Goal: Task Accomplishment & Management: Use online tool/utility

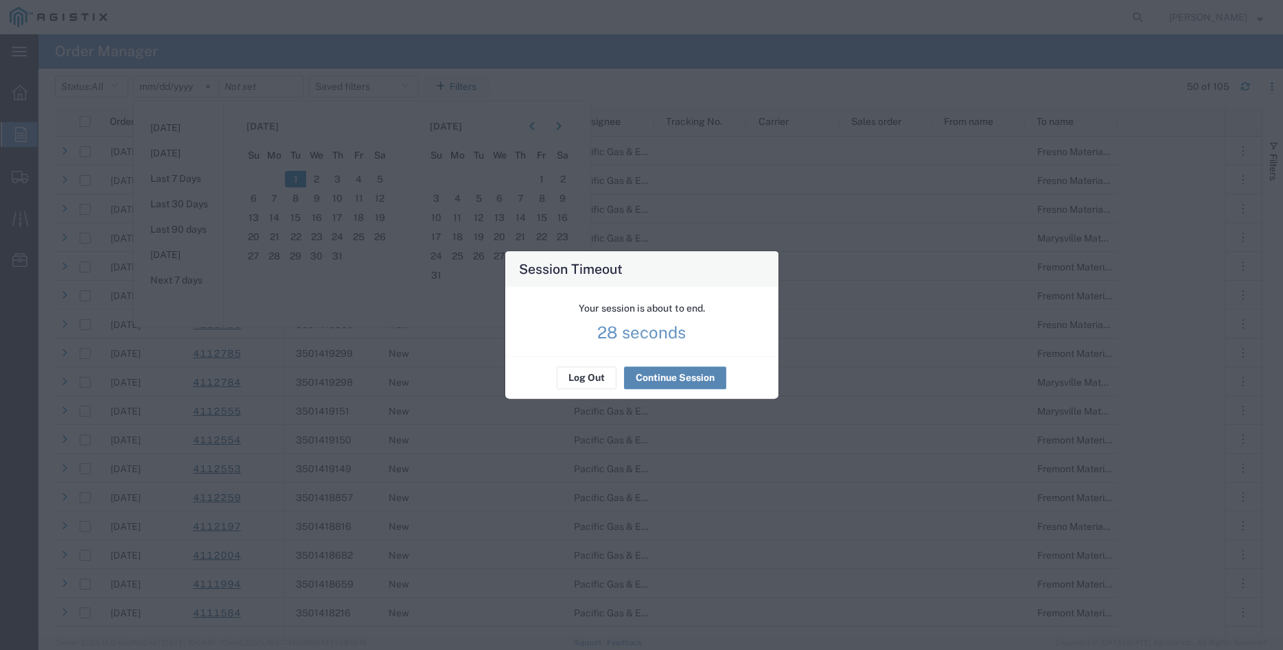
click at [701, 382] on button "Continue Session" at bounding box center [675, 378] width 102 height 22
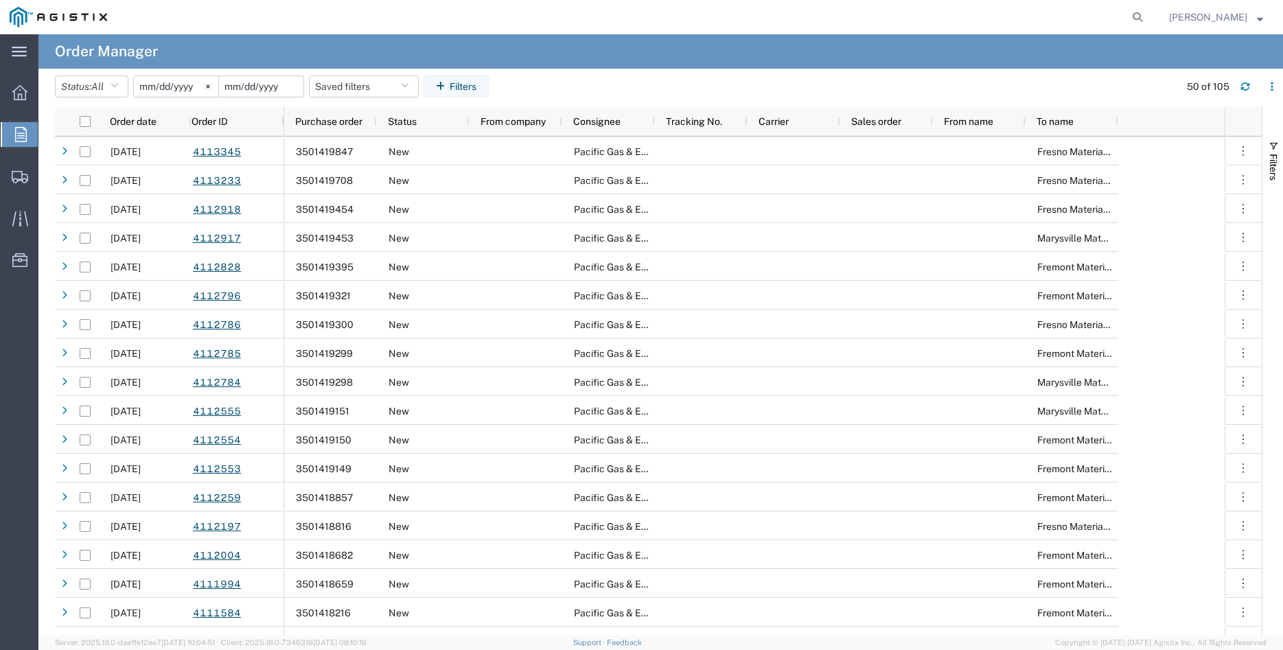
click at [268, 87] on input "date" at bounding box center [261, 86] width 84 height 21
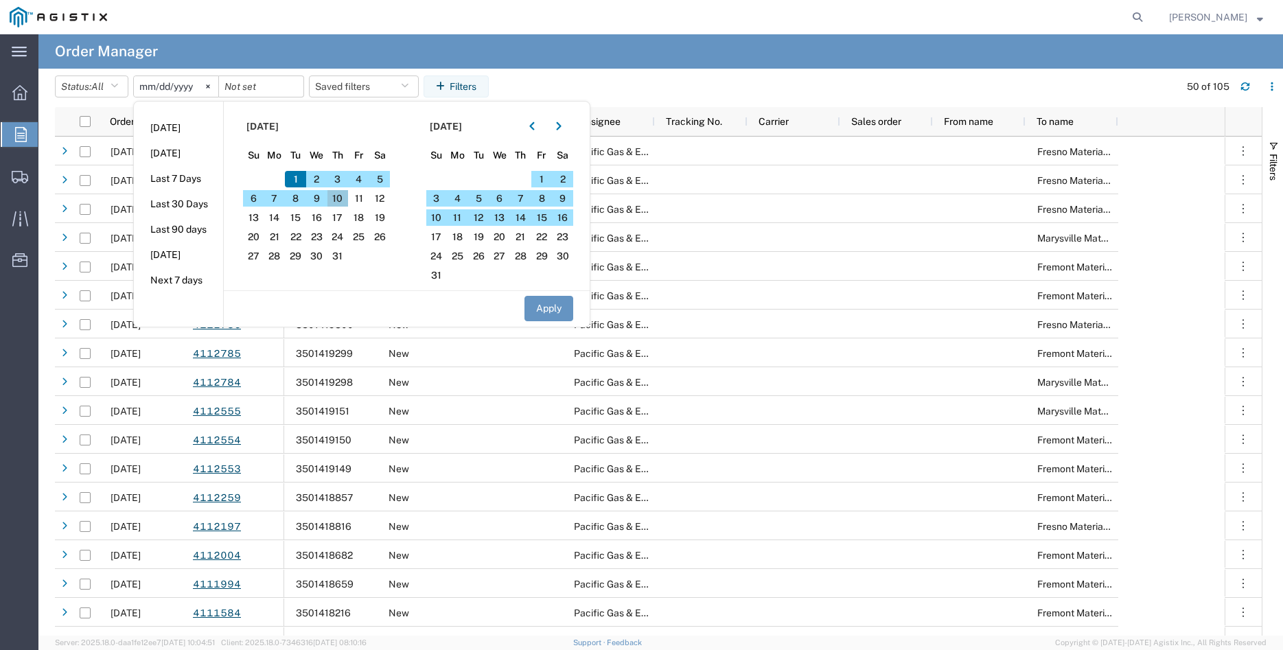
click at [346, 202] on span "10" at bounding box center [338, 198] width 21 height 16
click at [553, 306] on button "Apply" at bounding box center [549, 308] width 49 height 25
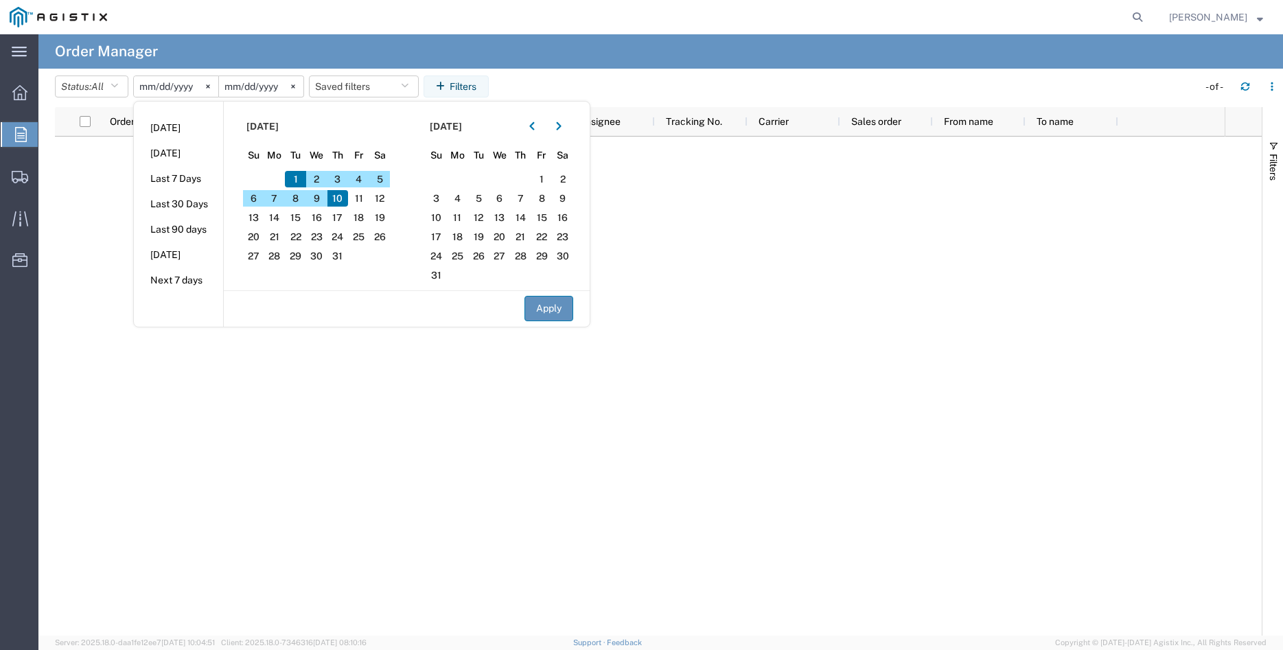
type input "[DATE]"
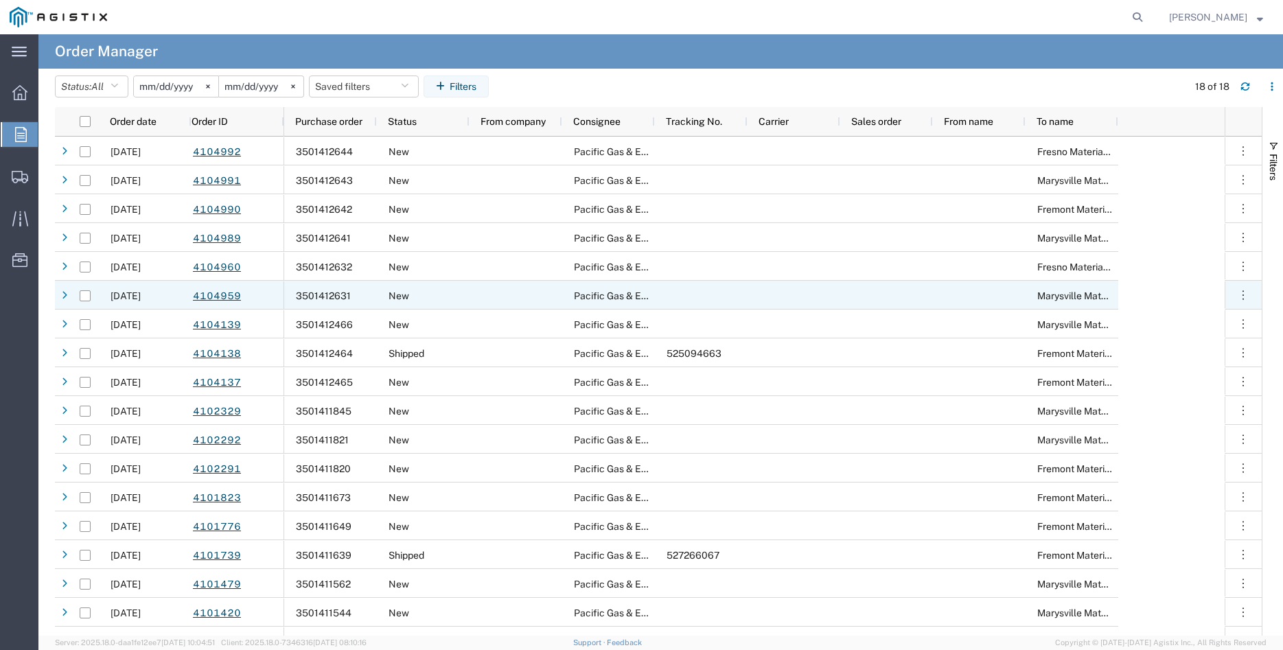
scroll to position [20, 0]
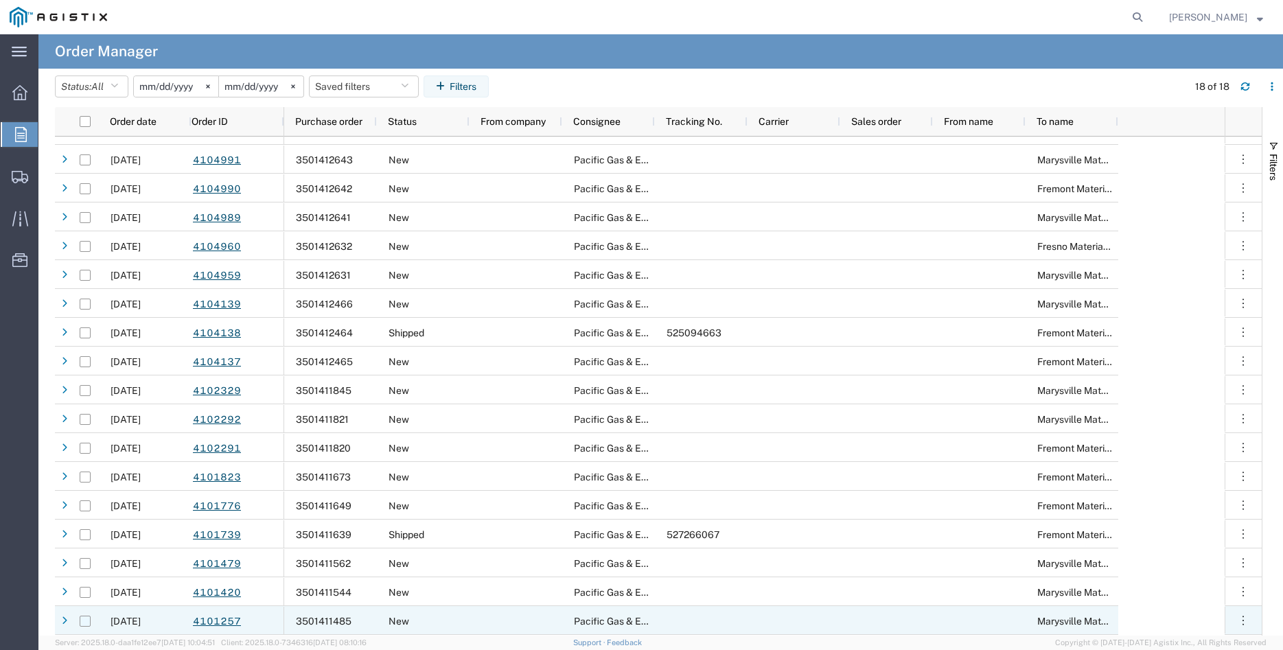
click at [84, 623] on input "Press Space to toggle row selection (unchecked)" at bounding box center [85, 621] width 11 height 11
checkbox input "true"
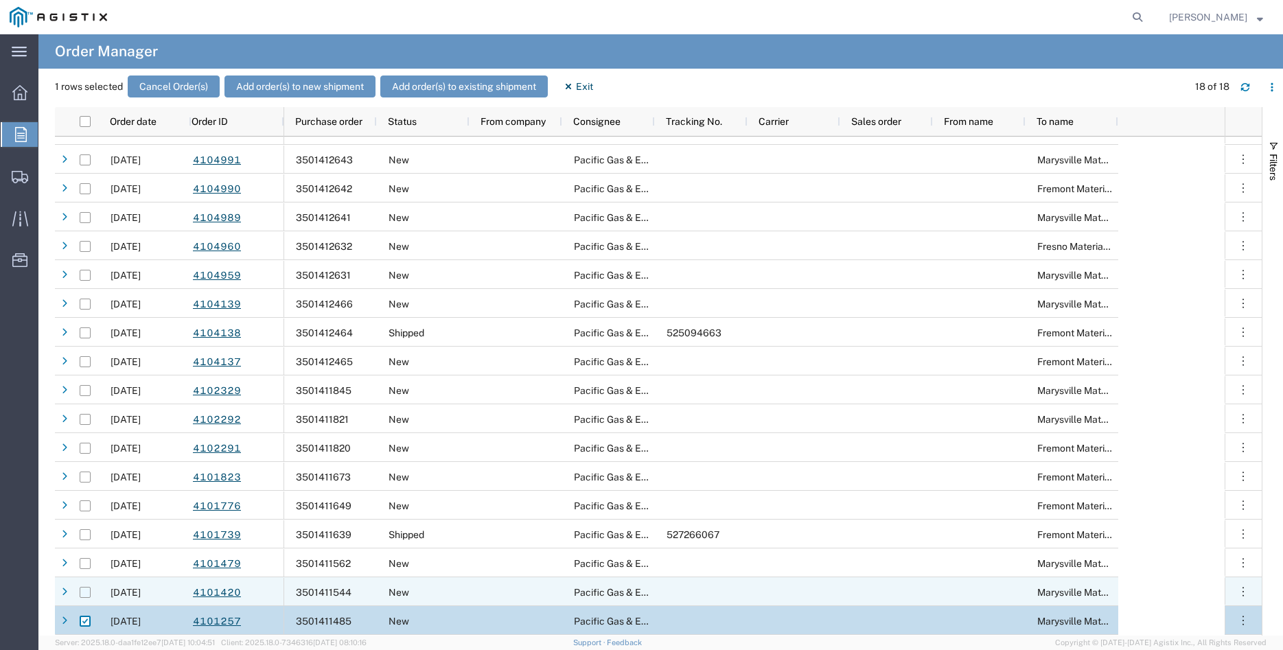
click at [86, 595] on input "Press Space to toggle row selection (unchecked)" at bounding box center [85, 592] width 11 height 11
checkbox input "true"
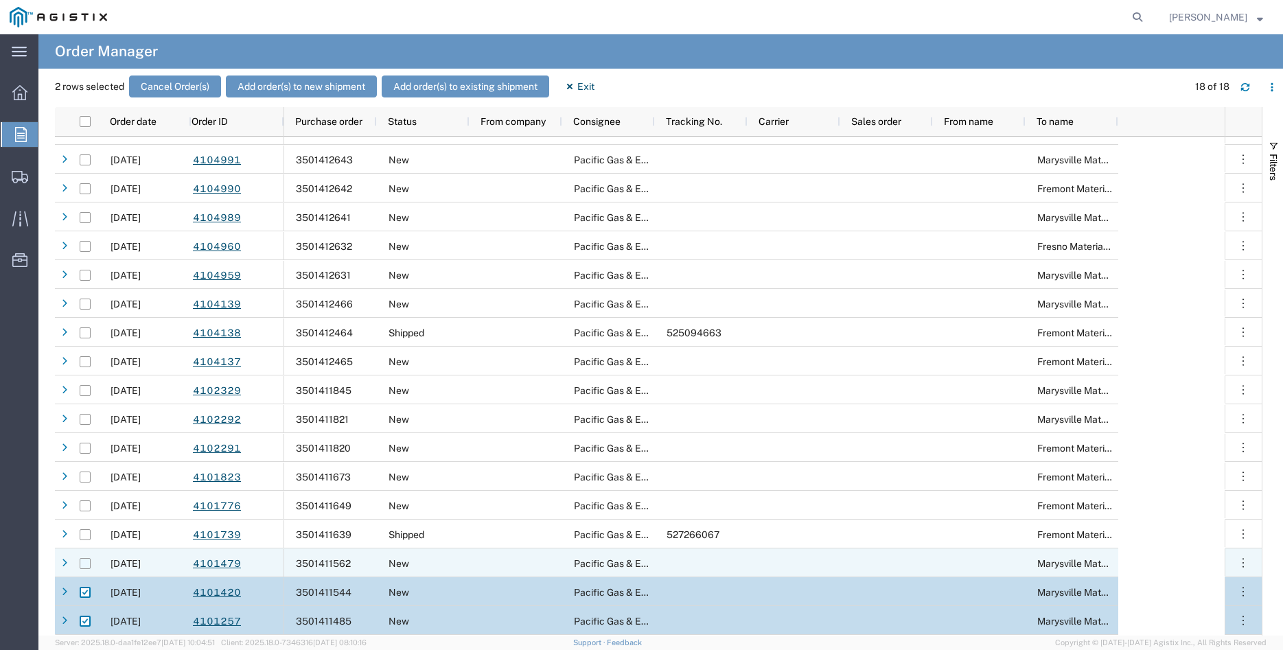
click at [85, 567] on input "Press Space to toggle row selection (unchecked)" at bounding box center [85, 563] width 11 height 11
checkbox input "true"
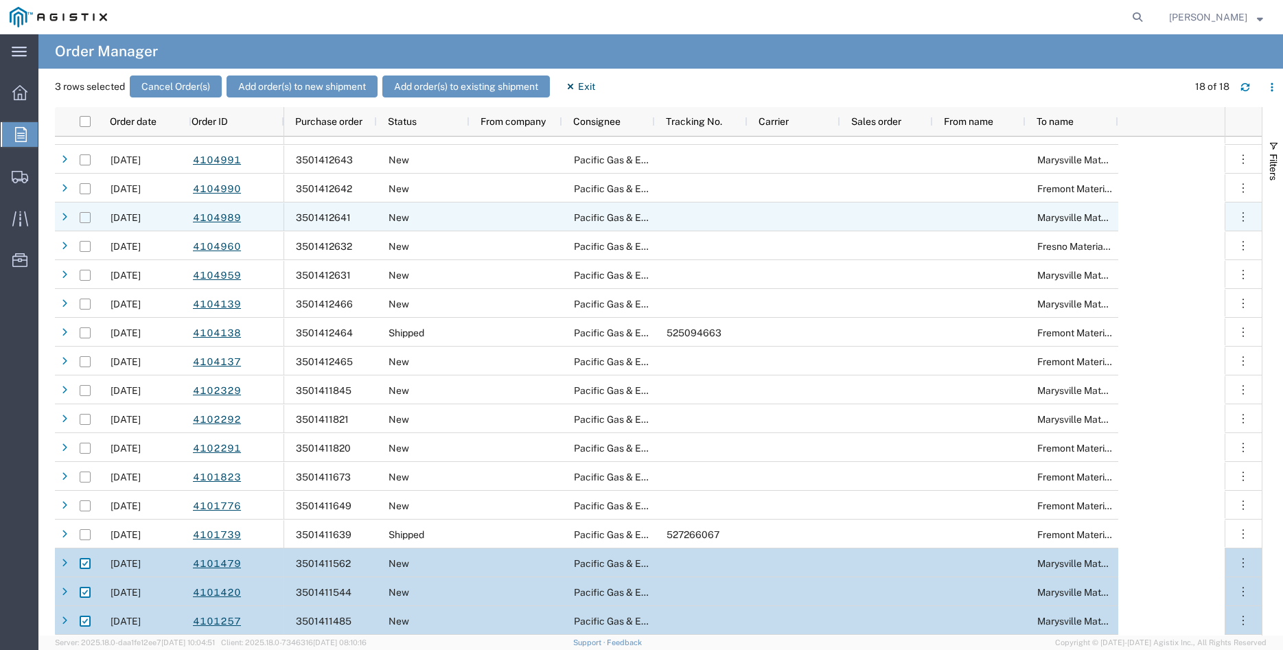
click at [84, 221] on input "Press Space to toggle row selection (unchecked)" at bounding box center [85, 217] width 11 height 11
checkbox input "true"
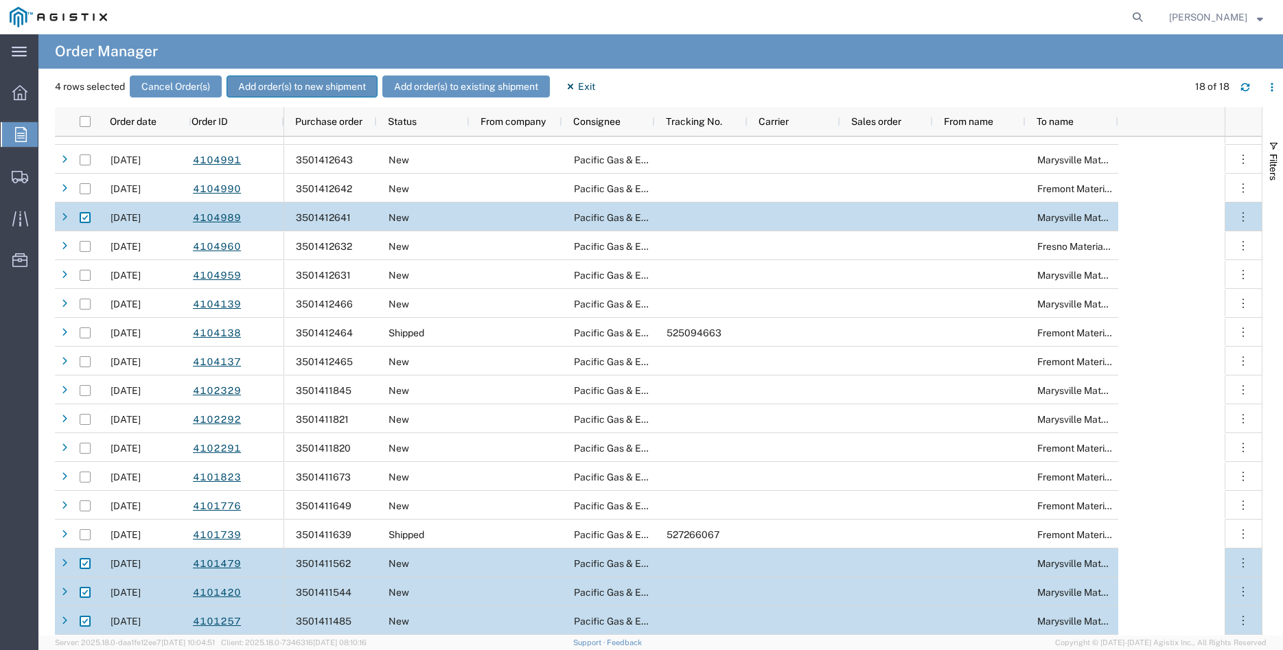
click at [301, 85] on button "Add order(s) to new shipment" at bounding box center [302, 87] width 151 height 22
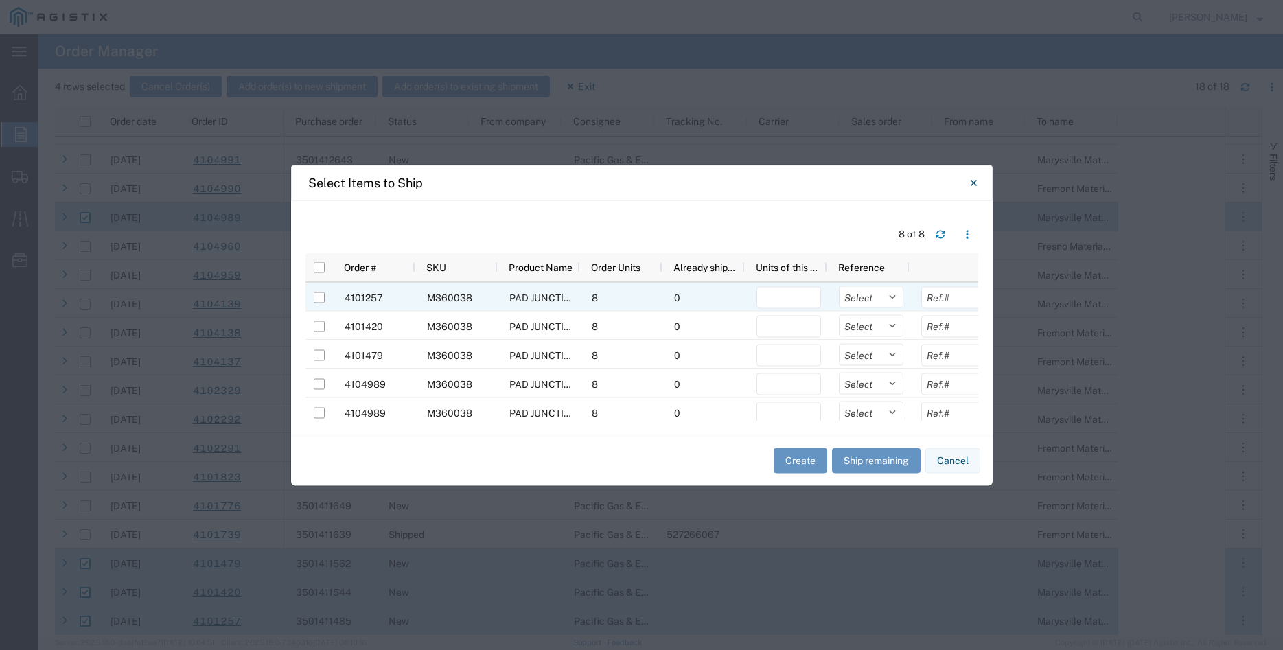
scroll to position [92, 0]
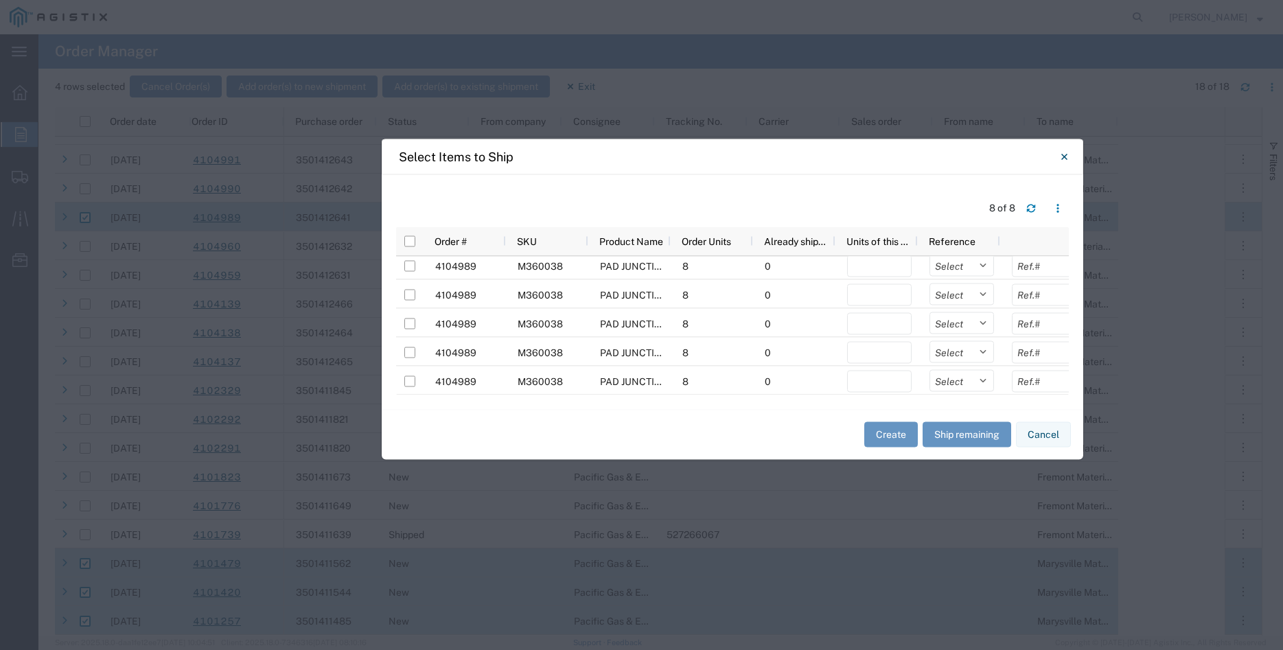
drag, startPoint x: 639, startPoint y: 177, endPoint x: 730, endPoint y: 151, distance: 94.3
click at [730, 151] on div "Select Items to Ship" at bounding box center [733, 157] width 702 height 36
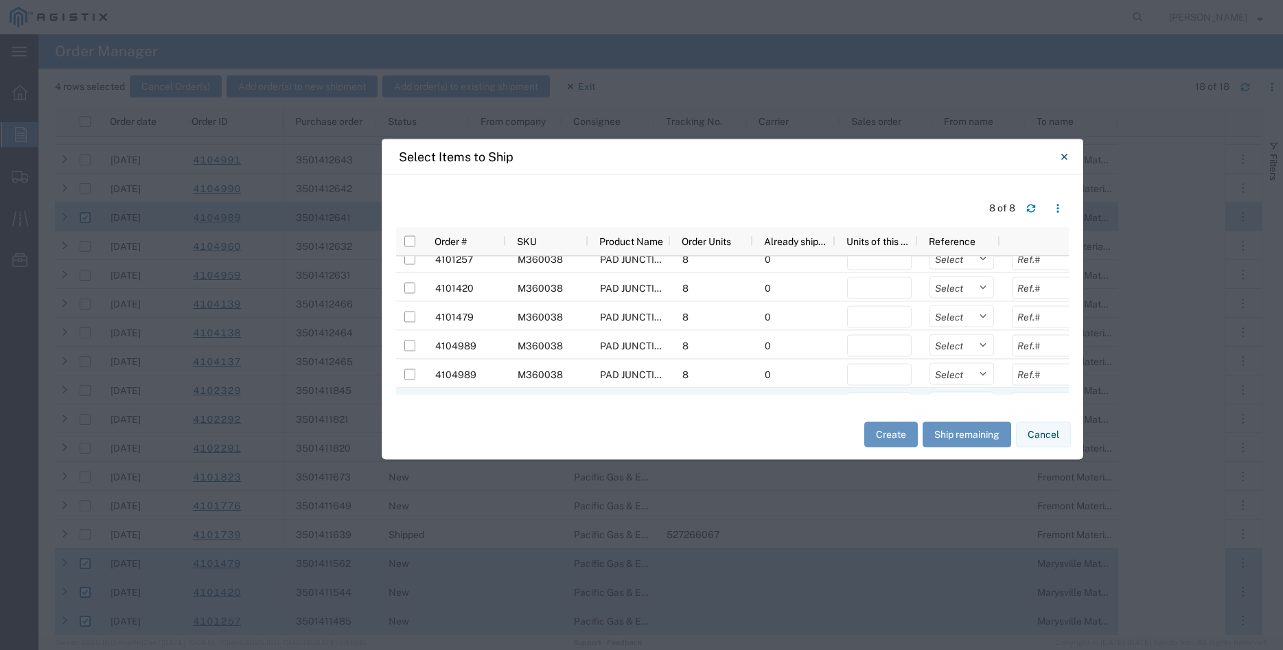
scroll to position [0, 0]
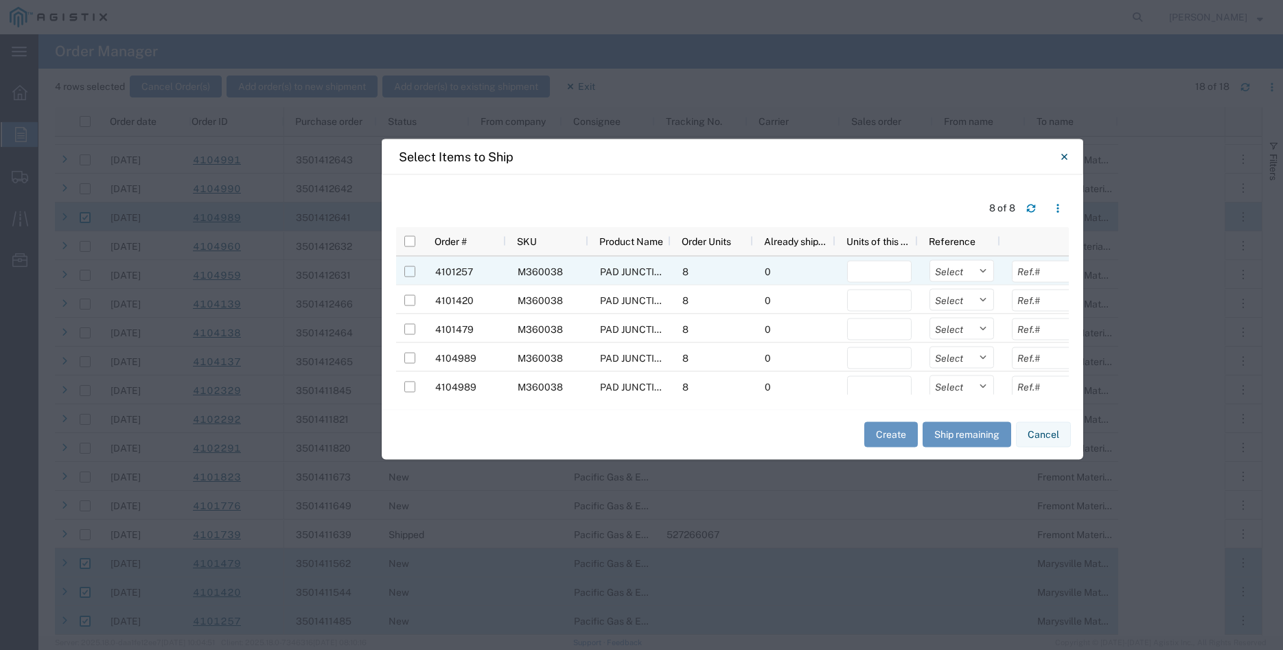
click at [408, 271] on input "Press Space to toggle row selection (unchecked)" at bounding box center [409, 271] width 11 height 11
checkbox input "true"
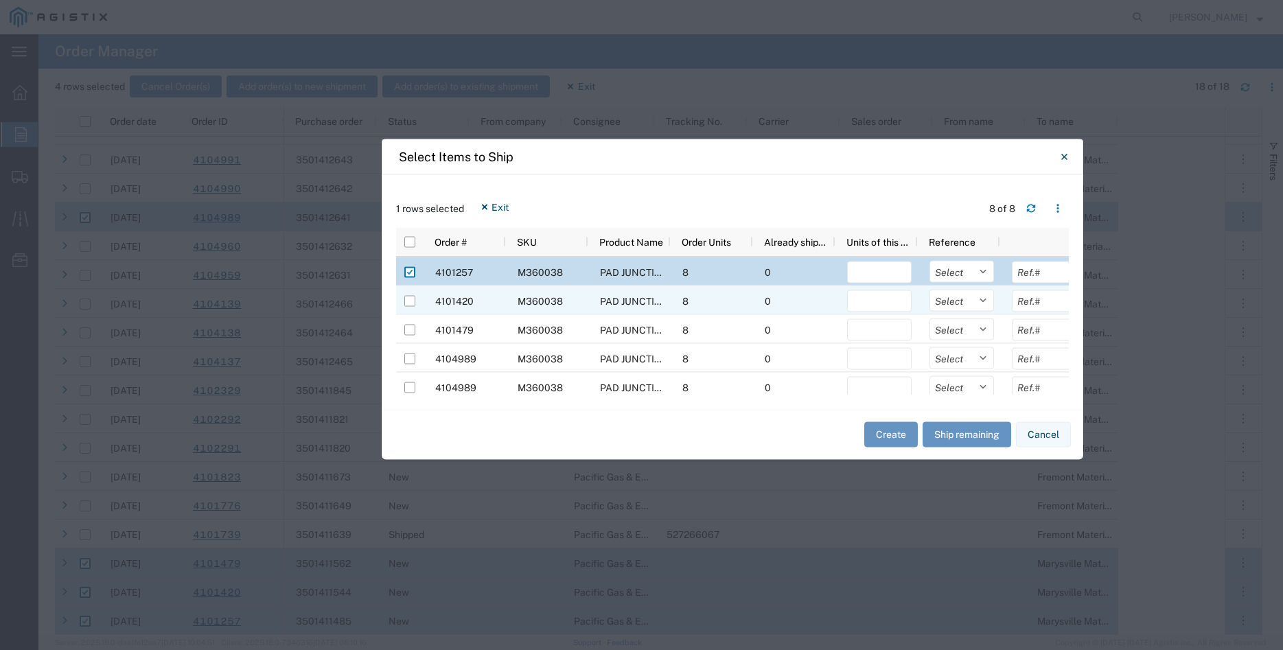
click at [415, 306] on div at bounding box center [410, 300] width 26 height 29
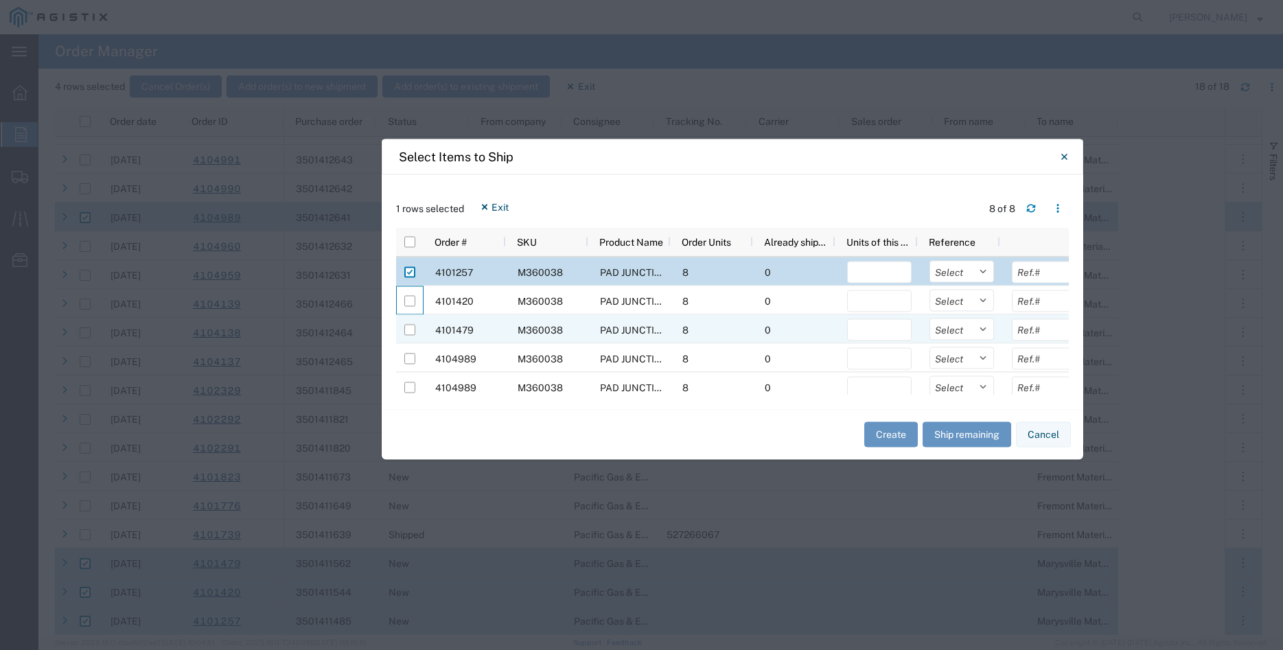
click at [415, 329] on div at bounding box center [410, 329] width 26 height 29
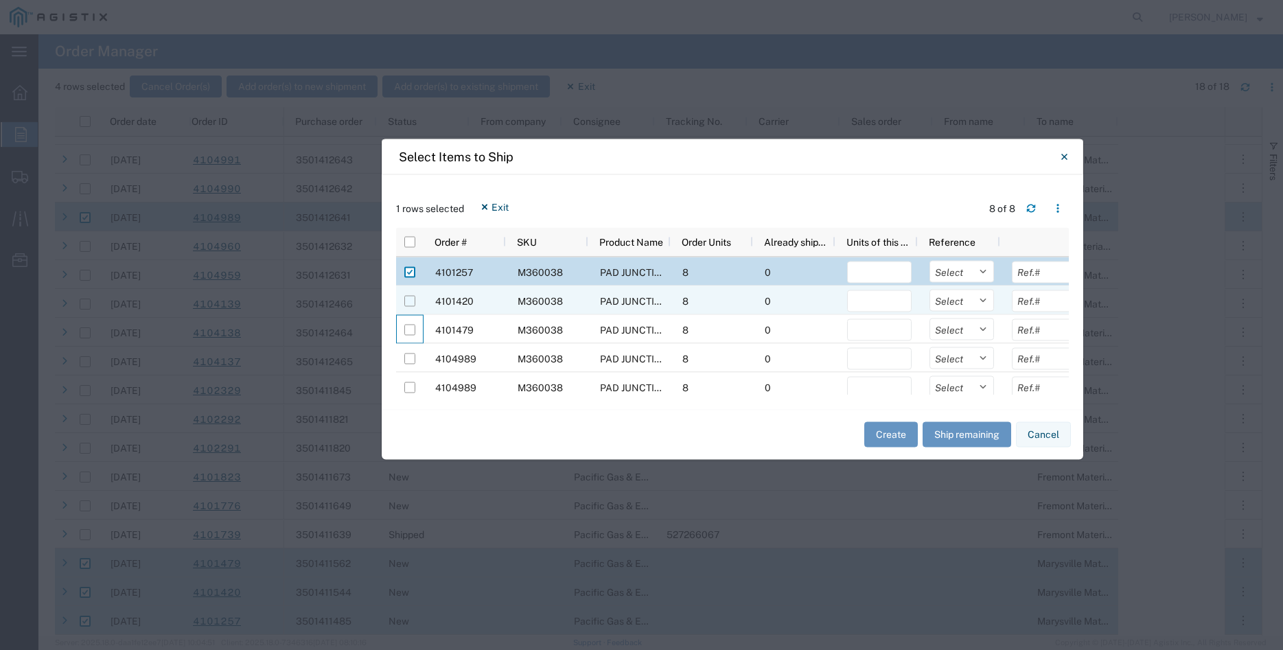
click at [415, 301] on input "Press Space to toggle row selection (unchecked)" at bounding box center [409, 300] width 11 height 11
checkbox input "true"
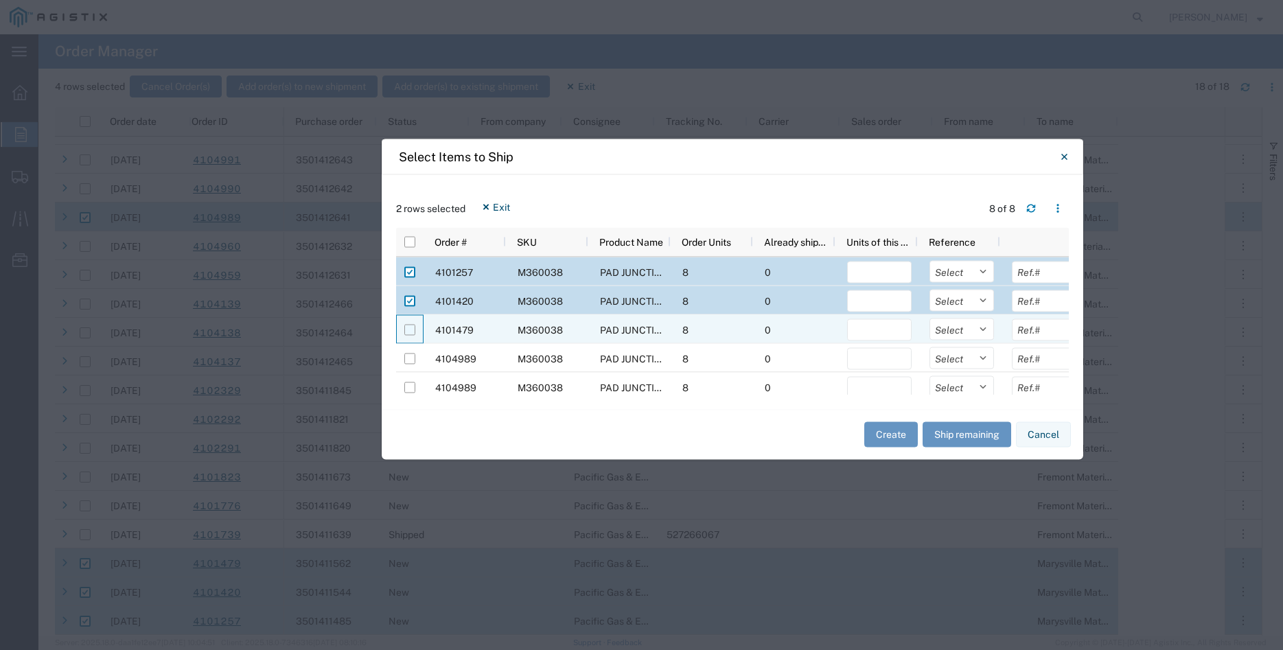
click at [411, 328] on input "Press Space to toggle row selection (unchecked)" at bounding box center [409, 329] width 11 height 11
checkbox input "true"
click at [411, 336] on input "Press Space to toggle row selection (unchecked)" at bounding box center [409, 331] width 11 height 11
checkbox input "true"
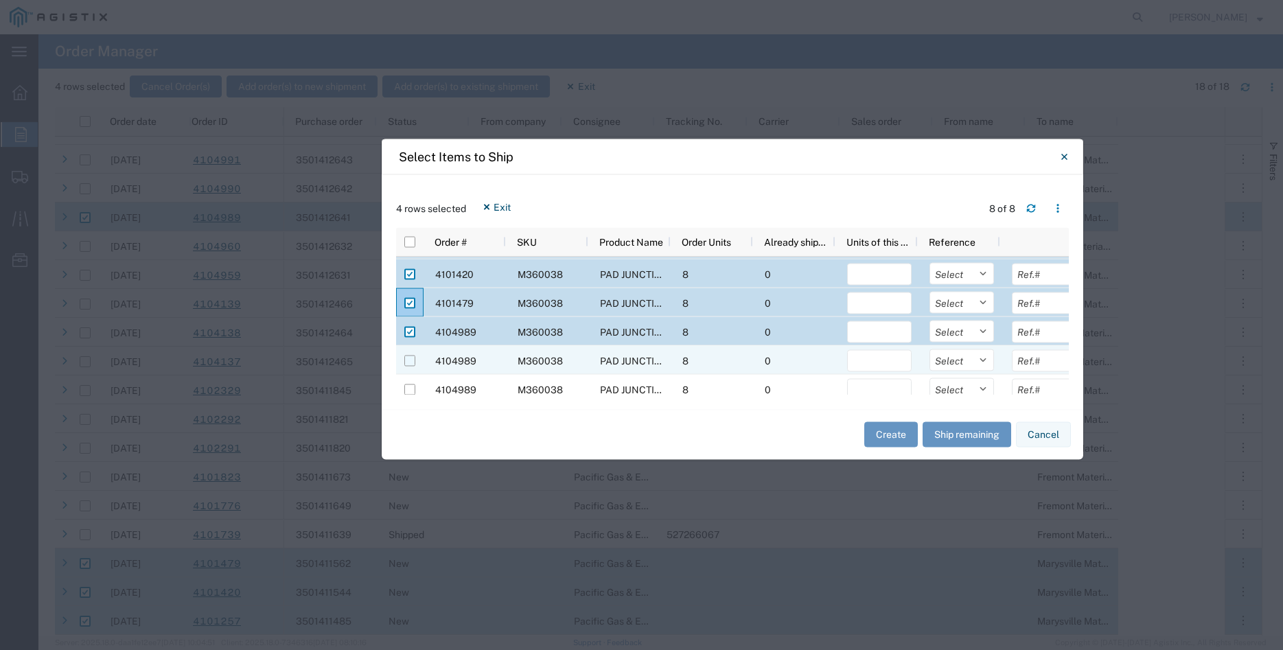
click at [415, 362] on input "Press Space to toggle row selection (unchecked)" at bounding box center [409, 360] width 11 height 11
checkbox input "true"
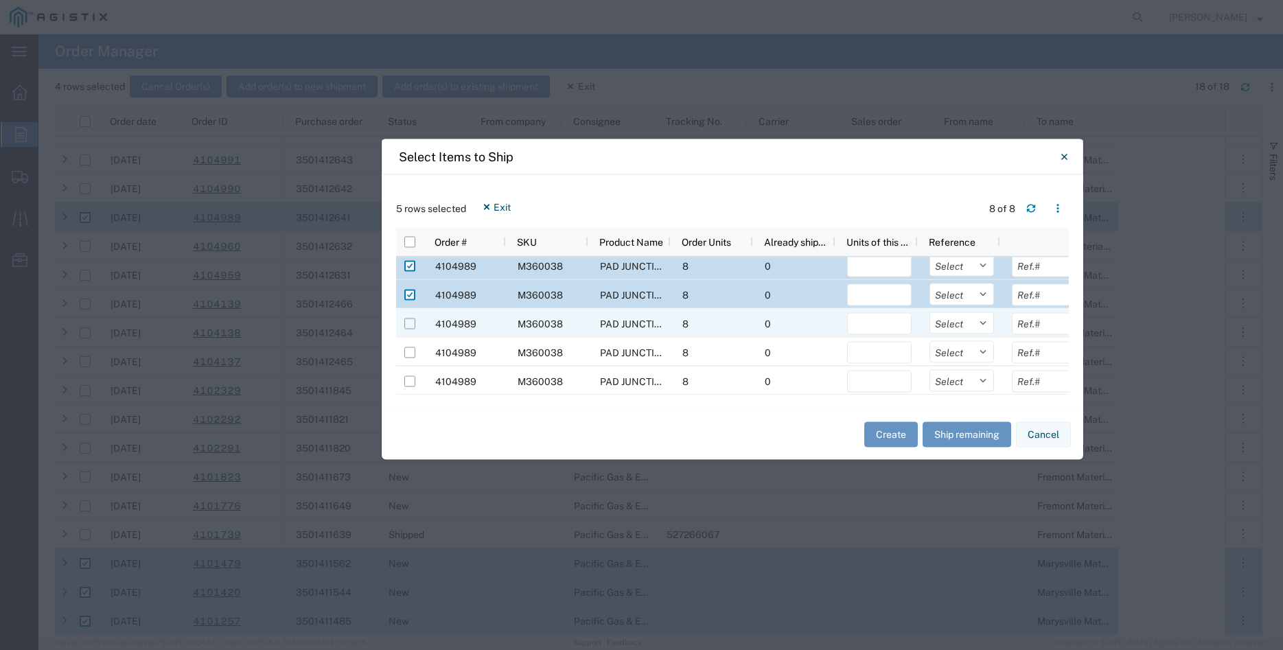
click at [412, 323] on input "Press Space to toggle row selection (unchecked)" at bounding box center [409, 323] width 11 height 11
checkbox input "true"
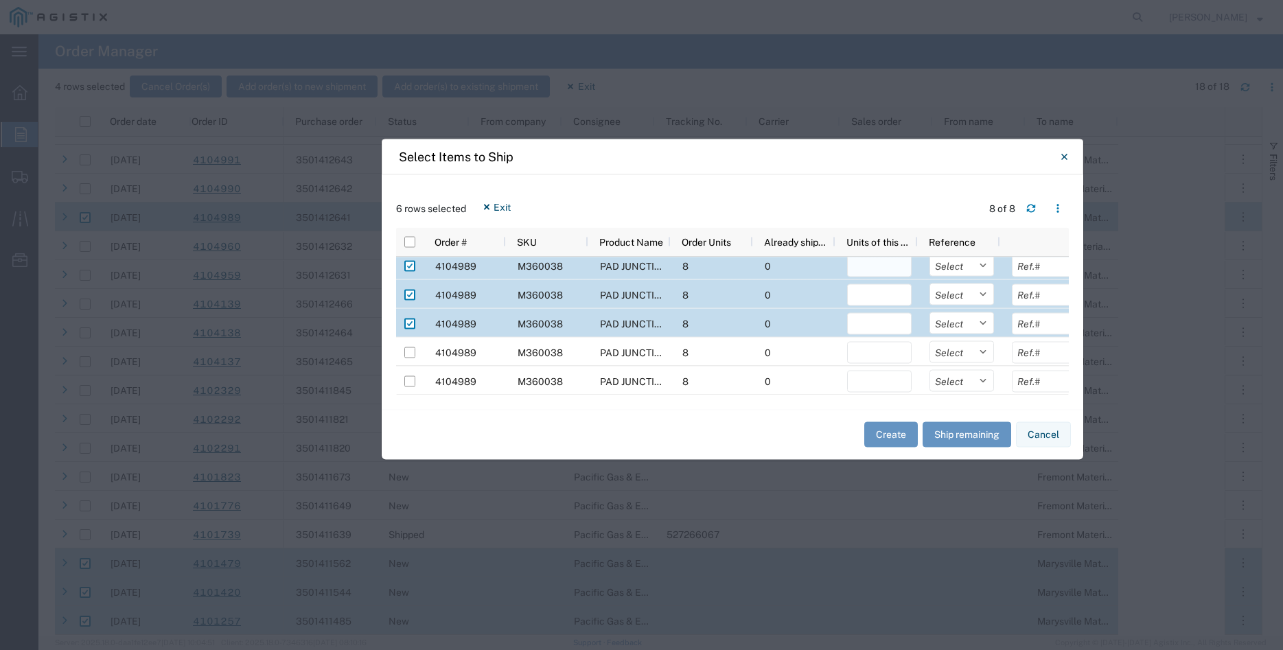
click at [879, 273] on input "number" at bounding box center [879, 266] width 65 height 22
type input "8"
click at [865, 299] on input "number" at bounding box center [879, 295] width 65 height 22
type input "8"
click at [870, 327] on input "number" at bounding box center [879, 323] width 65 height 22
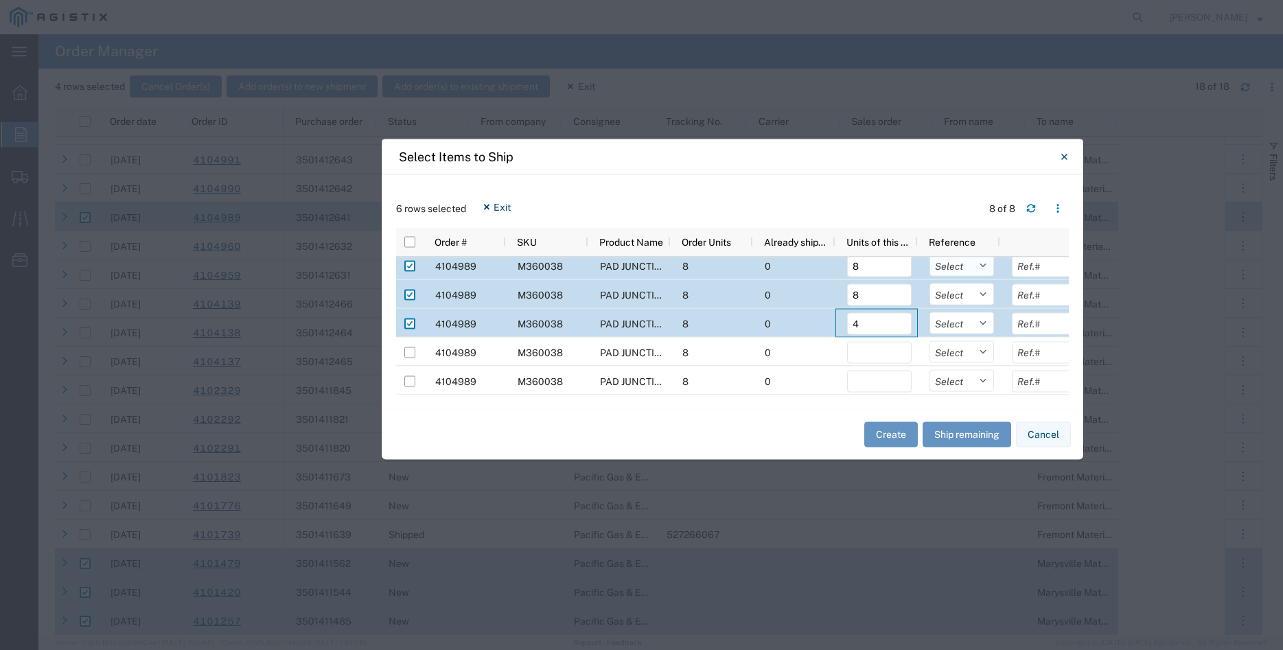
type input "4"
click at [930, 254] on select "Select Purchase Order Delivery Number" at bounding box center [962, 265] width 65 height 22
select select "PURCHORD"
click option "Purchase Order" at bounding box center [0, 0] width 0 height 0
click at [930, 283] on select "Select Purchase Order Delivery Number" at bounding box center [962, 294] width 65 height 22
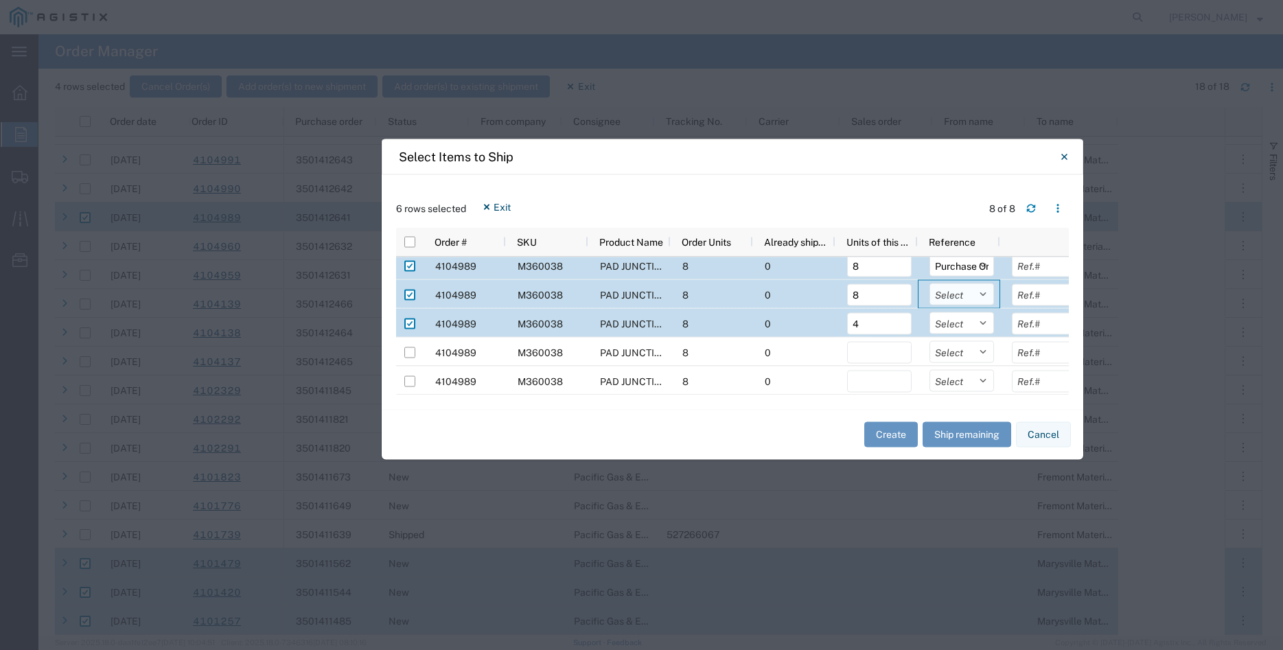
select select "PURCHORD"
click option "Purchase Order" at bounding box center [0, 0] width 0 height 0
click at [930, 312] on select "Select Purchase Order Delivery Number" at bounding box center [962, 323] width 65 height 22
select select "PURCHORD"
click option "Purchase Order" at bounding box center [0, 0] width 0 height 0
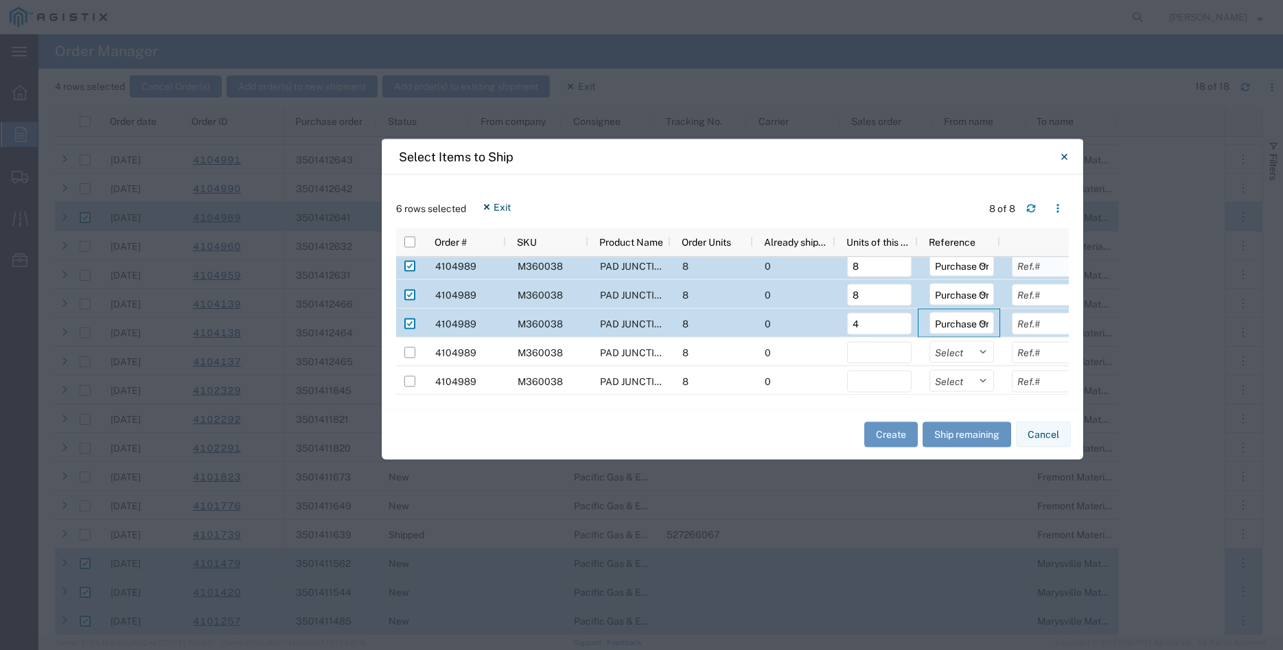
click at [1040, 264] on input "text" at bounding box center [1044, 266] width 65 height 22
type input "6160.00"
click at [1039, 299] on input "text" at bounding box center [1044, 295] width 65 height 22
type input "6160.00"
click at [1046, 327] on input "text" at bounding box center [1044, 323] width 65 height 22
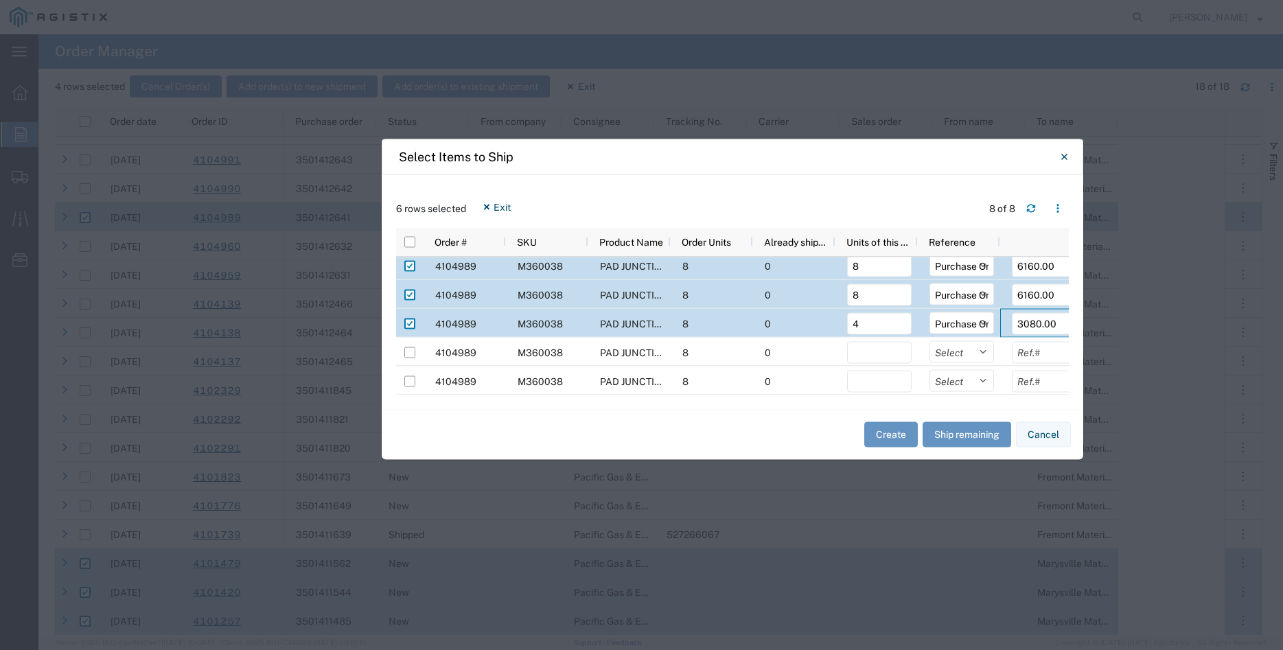
type input "3080.00"
click at [837, 190] on header "6 rows selected Exit 8 of 8" at bounding box center [732, 208] width 673 height 38
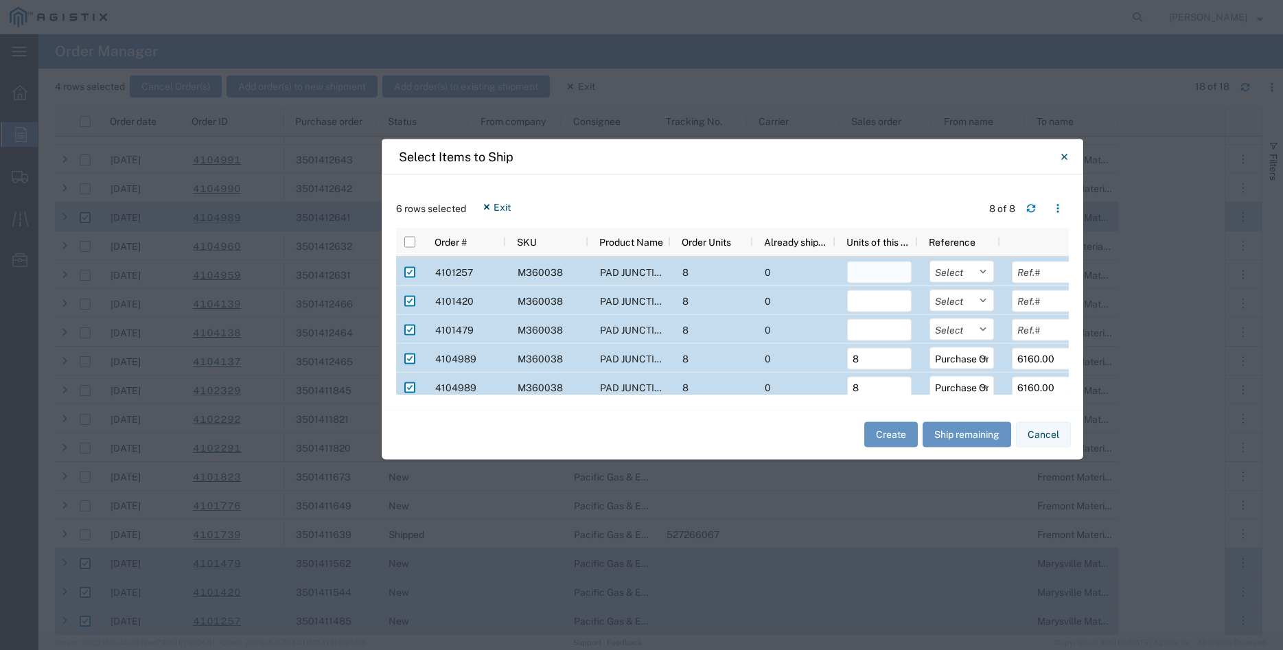
click at [878, 274] on input "number" at bounding box center [879, 272] width 65 height 22
type input "8"
click at [881, 300] on input "number" at bounding box center [879, 301] width 65 height 22
type input "8"
click at [875, 338] on input "number" at bounding box center [879, 330] width 65 height 22
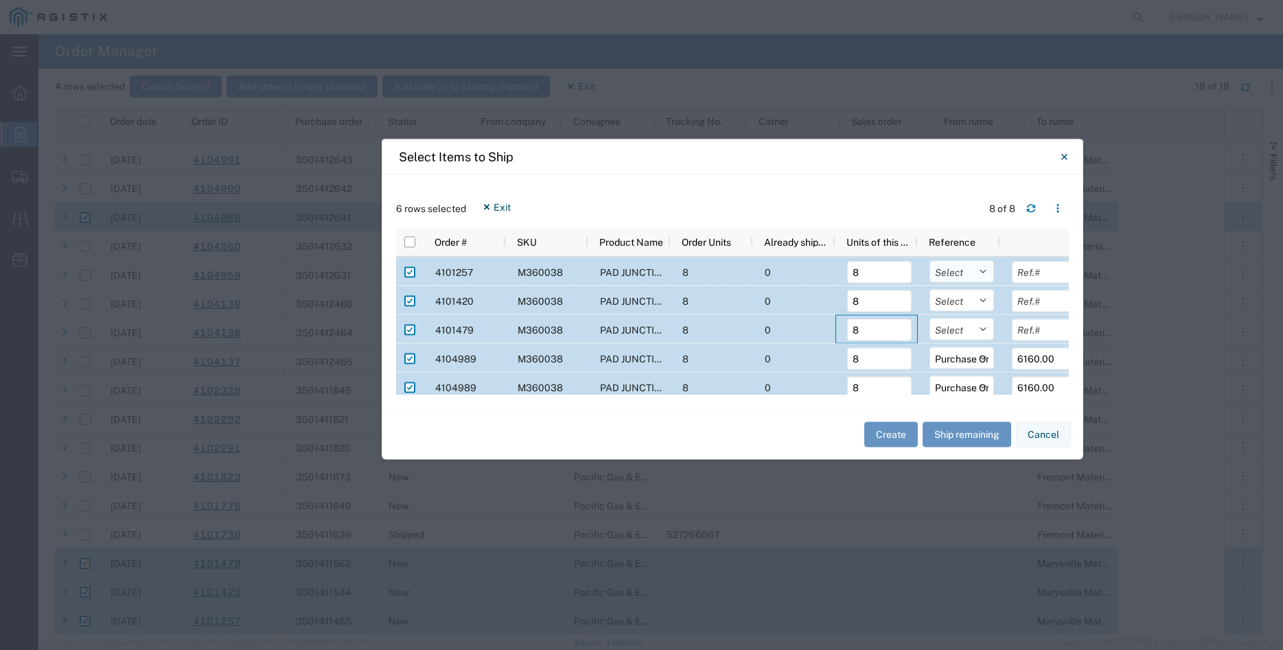
type input "8"
click at [930, 260] on select "Select Purchase Order Delivery Number" at bounding box center [962, 271] width 65 height 22
select select "PURCHORD"
click option "Purchase Order" at bounding box center [0, 0] width 0 height 0
click at [930, 289] on select "Select Purchase Order Delivery Number" at bounding box center [962, 300] width 65 height 22
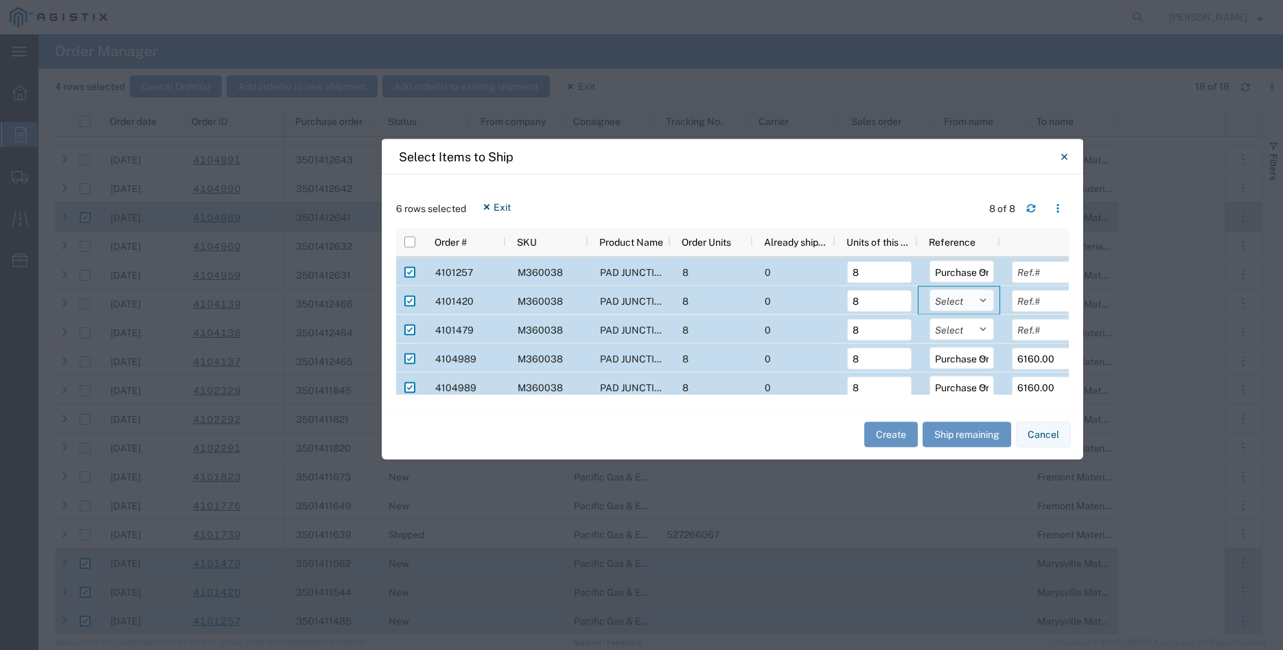
select select "PURCHORD"
click option "Purchase Order" at bounding box center [0, 0] width 0 height 0
click at [930, 318] on select "Select Purchase Order Delivery Number" at bounding box center [962, 329] width 65 height 22
select select "PURCHORD"
click option "Purchase Order" at bounding box center [0, 0] width 0 height 0
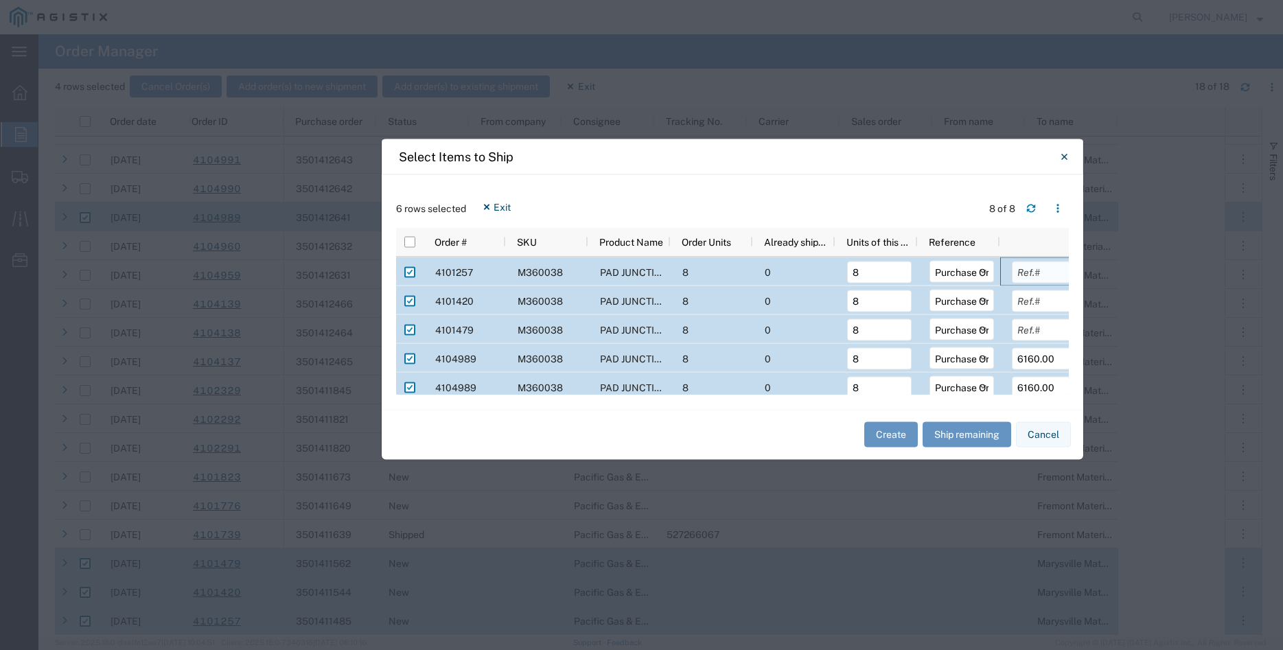
click at [1044, 268] on input "text" at bounding box center [1044, 272] width 65 height 22
type input "6160.00"
click at [1038, 296] on input "text" at bounding box center [1044, 301] width 65 height 22
type input "6160.00"
click at [1032, 322] on input "text" at bounding box center [1044, 330] width 65 height 22
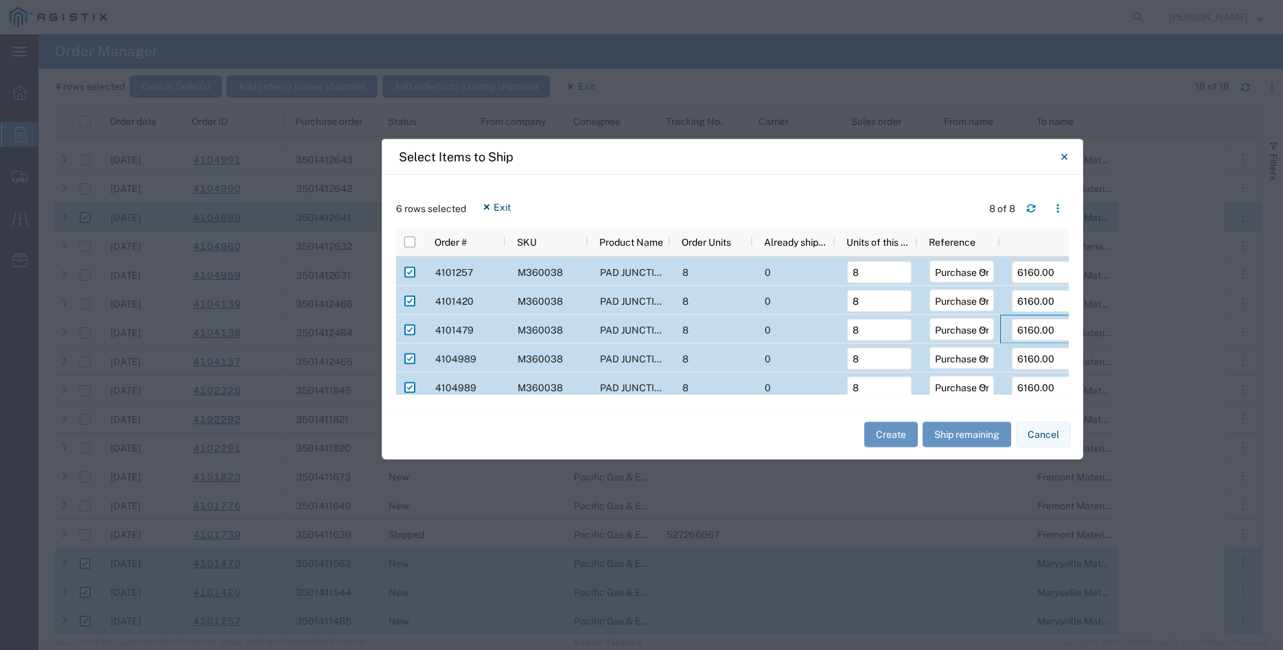
type input "6160.00"
click at [860, 189] on div "6 rows selected Exit 8 of 8 Press SPACE to deselect this row Order # SKU Produc…" at bounding box center [733, 291] width 702 height 235
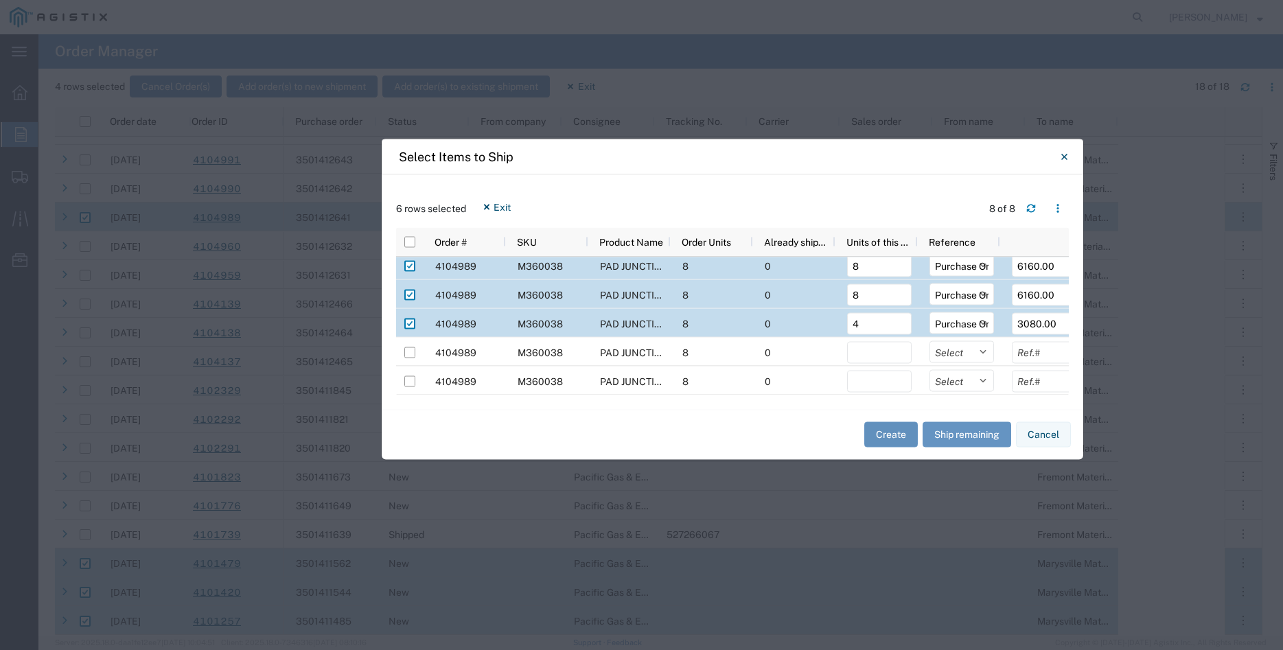
click at [878, 436] on button "Create" at bounding box center [891, 434] width 54 height 25
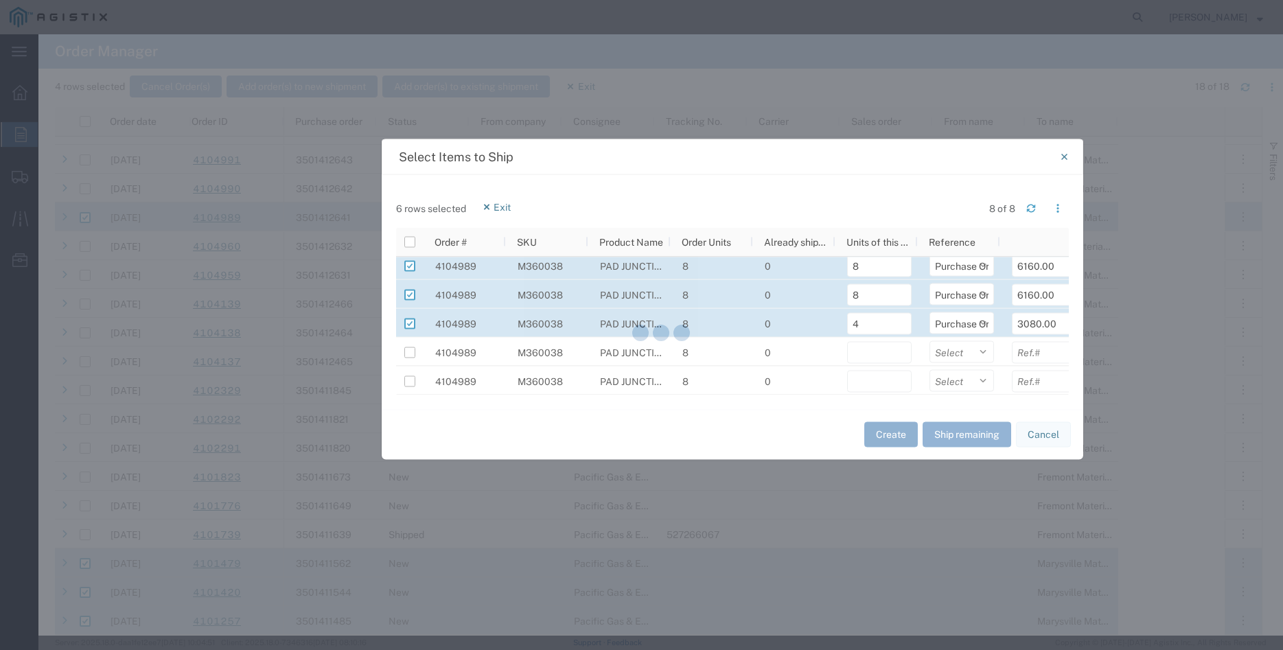
scroll to position [20, 0]
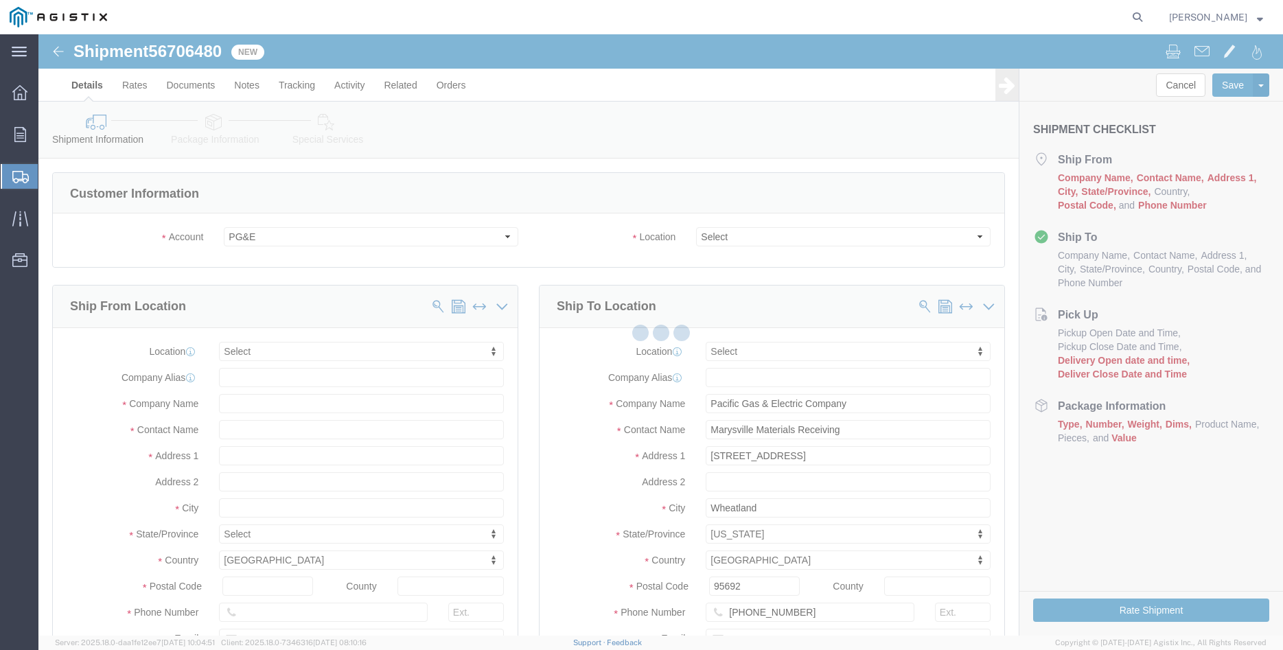
select select
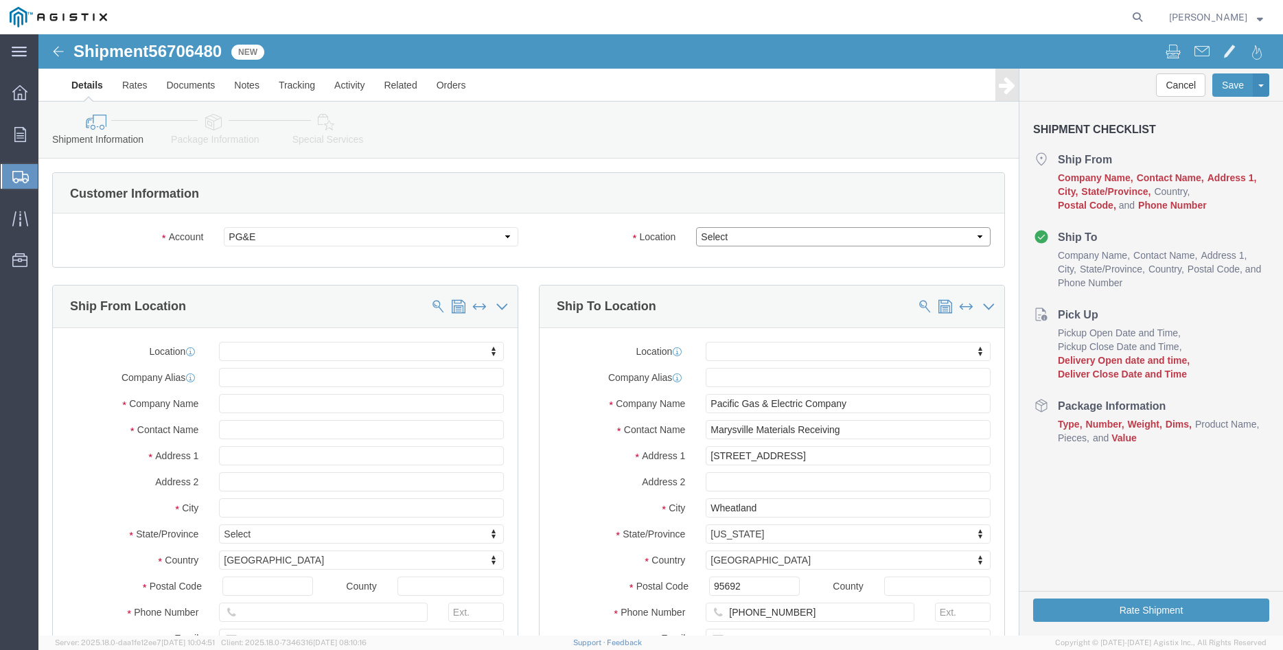
click select "Select All Others [GEOGRAPHIC_DATA] [GEOGRAPHIC_DATA] [GEOGRAPHIC_DATA] [GEOGRA…"
select select "19996"
click option "Wheatland [GEOGRAPHIC_DATA]"
click label "Location"
click div "Ship From Location Location My Profile Location (OBSOLETE) [GEOGRAPHIC_DATA] SC…"
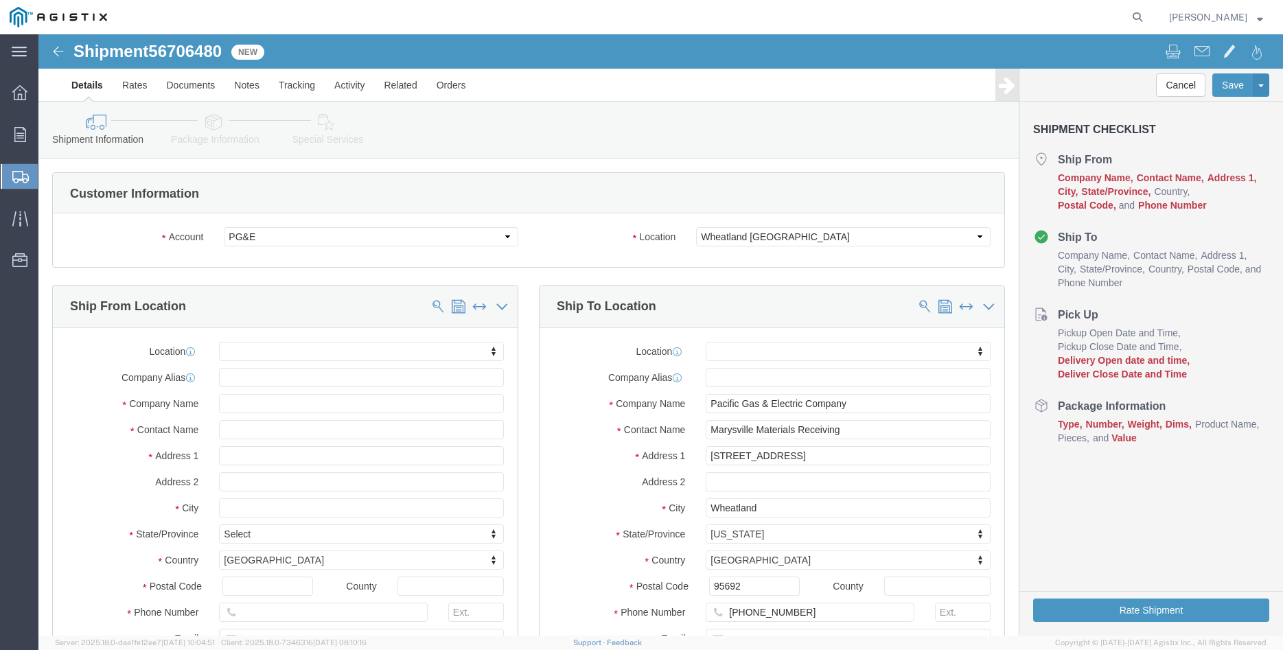
click div "Ship From Location Location My Profile Location (OBSOLETE) [GEOGRAPHIC_DATA] SC…"
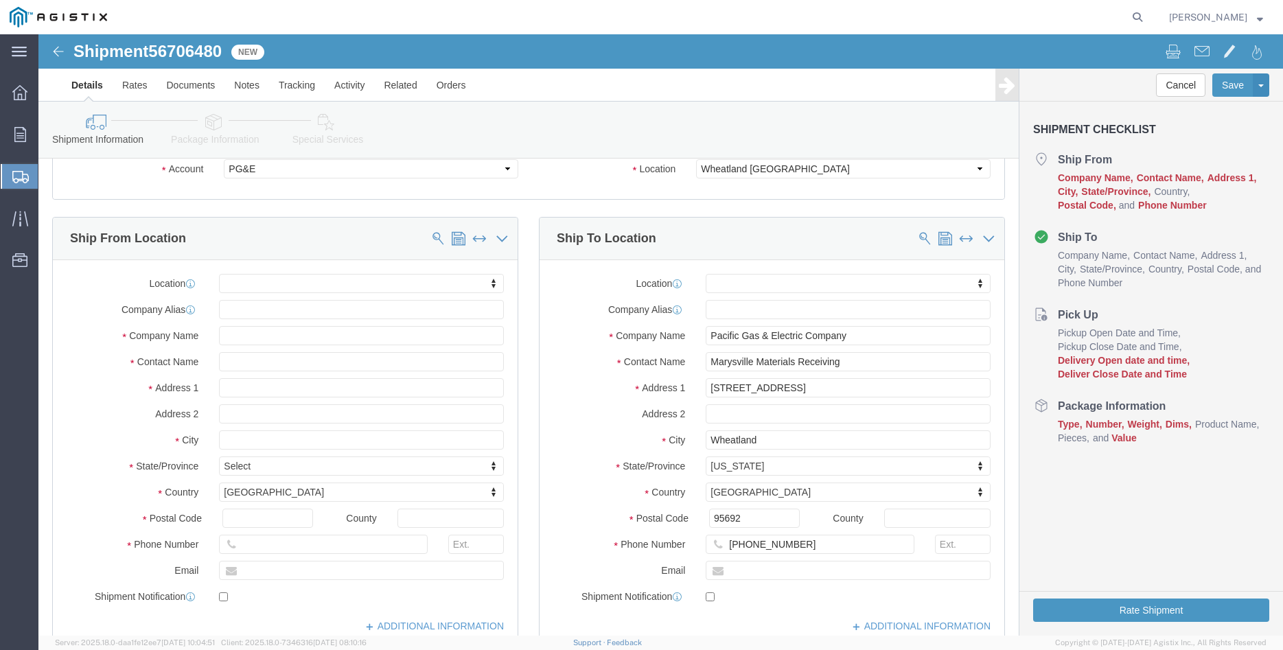
scroll to position [70, 0]
click body "Shipment 56706480 New Details Rates Documents Notes Tracking Activity Related O…"
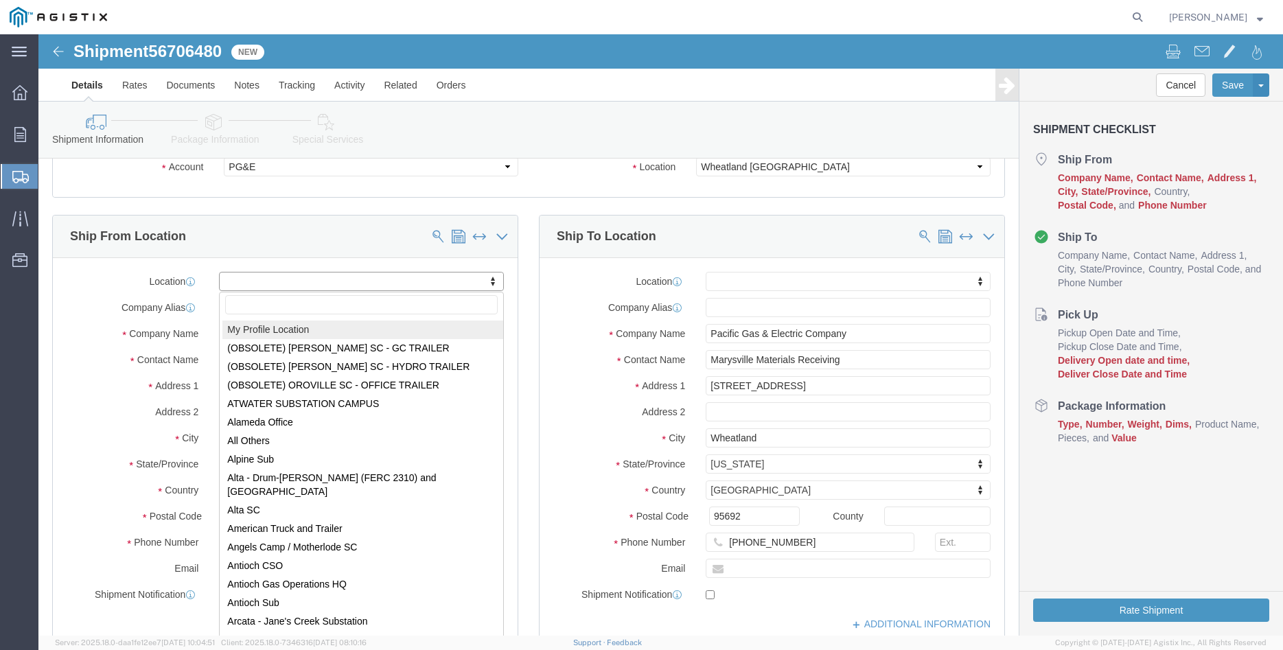
select select "MYPROFILE"
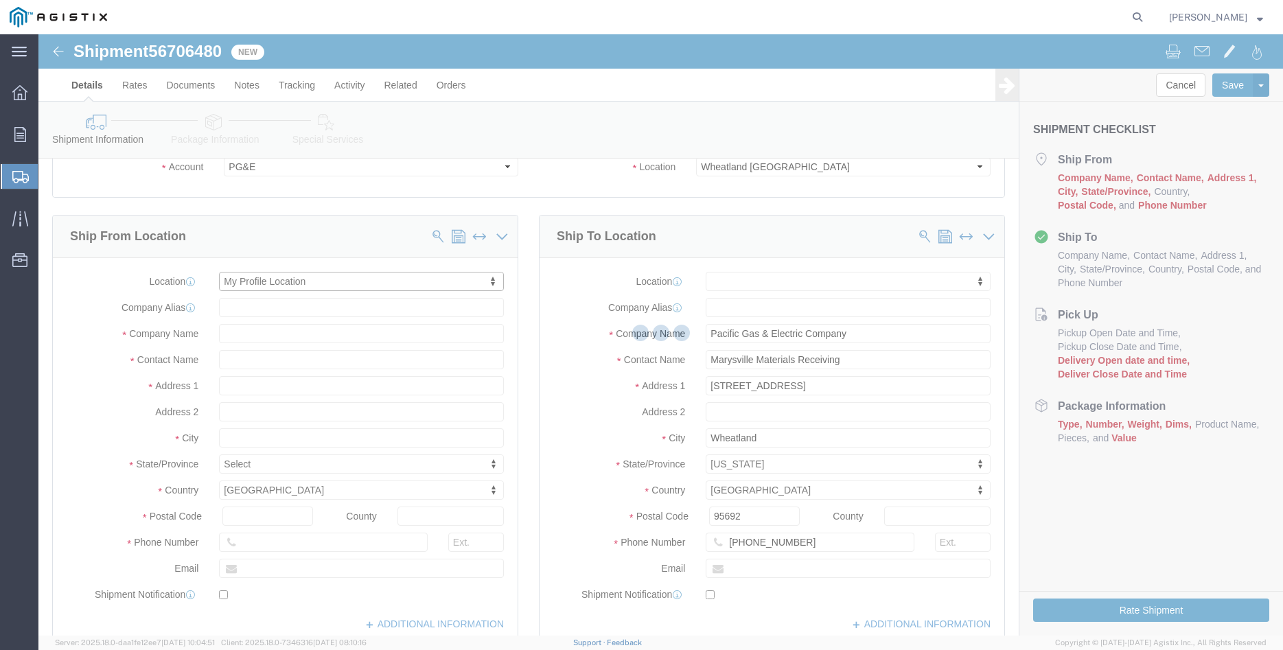
click div
type input "[PERSON_NAME] Iron Works Inc"
type input "[PERSON_NAME]"
type input "305 [PERSON_NAME] DANCER DR"
type input "[PERSON_NAME]"
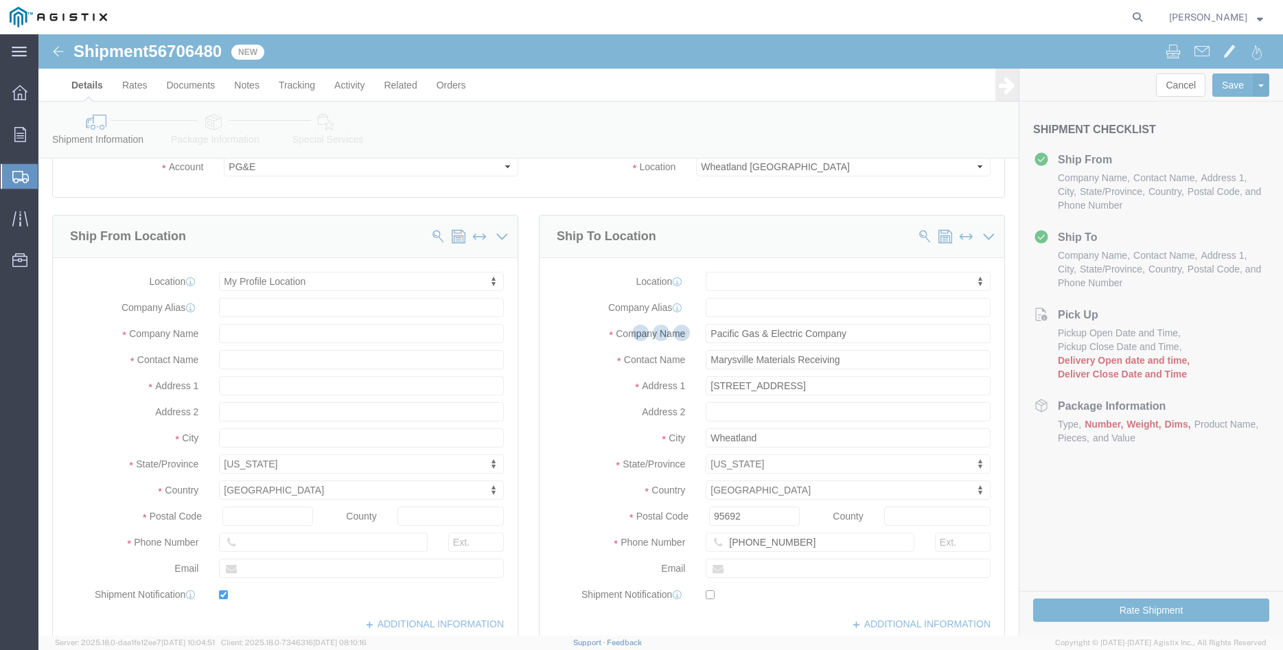
select select "CA"
type input "95377"
type input "[PHONE_NUMBER]"
type input "[PERSON_NAME][EMAIL_ADDRESS][DOMAIN_NAME]"
checkbox input "true"
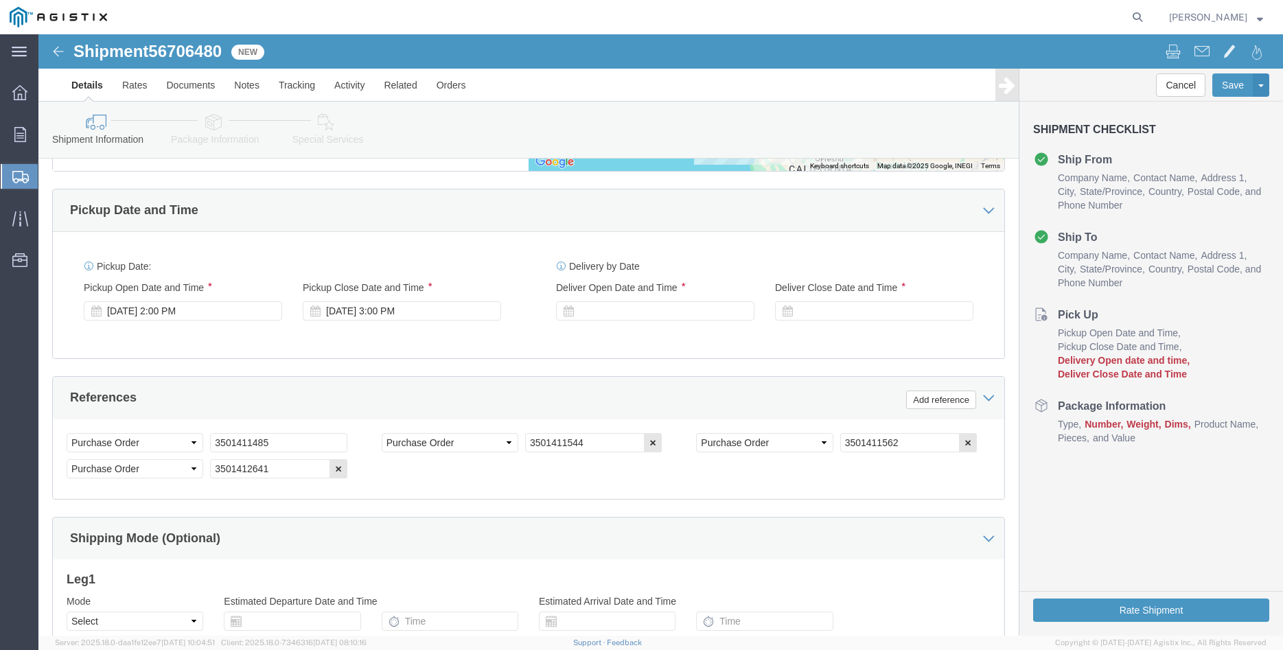
scroll to position [770, 0]
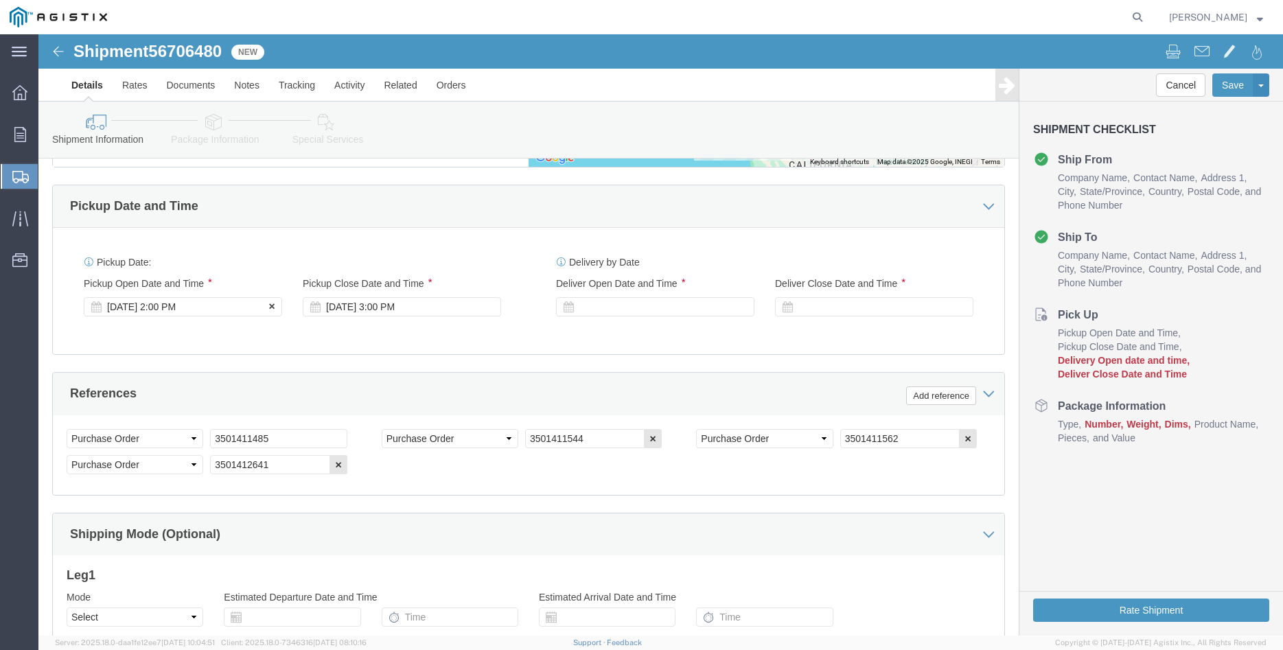
click div "[DATE] 2:00 PM"
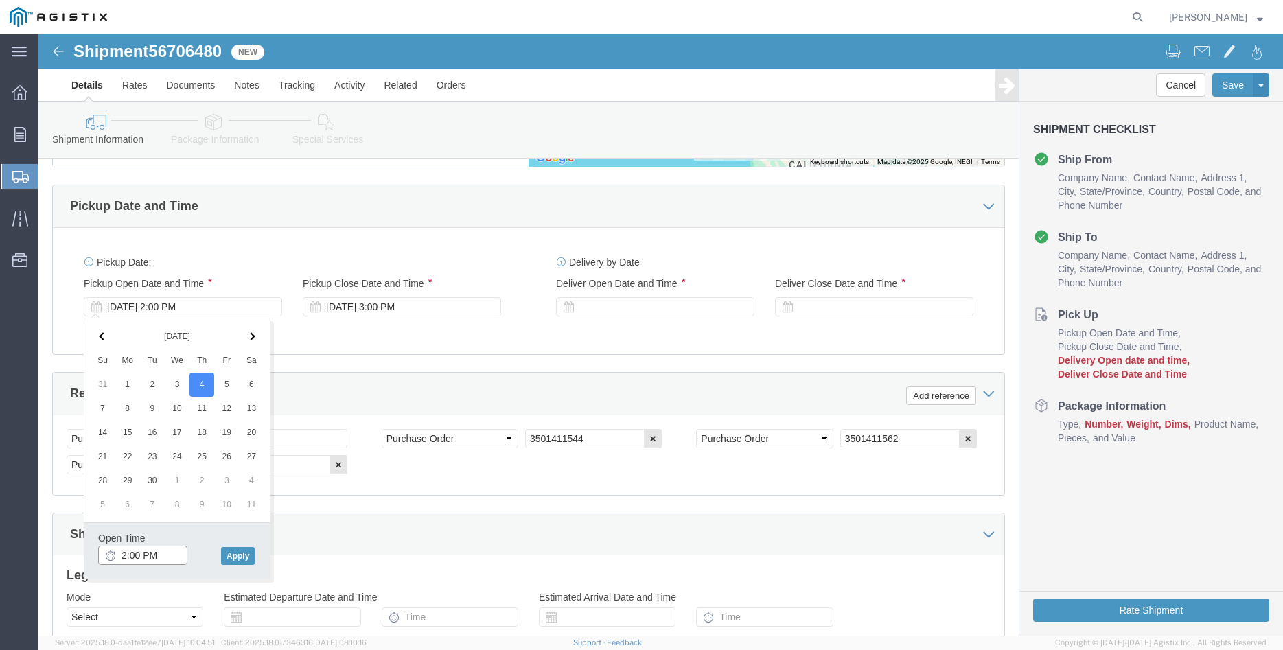
click input "2:00 PM"
type input "8:00 AM"
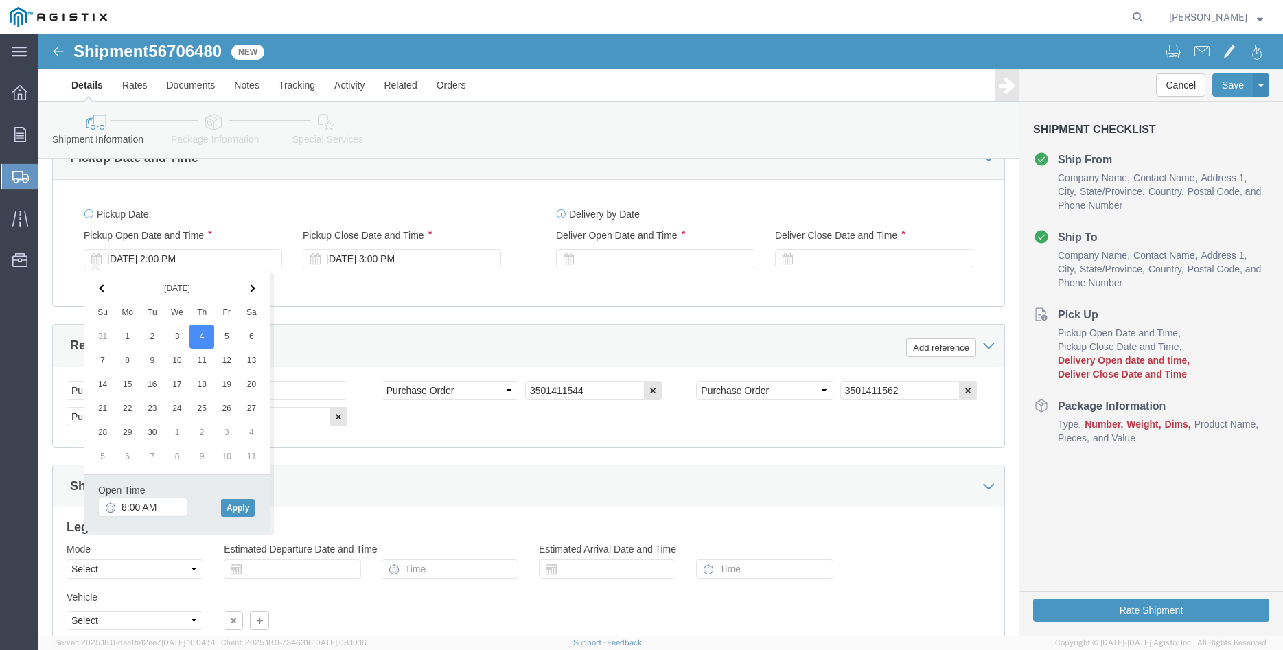
scroll to position [840, 0]
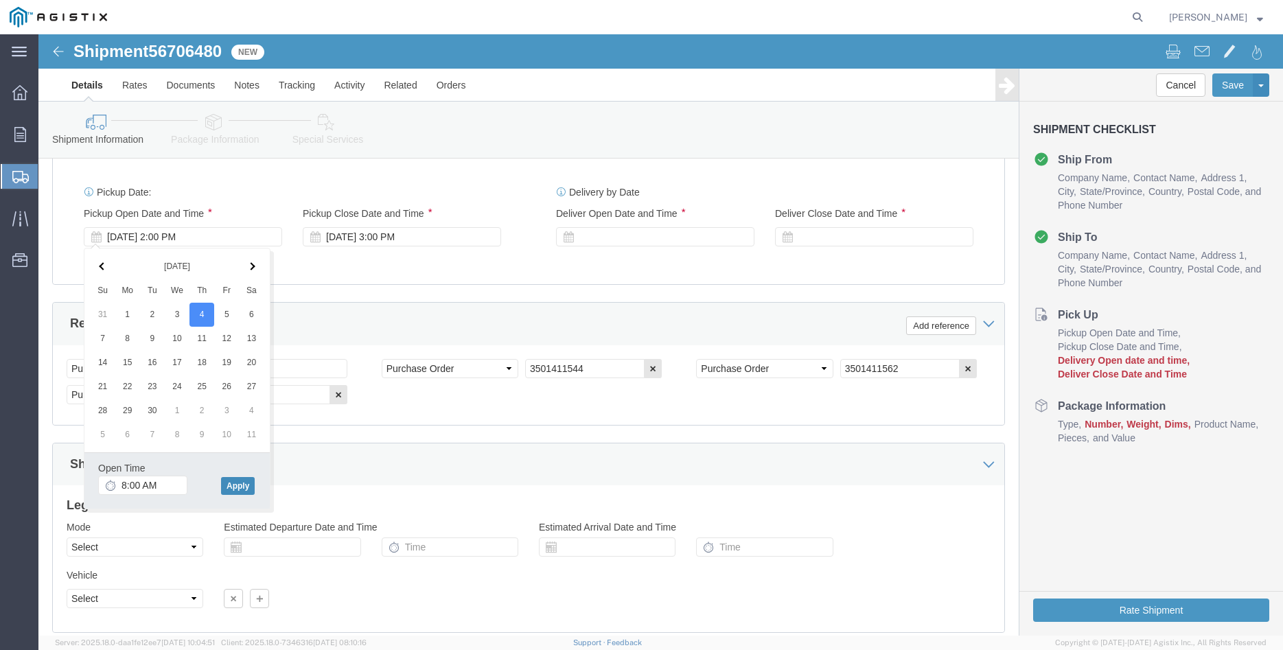
click button "Apply"
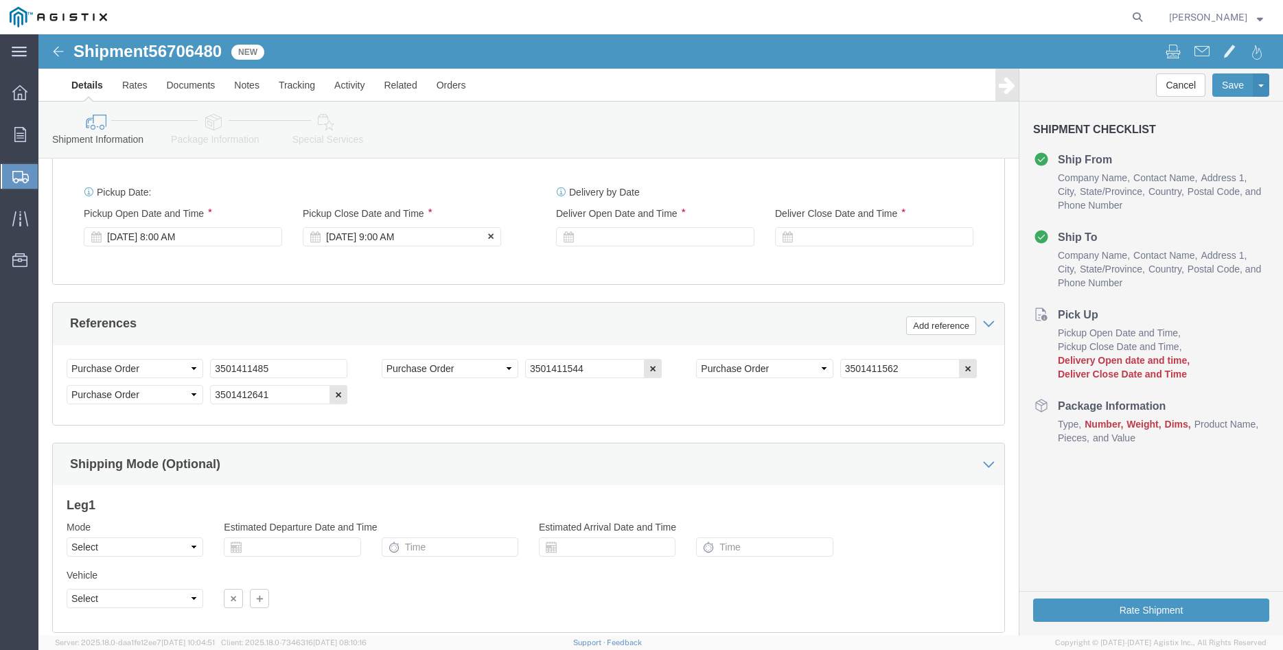
click div "[DATE] 9:00 AM"
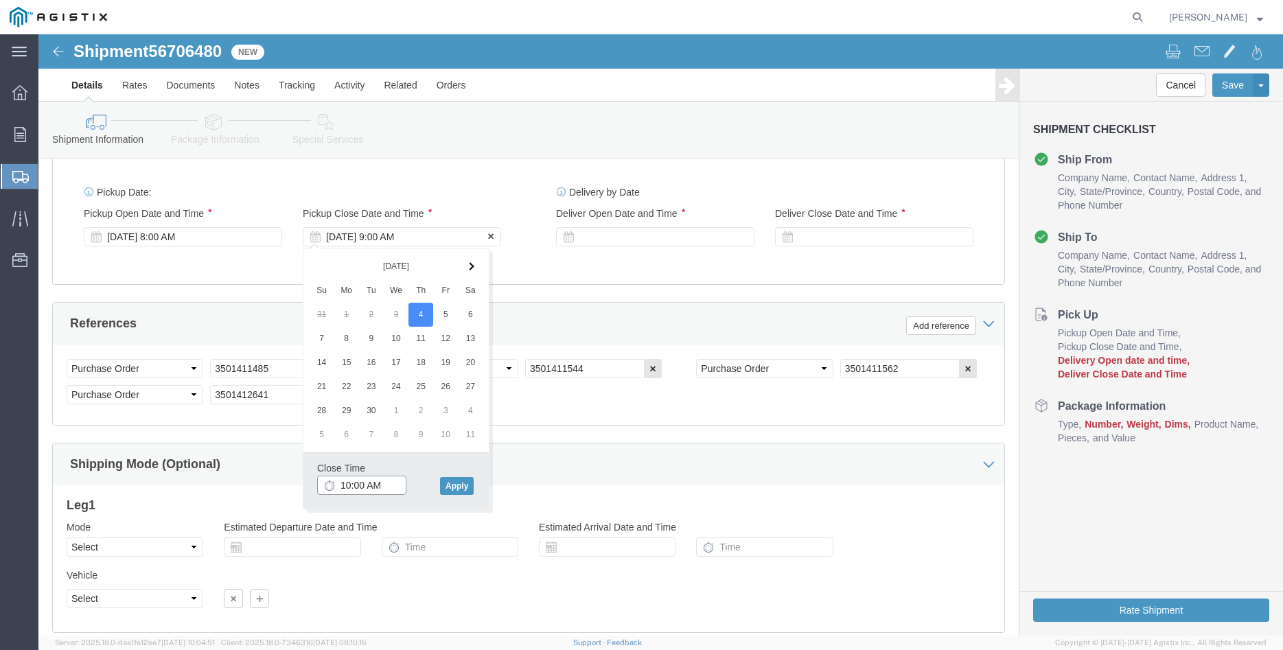
type input "10:00 AM"
click button "Apply"
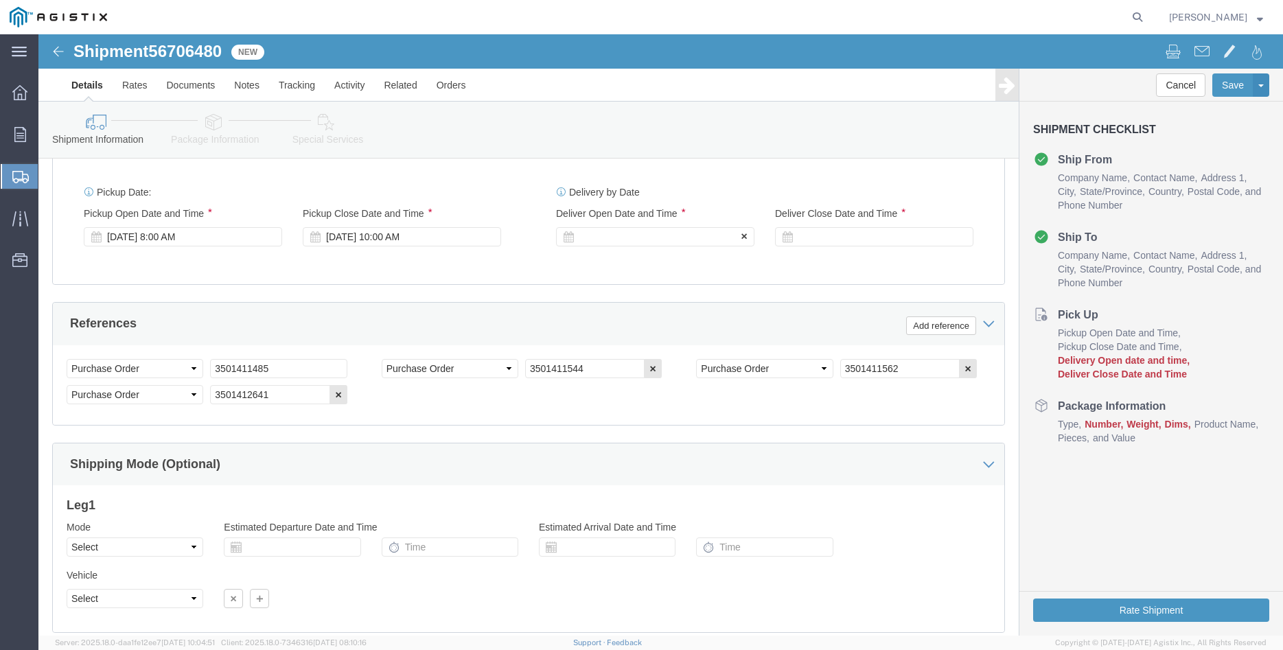
click icon
click div
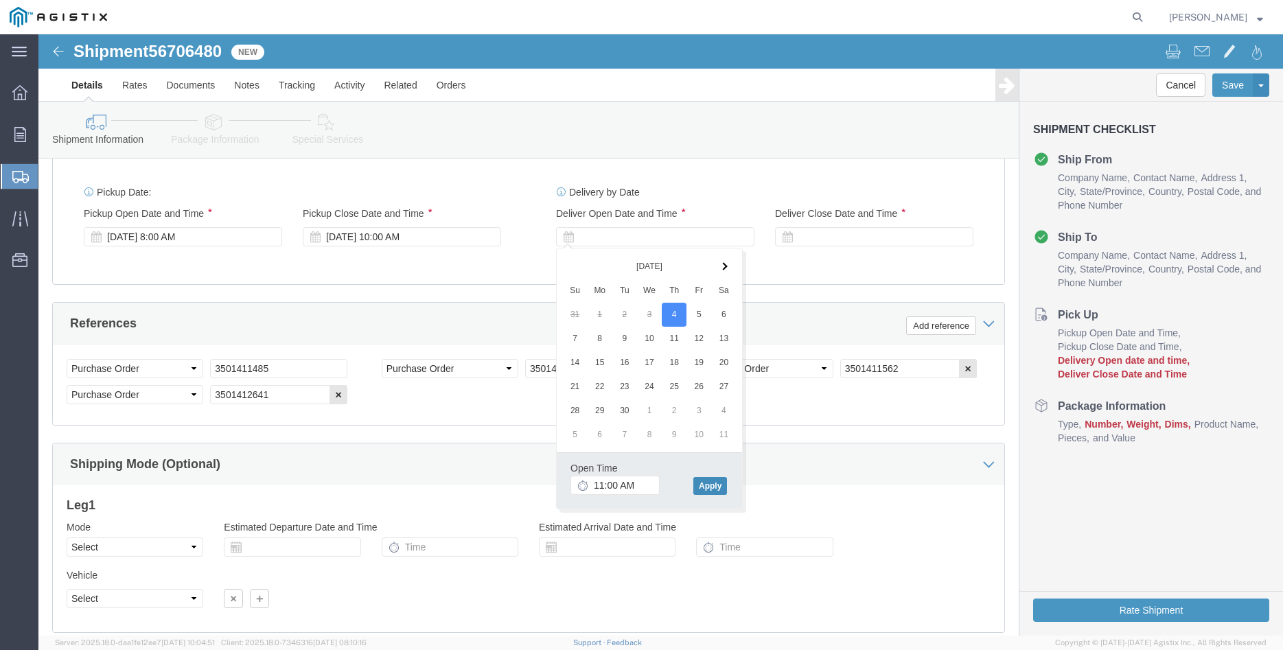
click button "Apply"
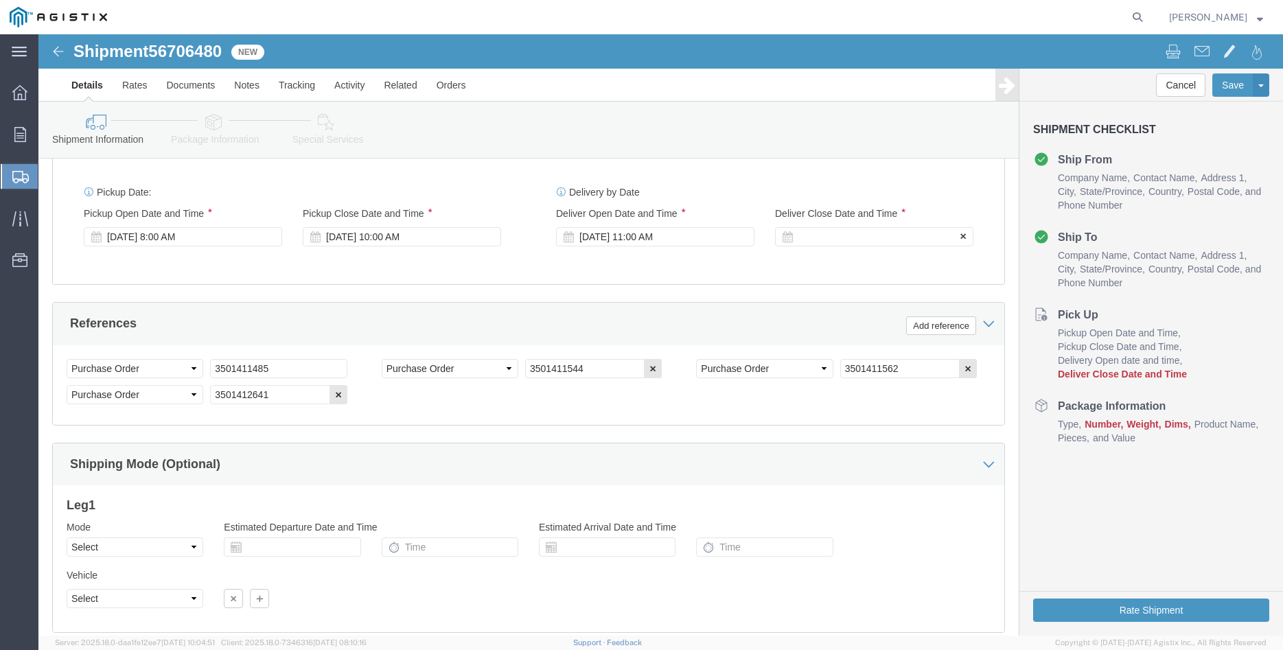
click div
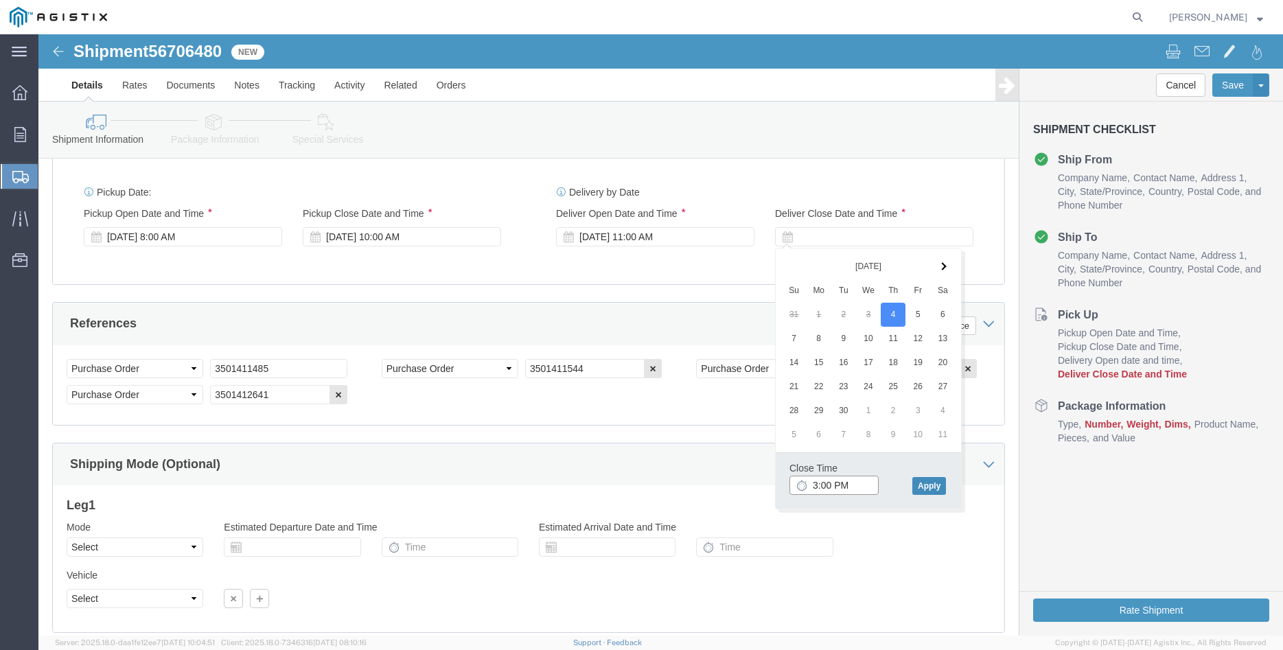
type input "3:00 PM"
click button "Apply"
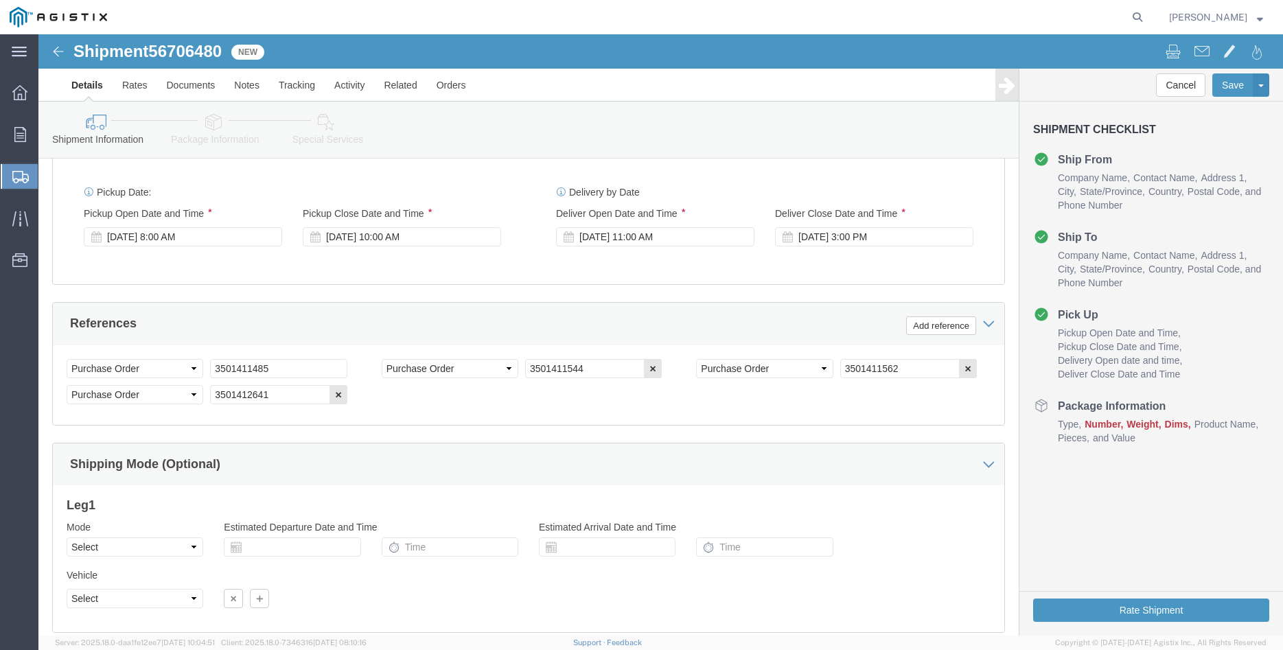
click div "Please fix the following errors Customer Information Account Select [PERSON_NAM…"
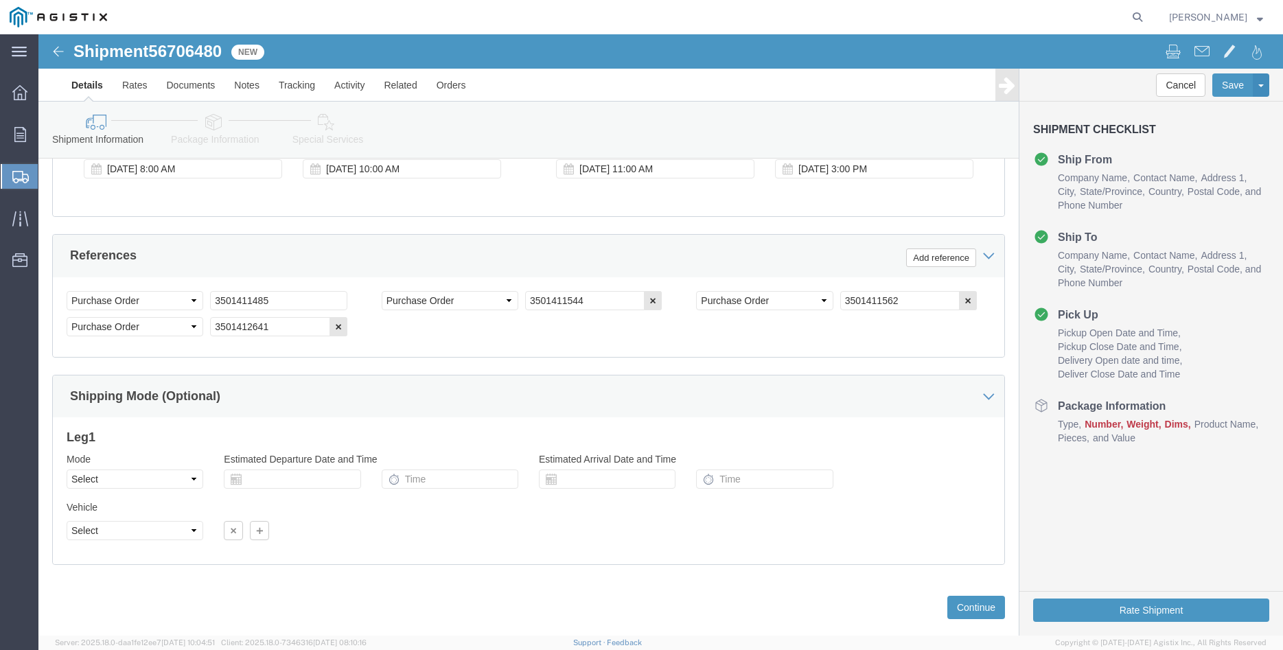
scroll to position [933, 0]
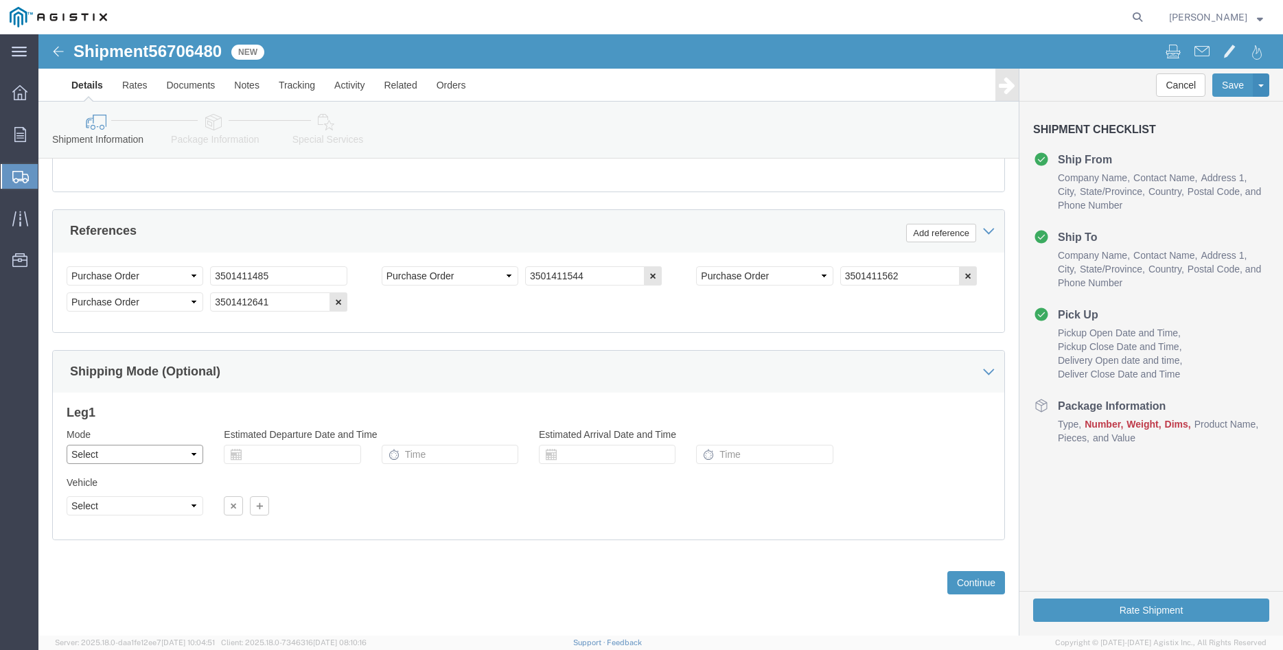
click select "Select Air Less than Truckload Multi-Leg Ocean Freight Rail Small Parcel Truckl…"
select select "TL"
click option "Truckload"
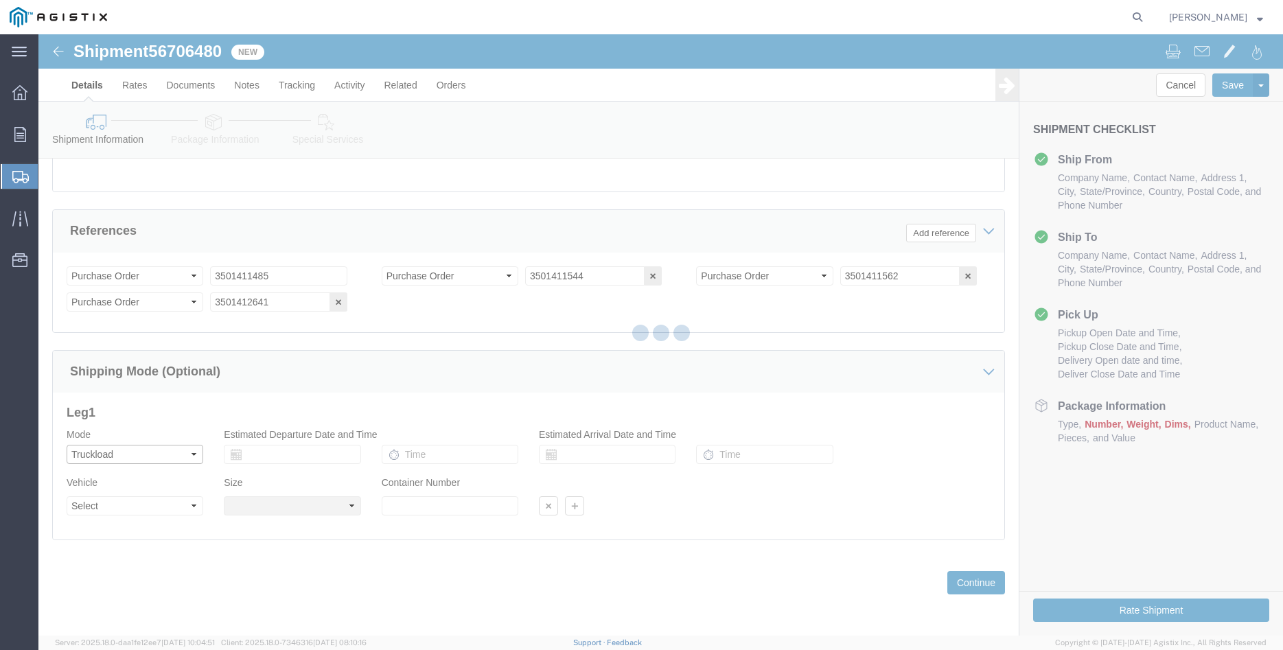
select select
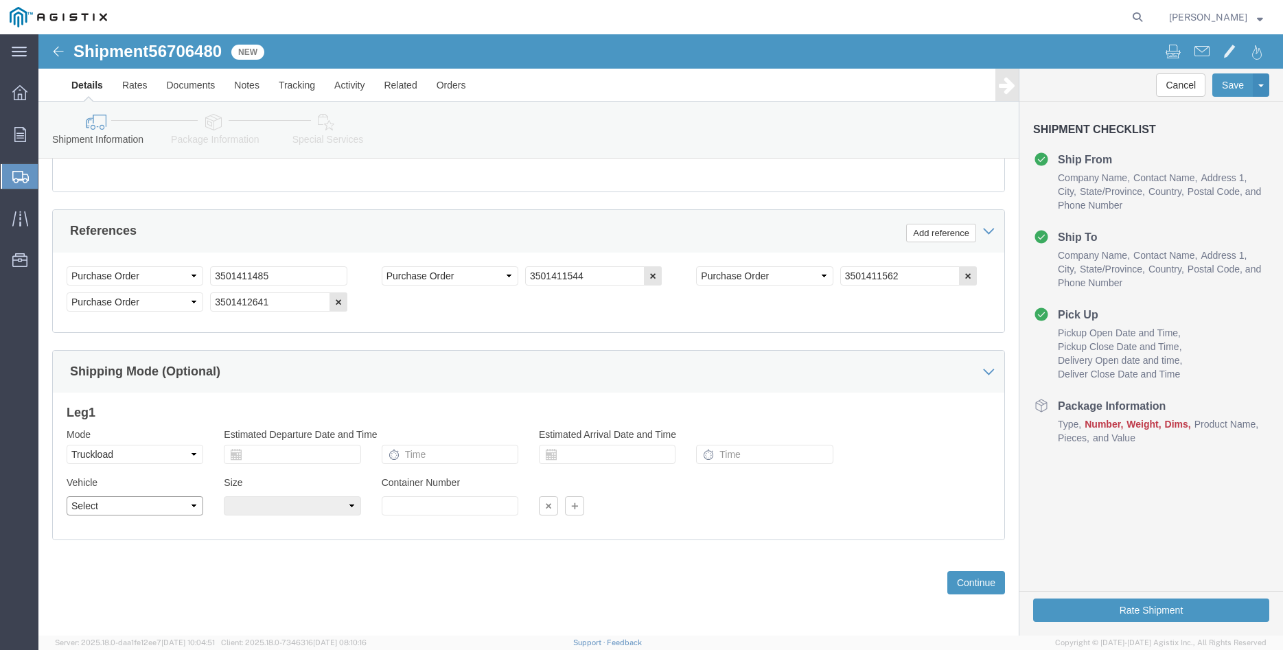
click select "Select 1-Ton (PSS) 10 Wheel 10 Yard Dump Truck 20 Yard Dump Truck Bobtail Botto…"
select select "FLBD"
click option "Flat Bed"
click select "Select 35 Feet 20 Feet 28 Feet 53 Feet 40 Feet 48 Feet"
select select "48FT"
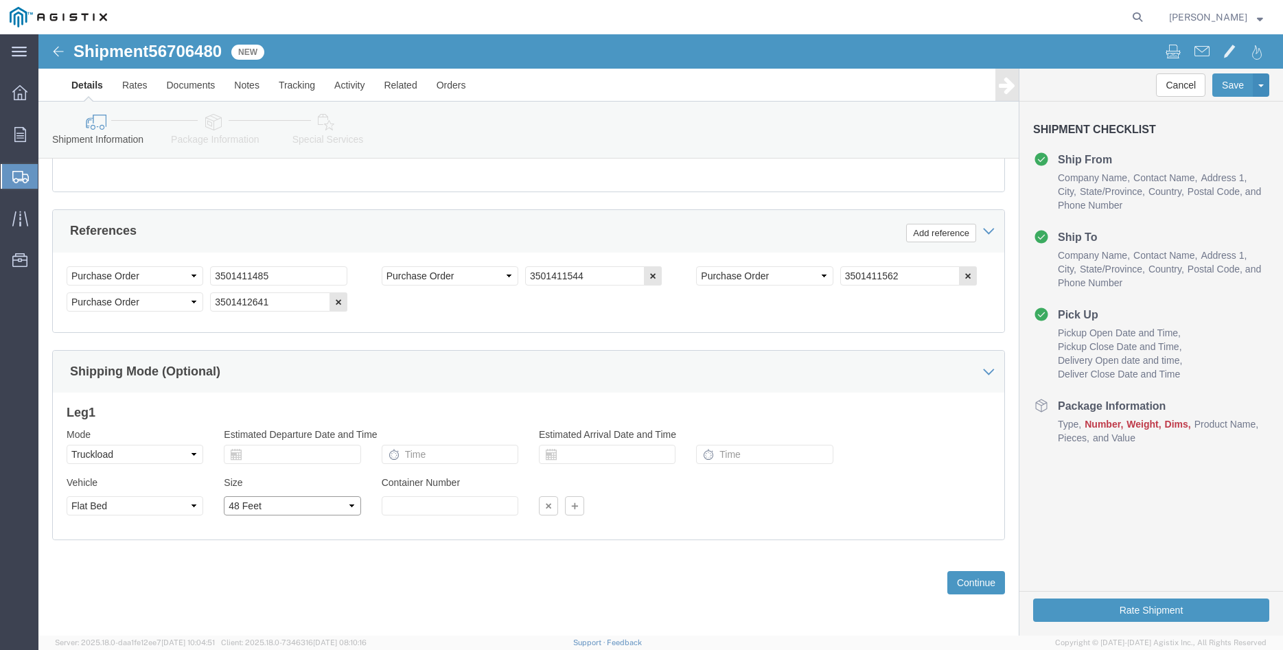
click option "48 Feet"
click div "Previous Continue"
click button "Continue"
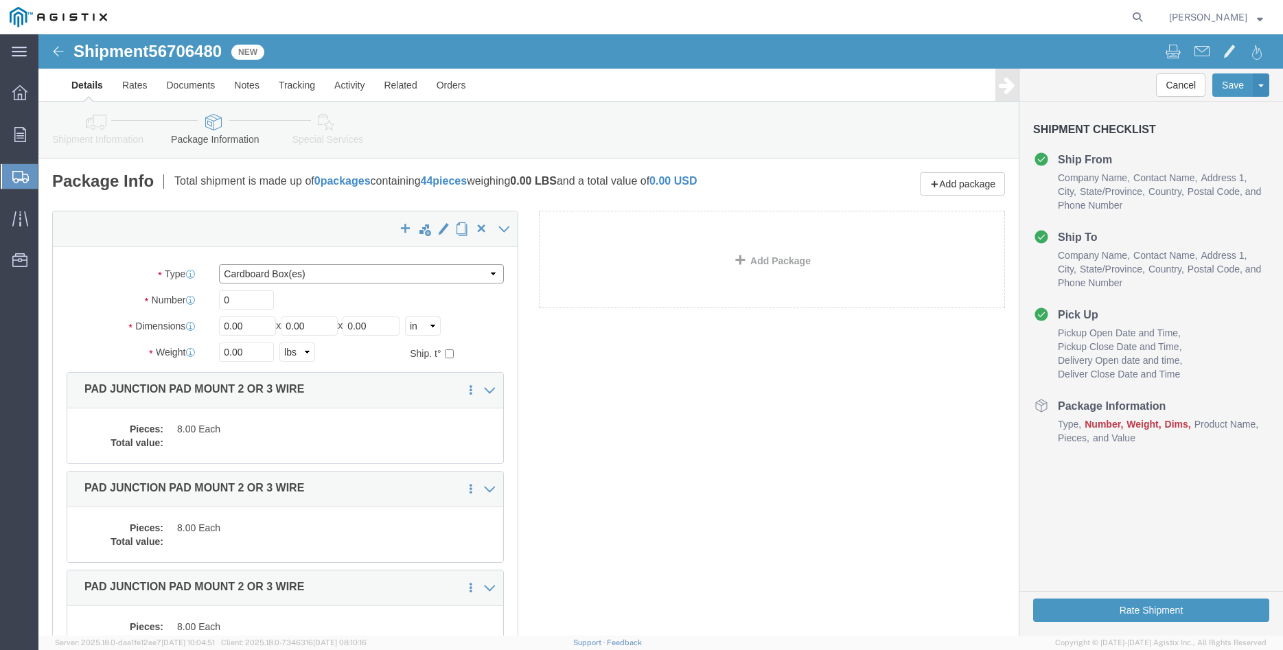
click select "Select Bulk Bundle(s) Cardboard Box(es) Carton(s) Crate(s) Drum(s) (Fiberboard)…"
select select "PONS"
click option "Pallet(s) Oversized (Not Stackable)"
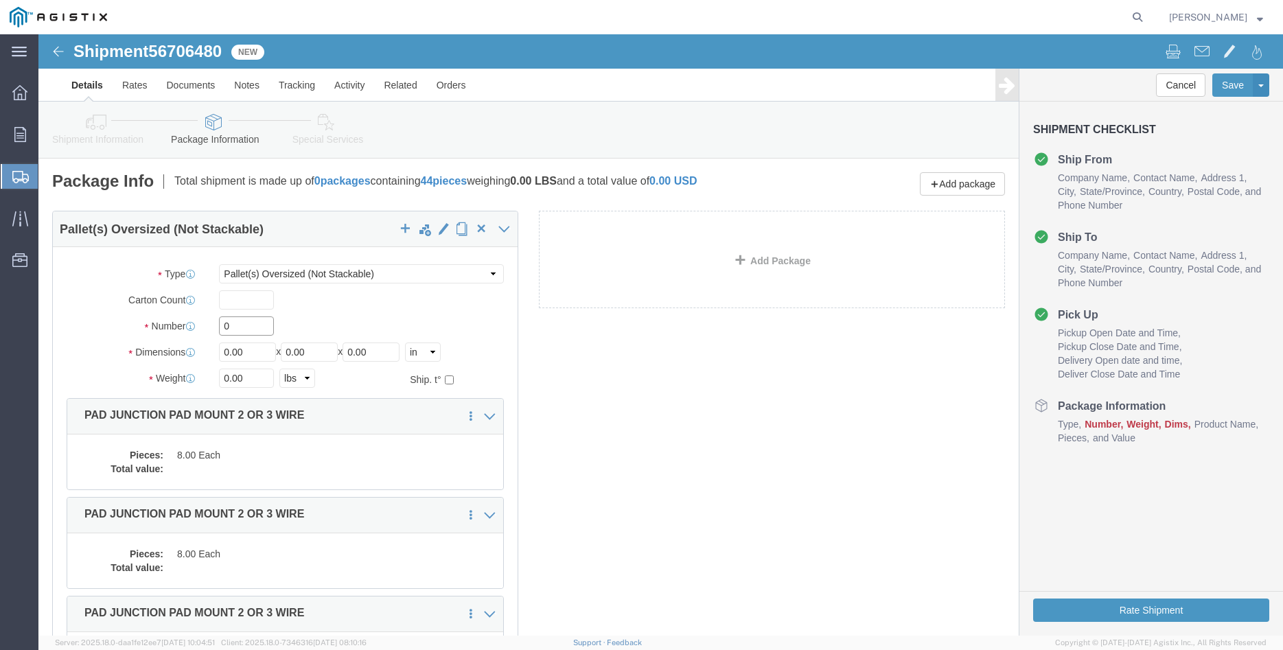
click input "0"
type input "11"
type input "42"
type input "76"
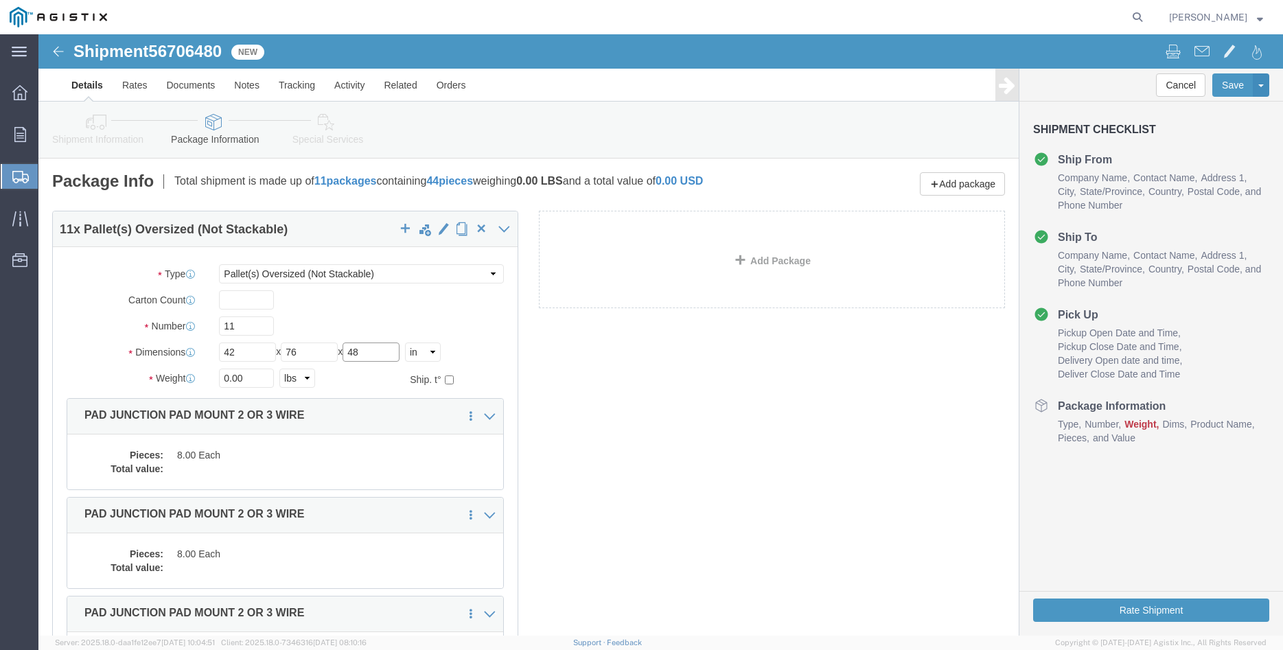
type input "48"
click input "0.00"
type input "30800"
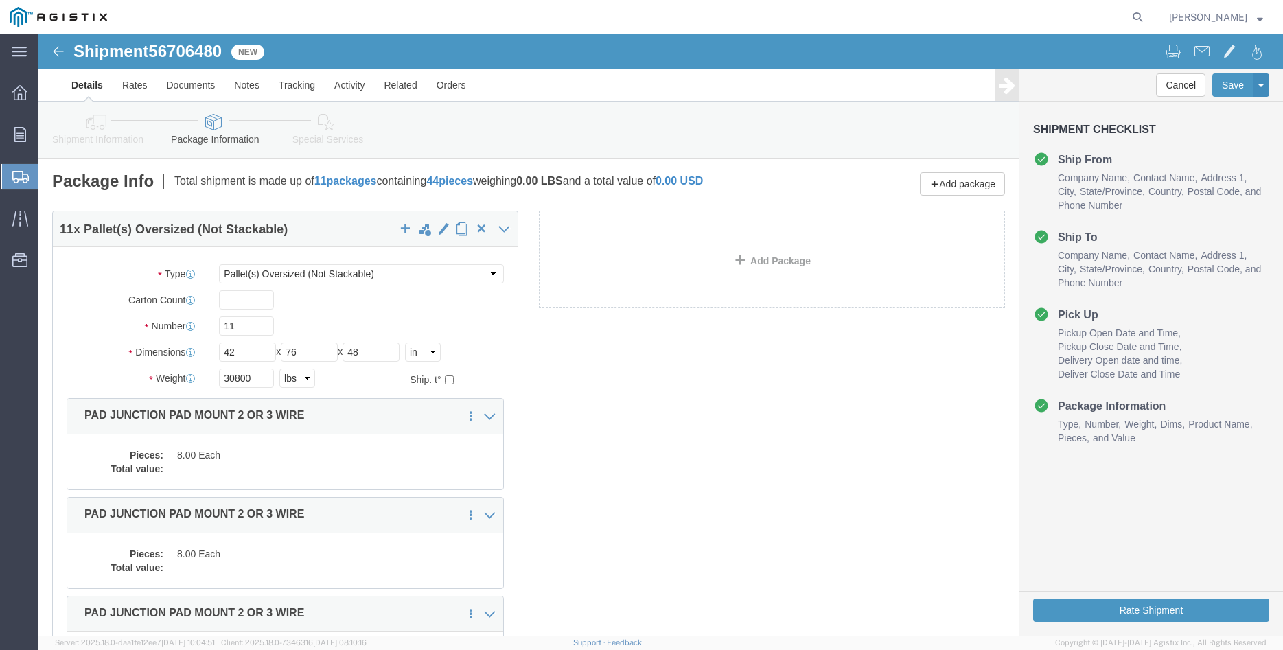
click div "Carton Count"
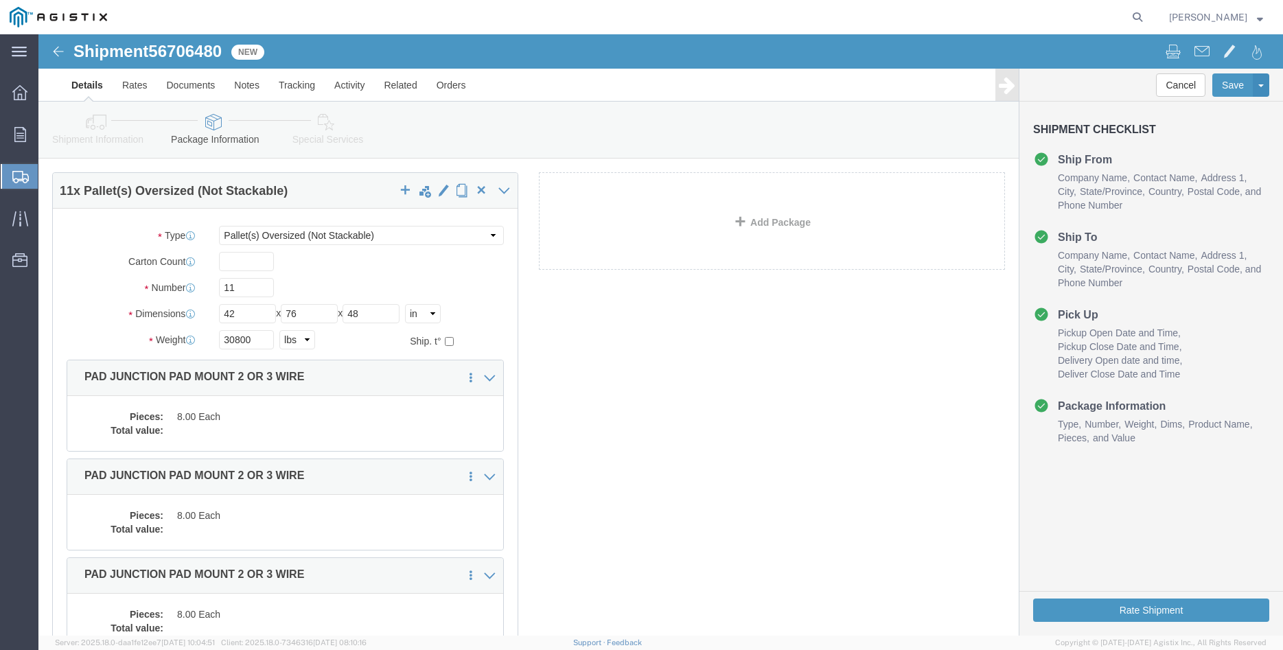
scroll to position [70, 0]
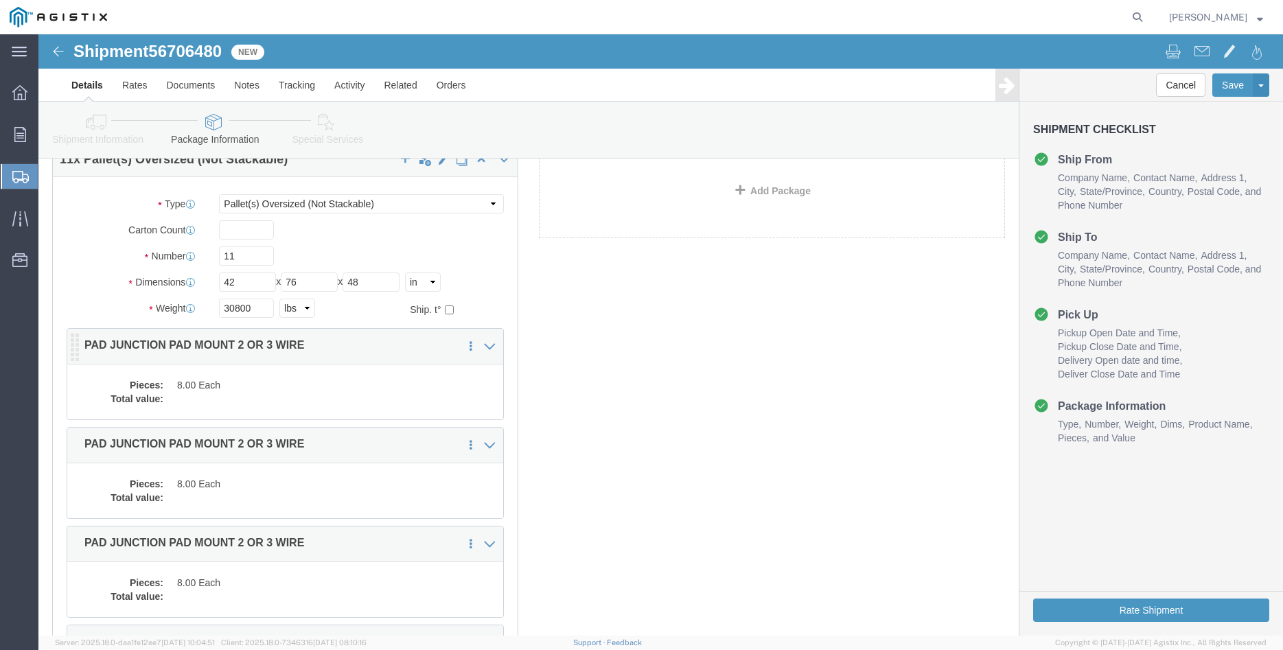
click dd "8.00 Each"
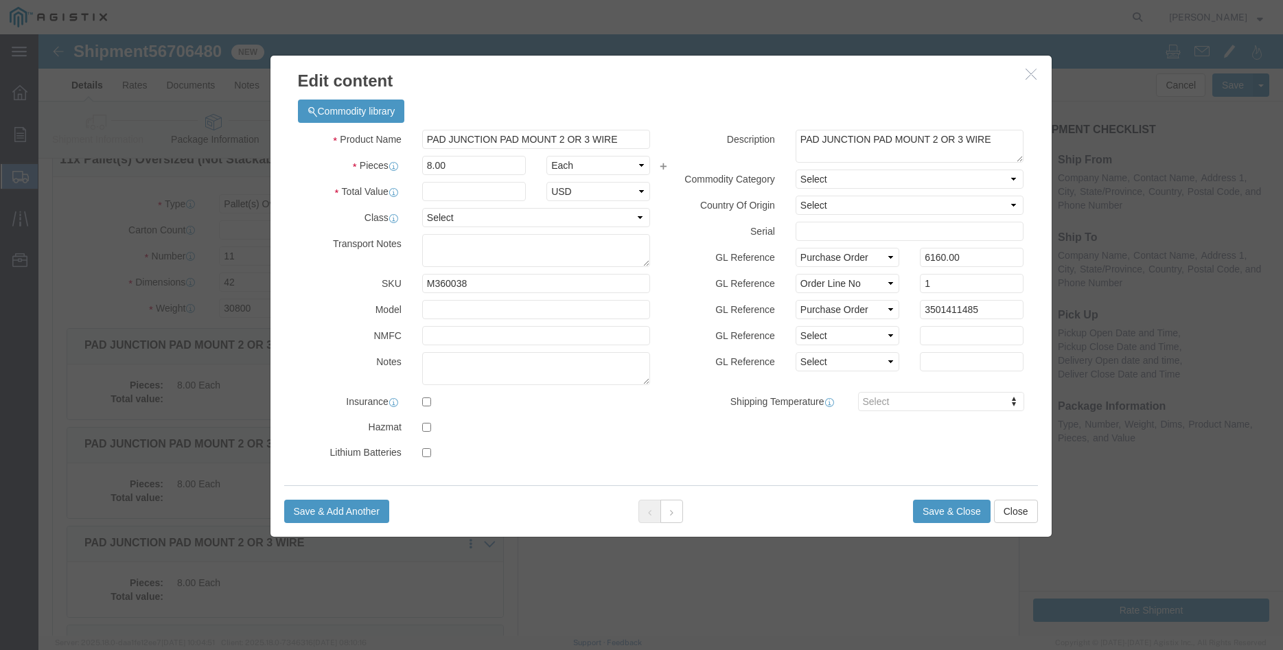
click icon "button"
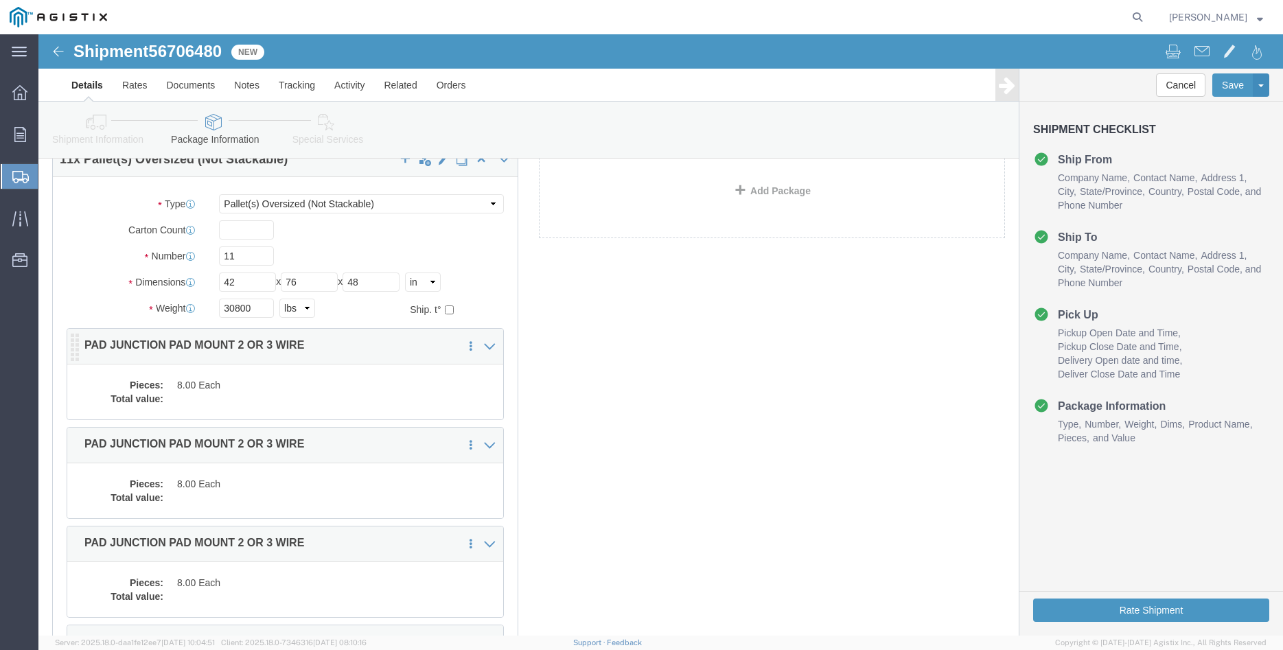
click dd
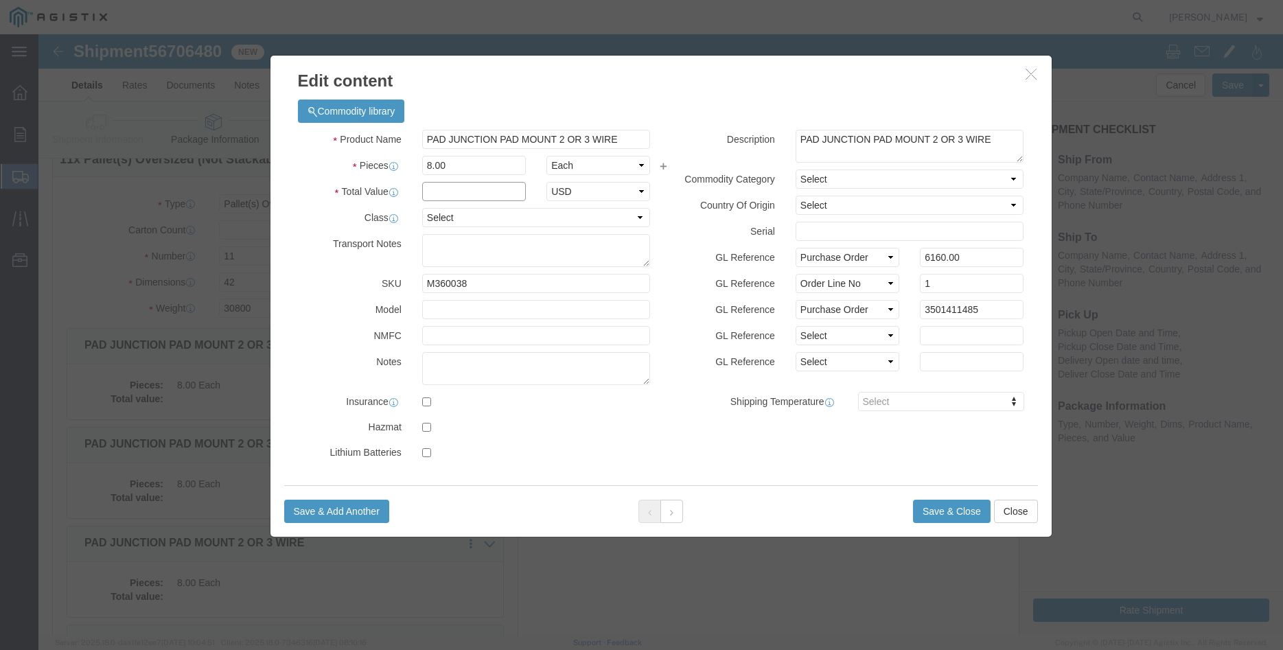
click input "text"
type input "6160.00"
click select "Select 50 55 60 65 70 85 92.5 100 125 175 250 300 400"
select select "100"
click option "100"
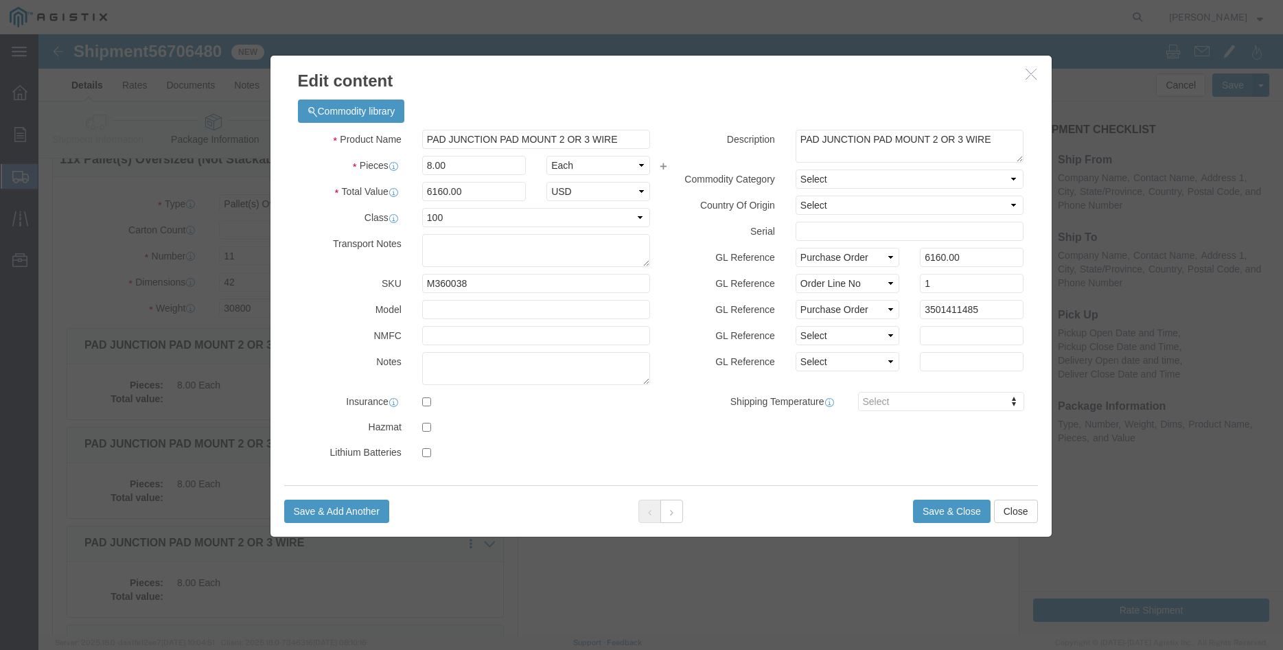
click label "GL Reference"
click button "Save & Close"
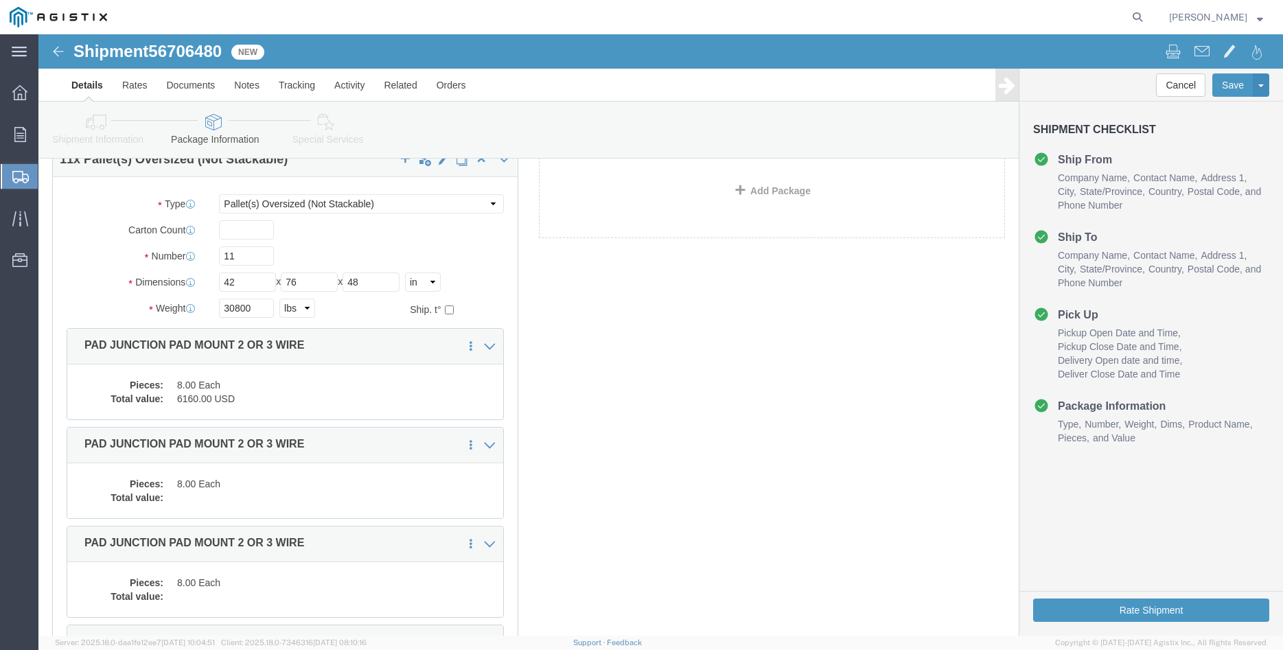
scroll to position [140, 0]
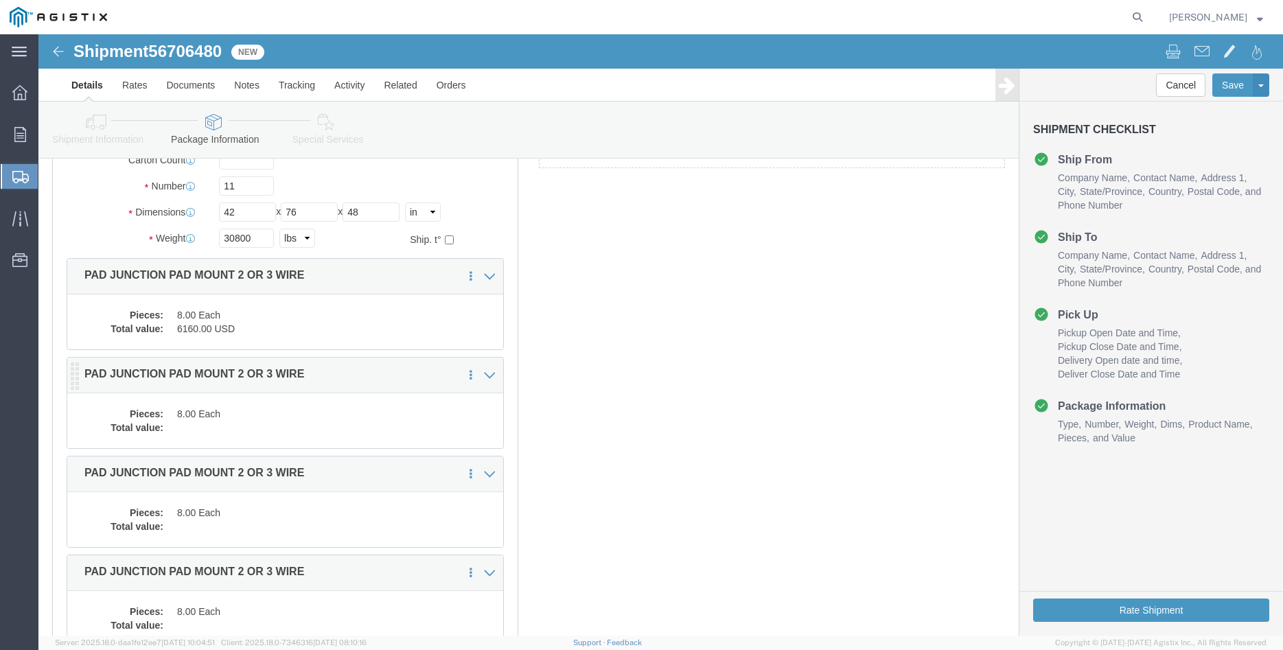
click dd
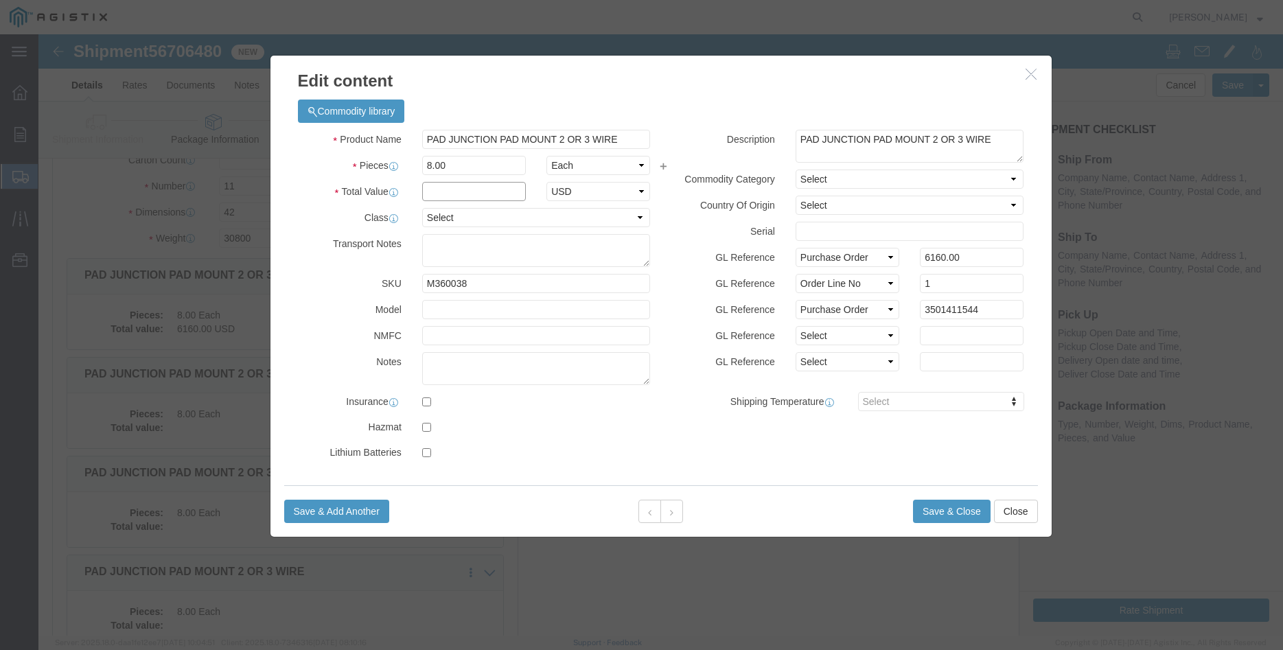
click input "text"
type input "6160.00"
click select "Select 50 55 60 65 70 85 92.5 100 125 175 250 300 400"
select select "100"
click option "100"
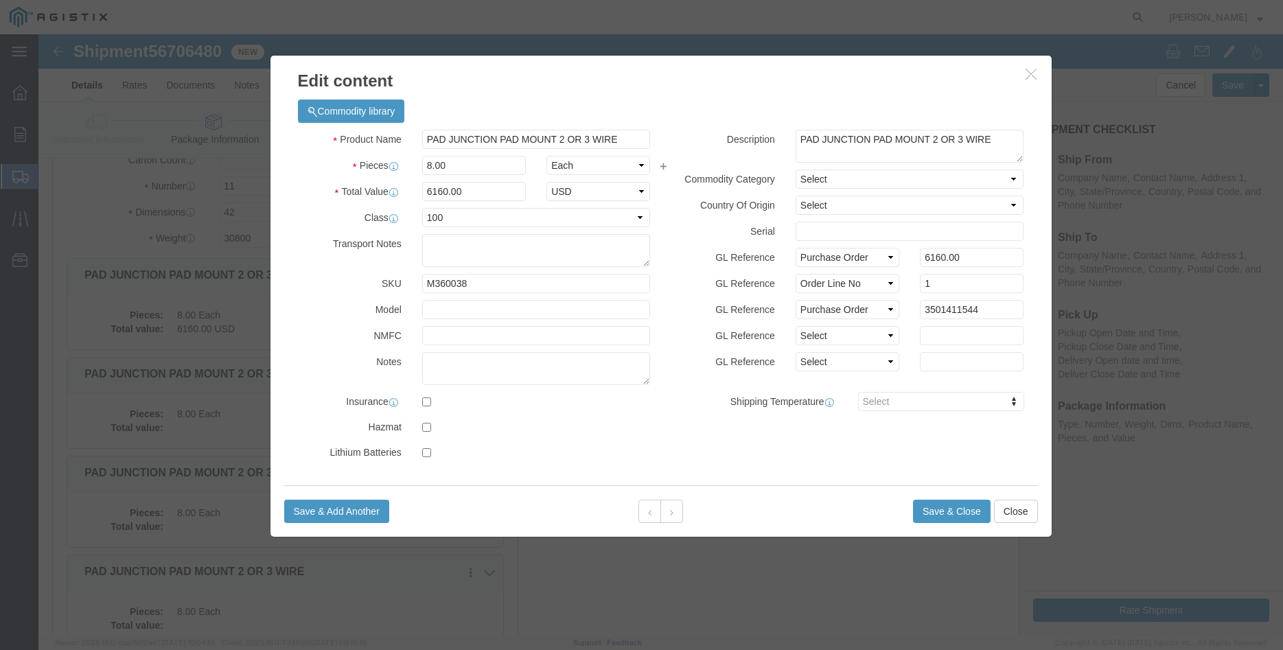
click div "GL Reference Select Account Type Activity ID Airline Appointment Number ASN Bat…"
click button "Save & Close"
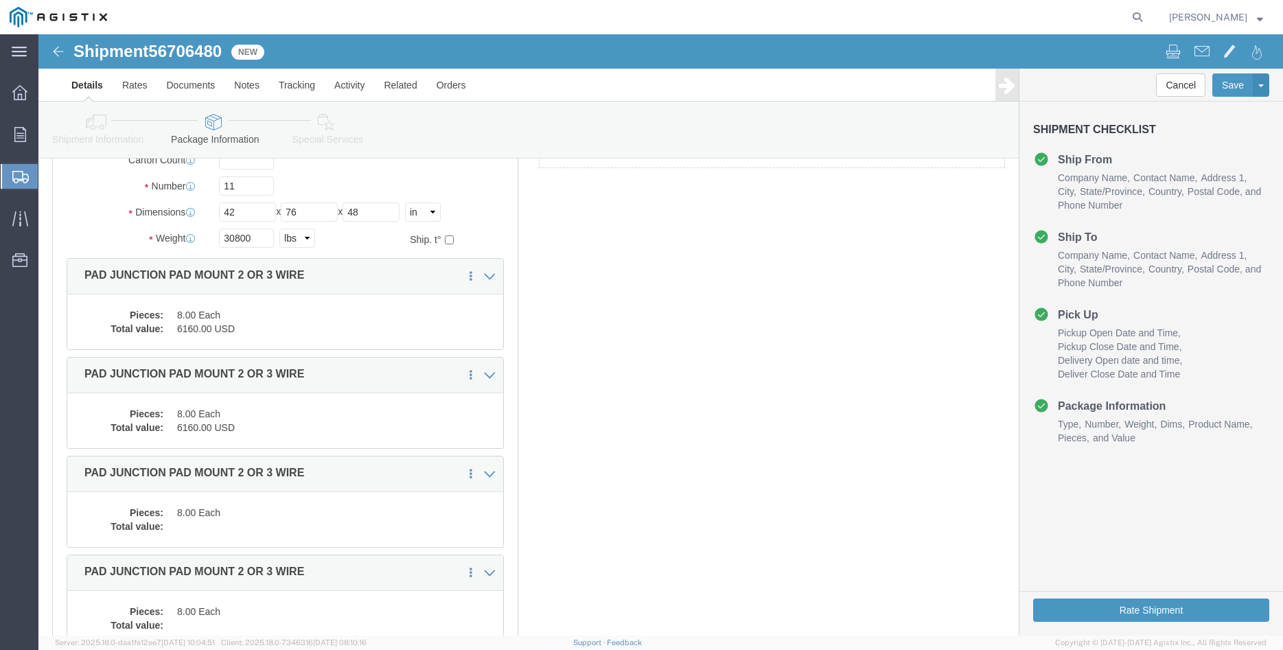
scroll to position [210, 0]
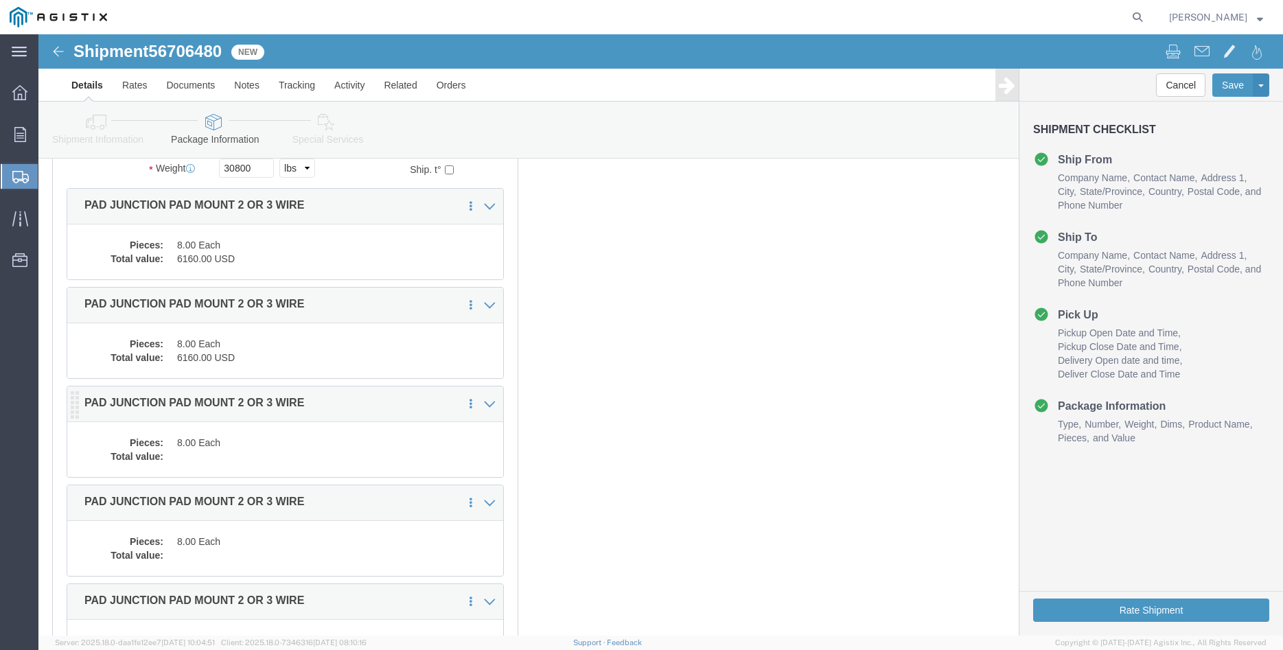
click dd
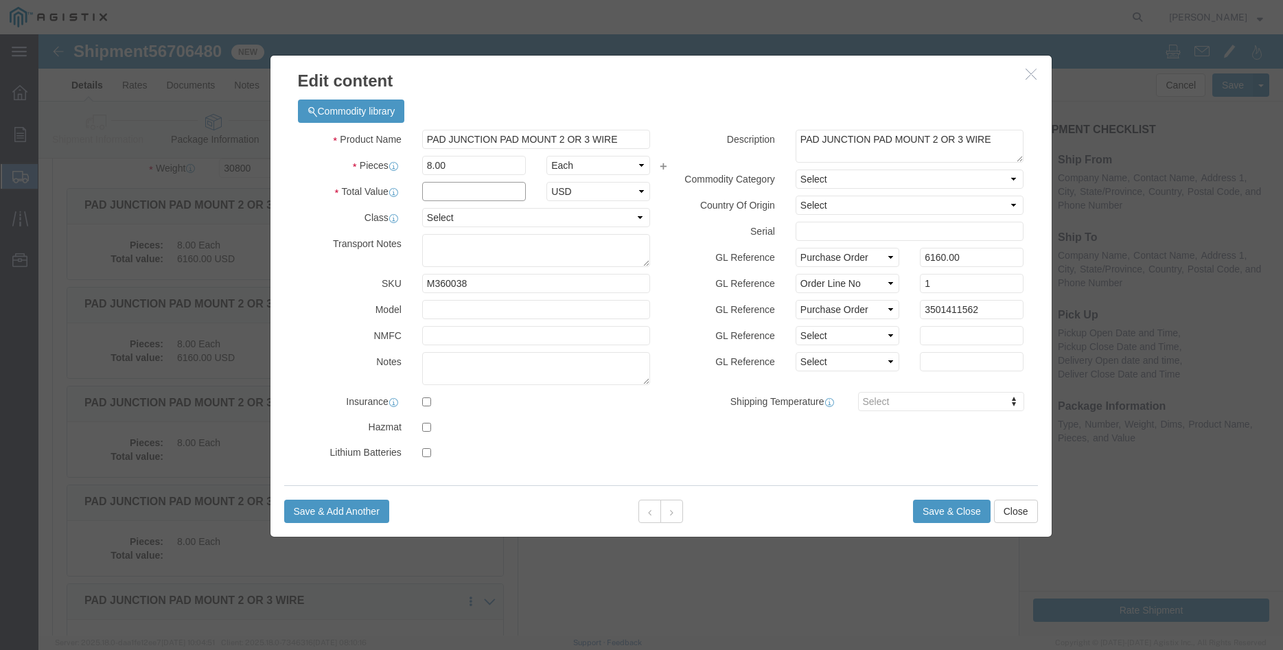
click input "text"
type input "6160.00"
click select "Select 50 55 60 65 70 85 92.5 100 125 175 250 300 400"
select select "100"
click option "100"
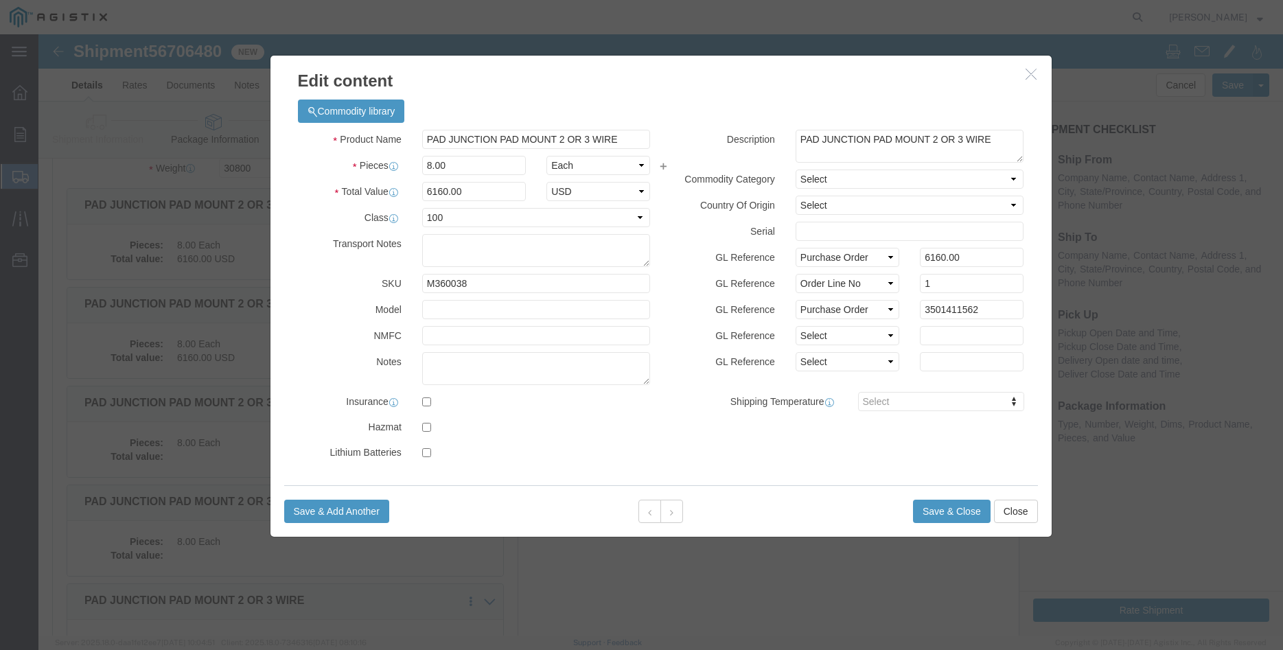
click label "GL Reference"
click button "Save & Close"
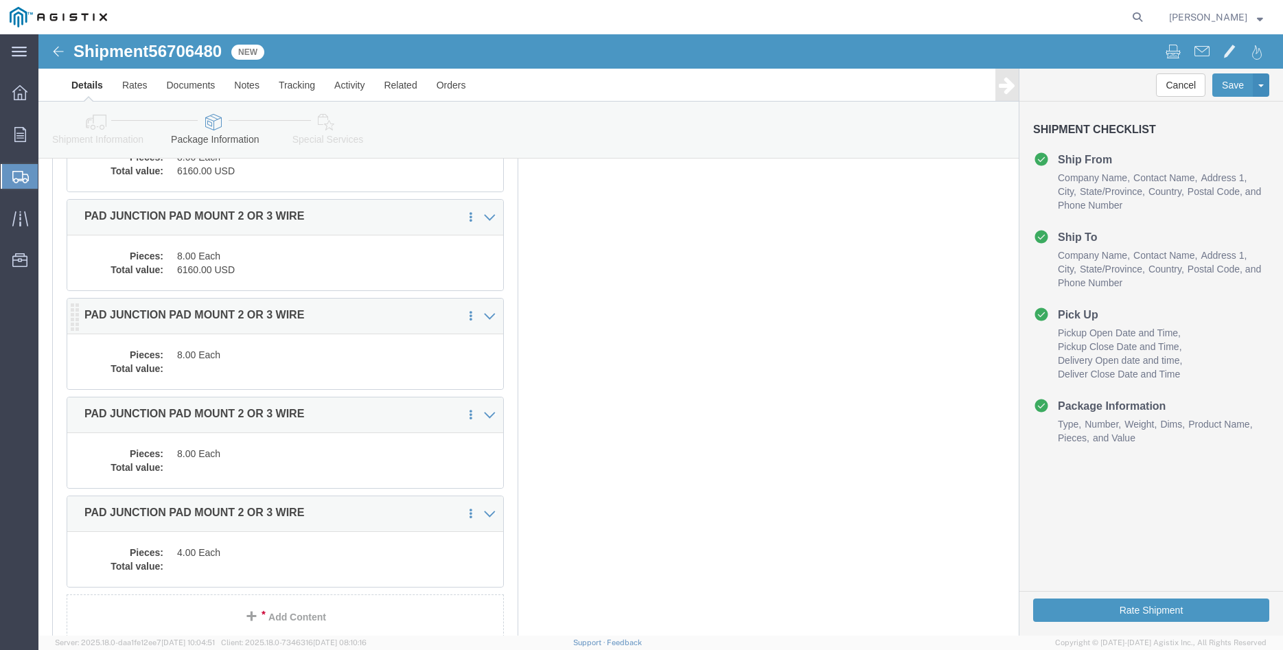
scroll to position [420, 0]
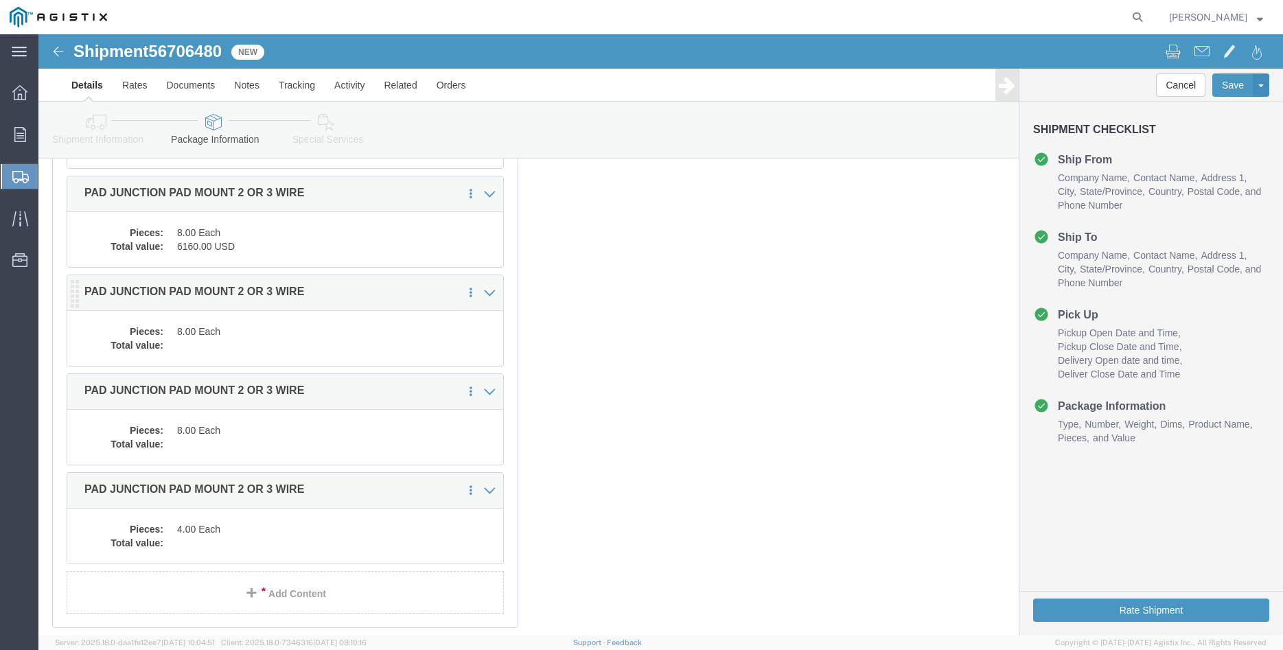
click dd "8.00 Each"
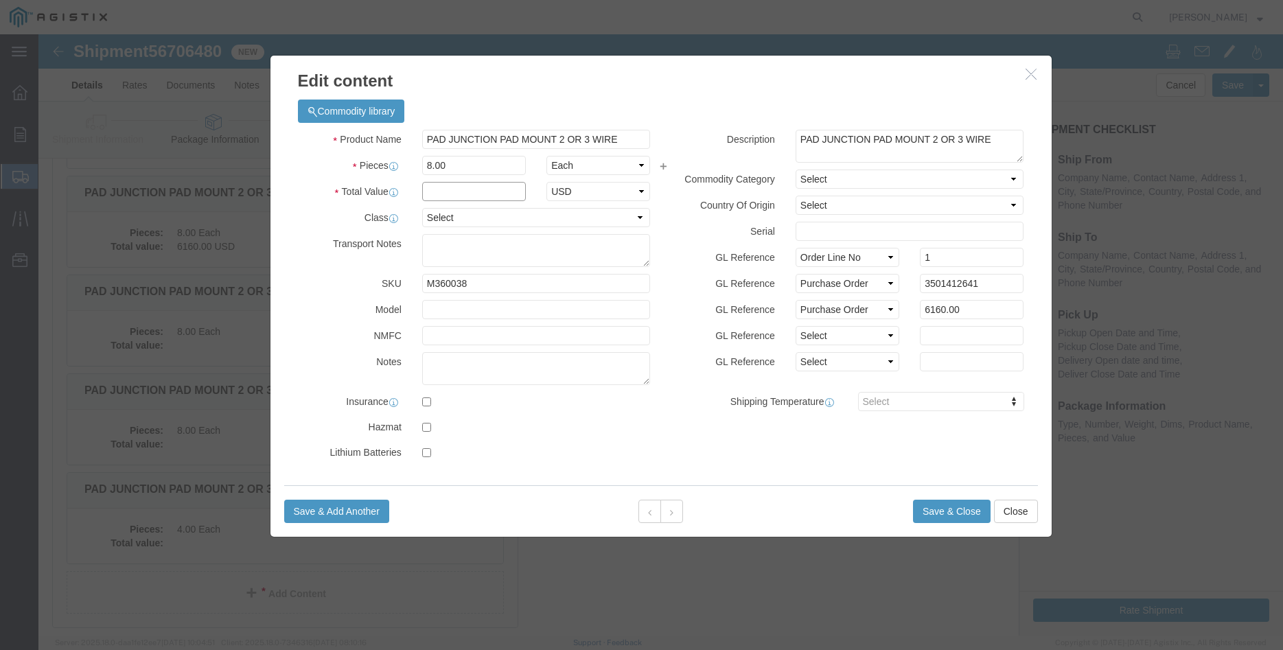
click input "text"
type input "6160.00"
click select "Select 50 55 60 65 70 85 92.5 100 125 175 250 300 400"
select select "100"
click option "100"
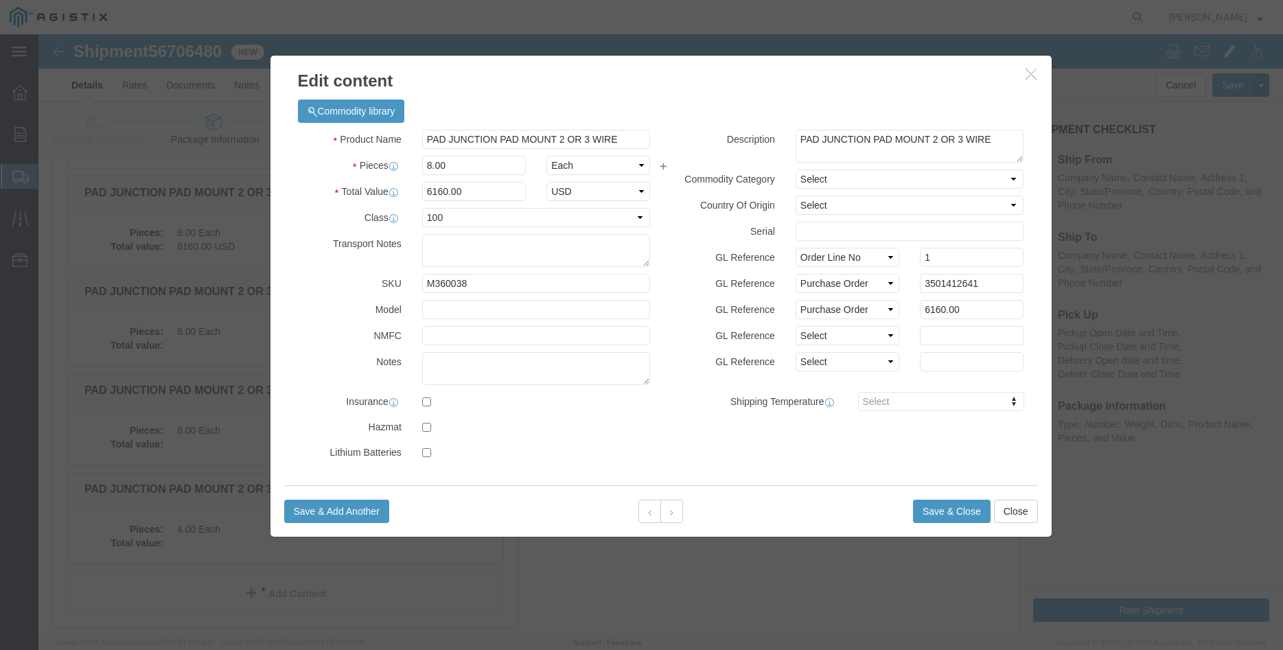
click div "GL Reference Select Account Type Activity ID Airline Appointment Number ASN Bat…"
click button "Save & Close"
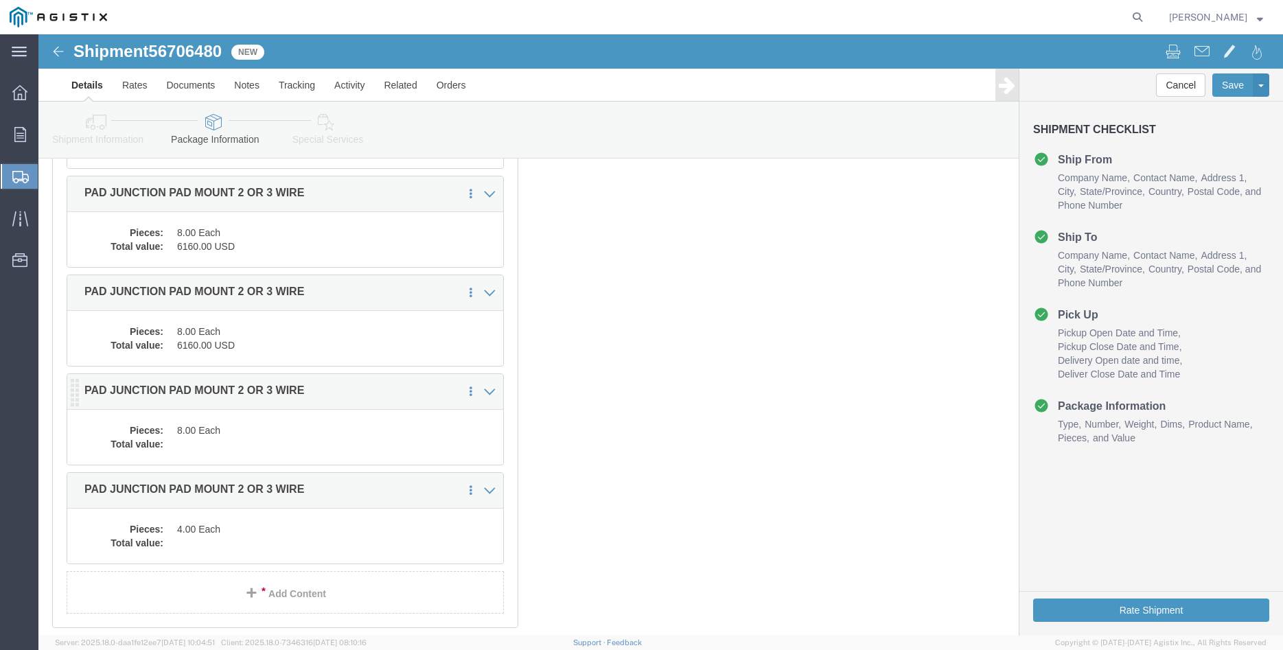
click dd "8.00 Each"
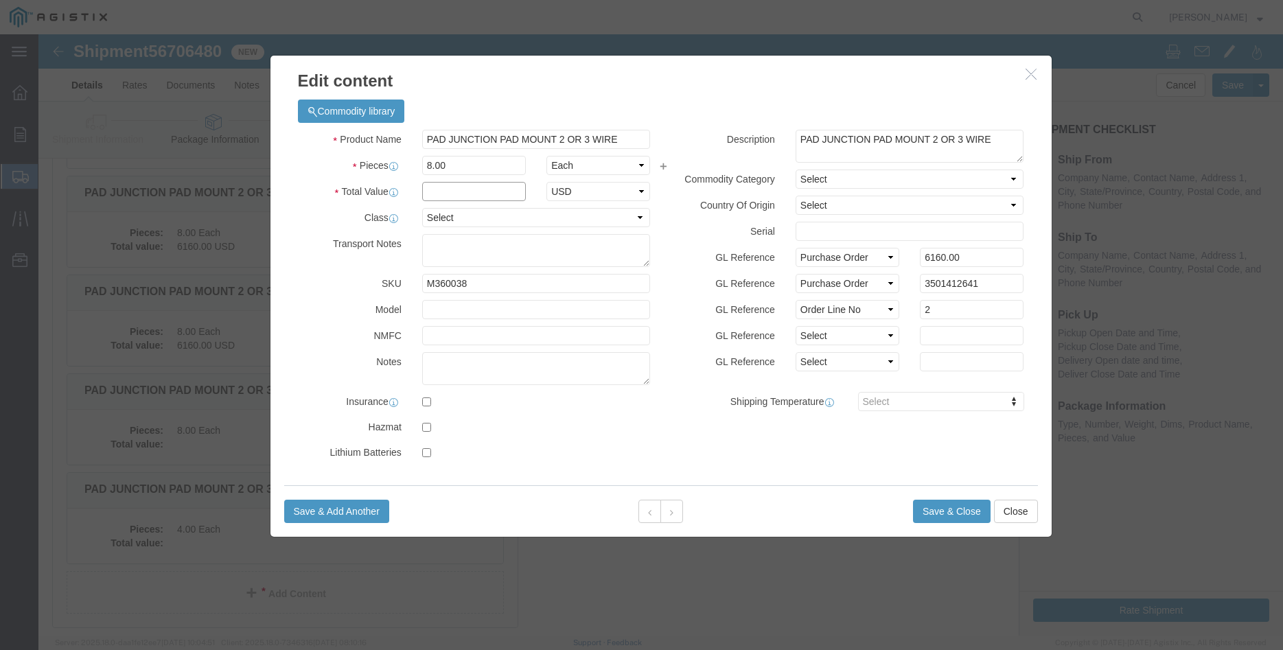
click input "text"
type input "6160.00"
click select "Select 50 55 60 65 70 85 92.5 100 125 175 250 300 400"
select select "100"
click option "100"
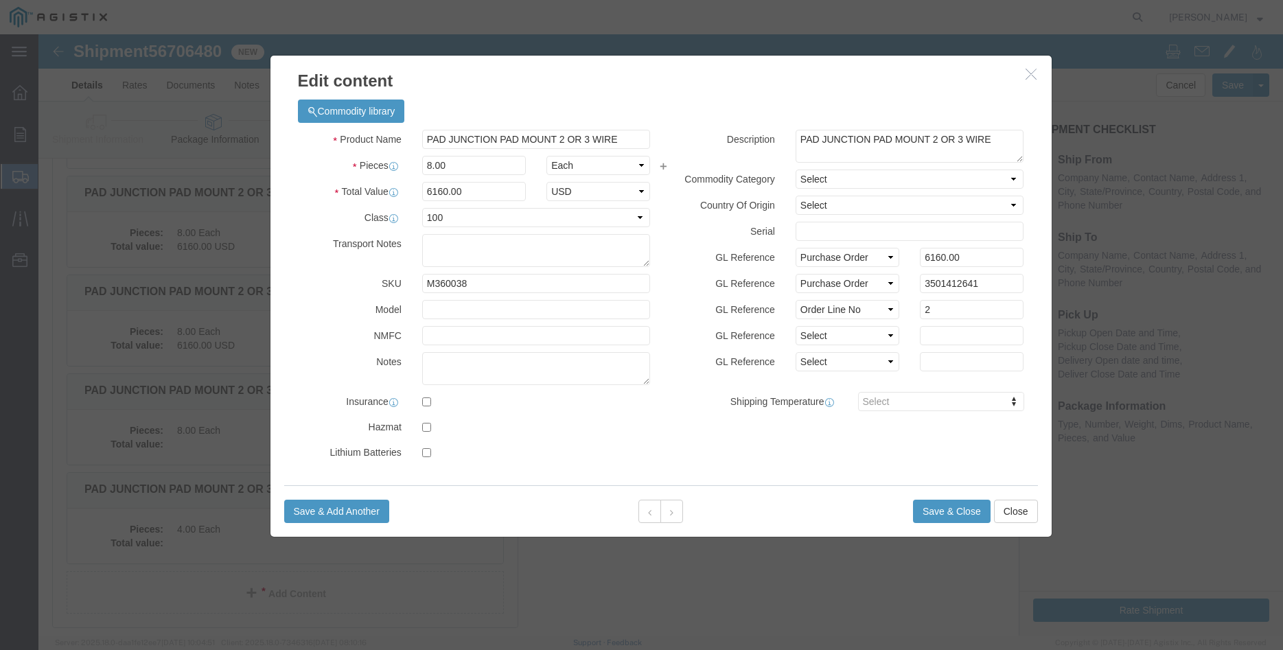
click div "Description [GEOGRAPHIC_DATA] PAD [GEOGRAPHIC_DATA] [GEOGRAPHIC_DATA] 3 WIRE Co…"
click button "Save & Close"
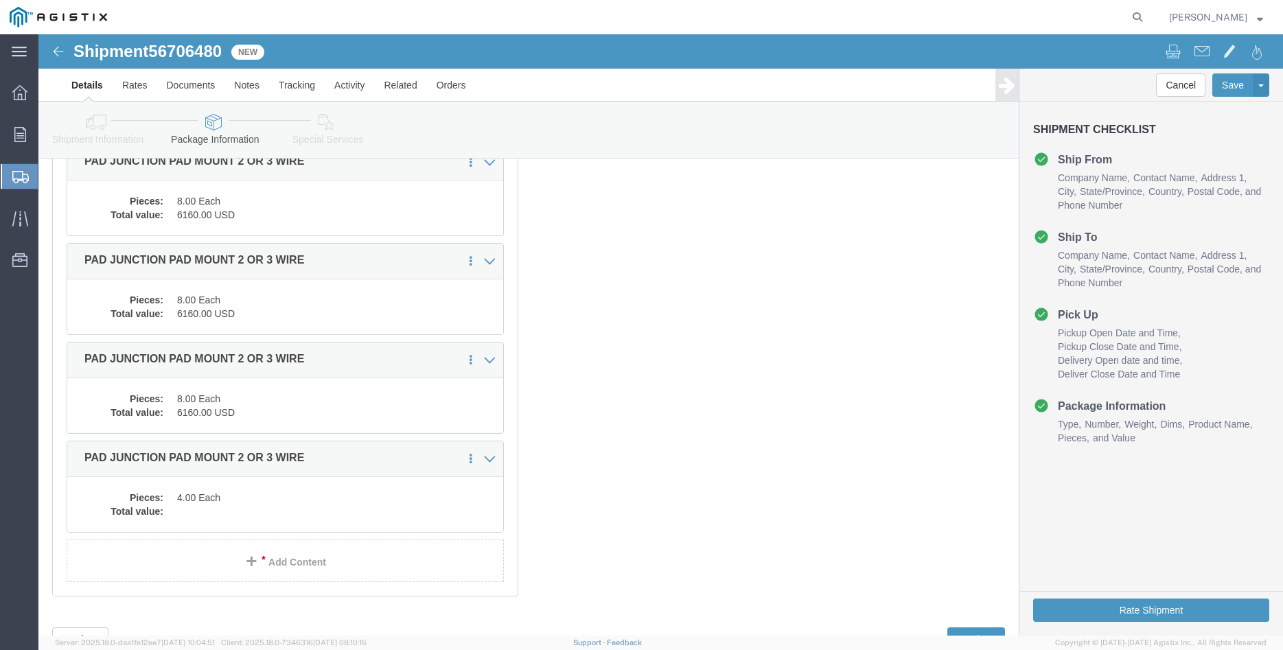
scroll to position [490, 0]
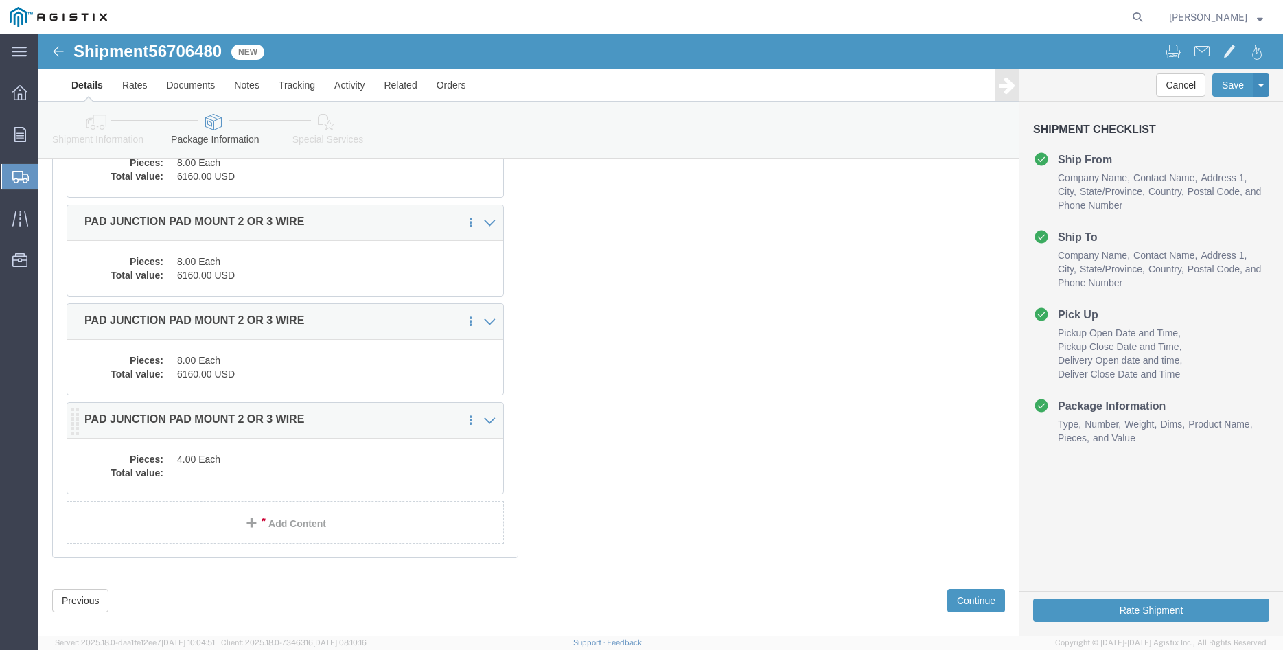
click dd "4.00 Each"
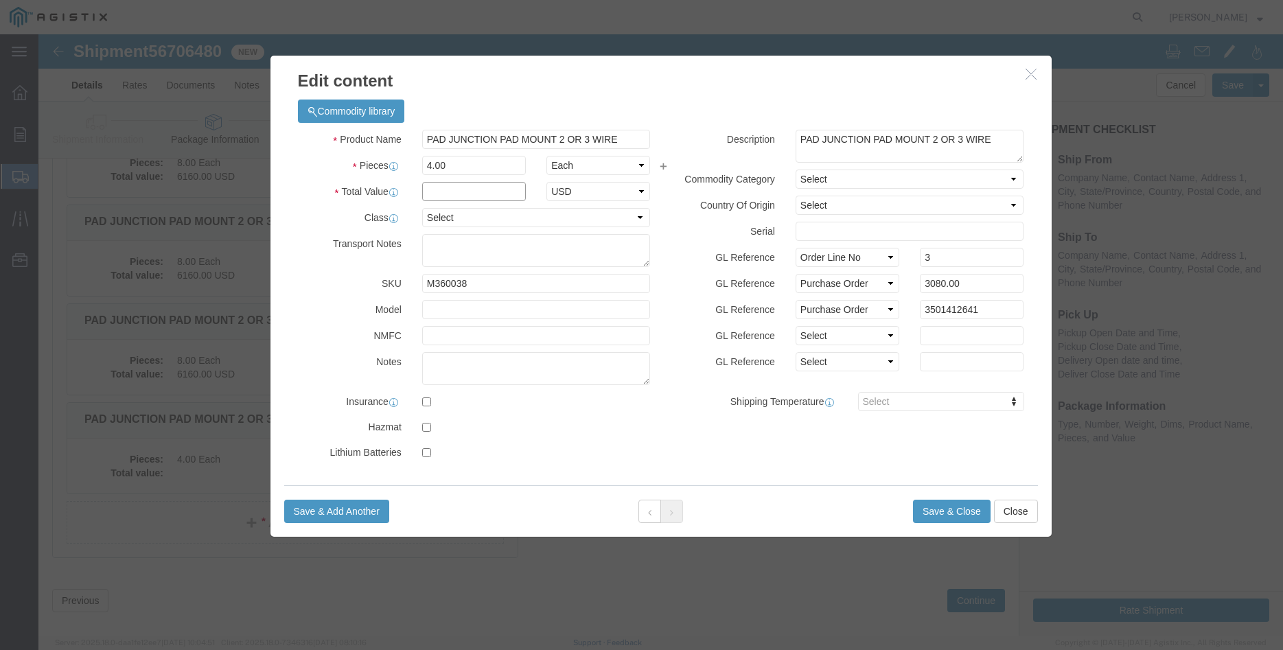
click input "text"
type input "3080.00"
click select "Select 50 55 60 65 70 85 92.5 100 125 175 250 300 400"
select select "100"
click option "100"
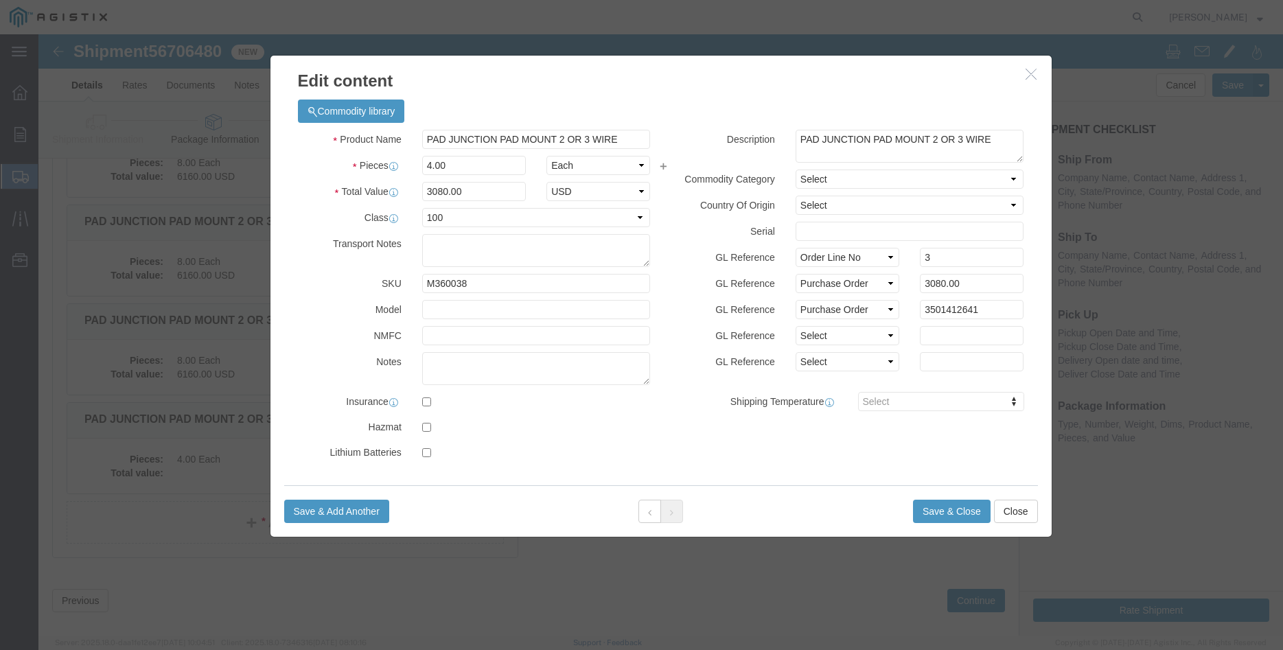
click div "GL Reference Select Account Type Activity ID Airline Appointment Number ASN Bat…"
click button "Save & Close"
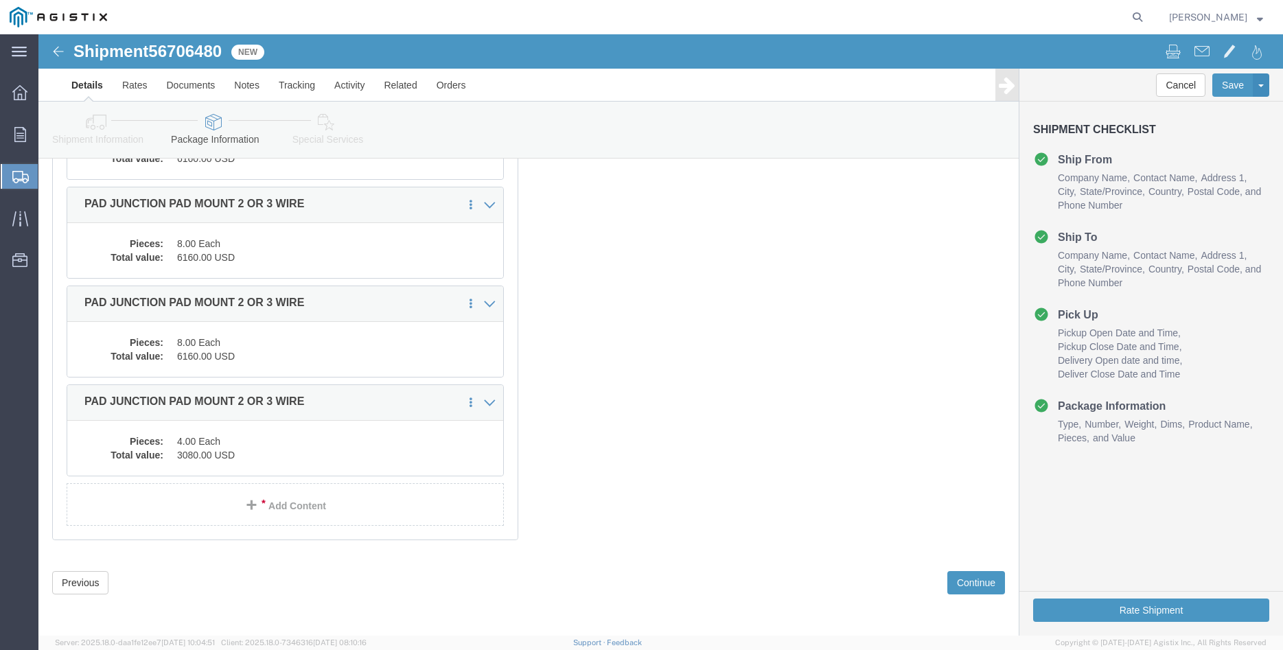
scroll to position [518, 0]
click button "Continue"
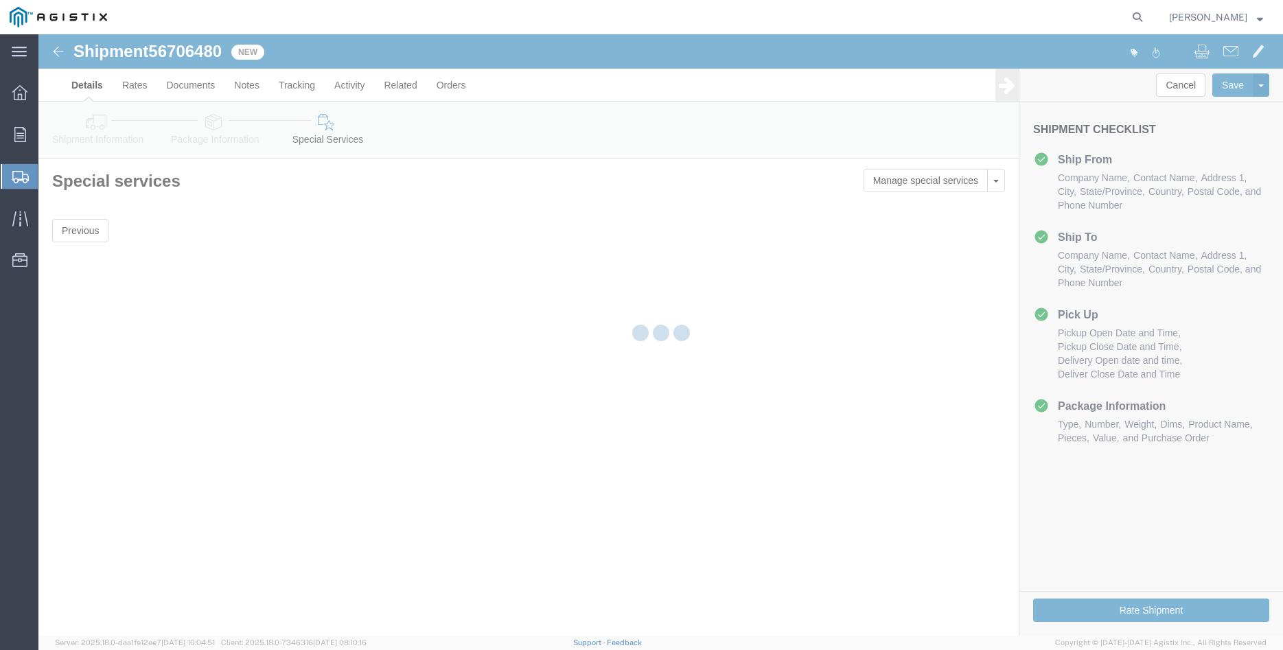
scroll to position [0, 0]
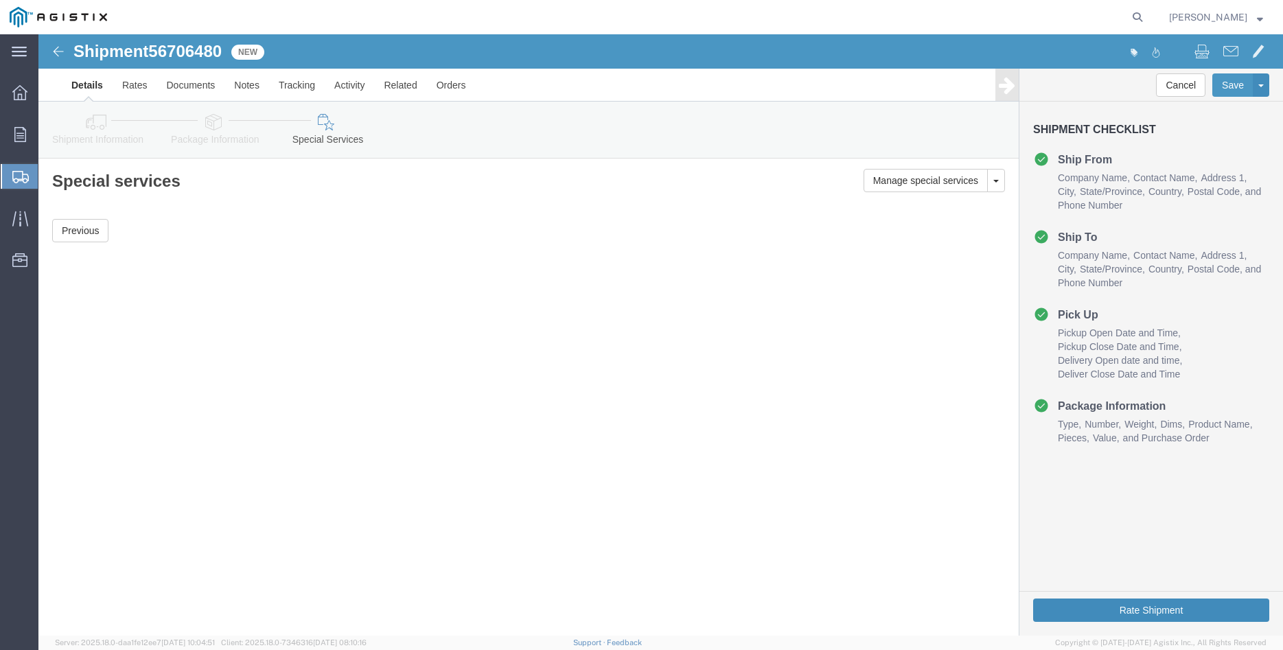
click button "Rate Shipment"
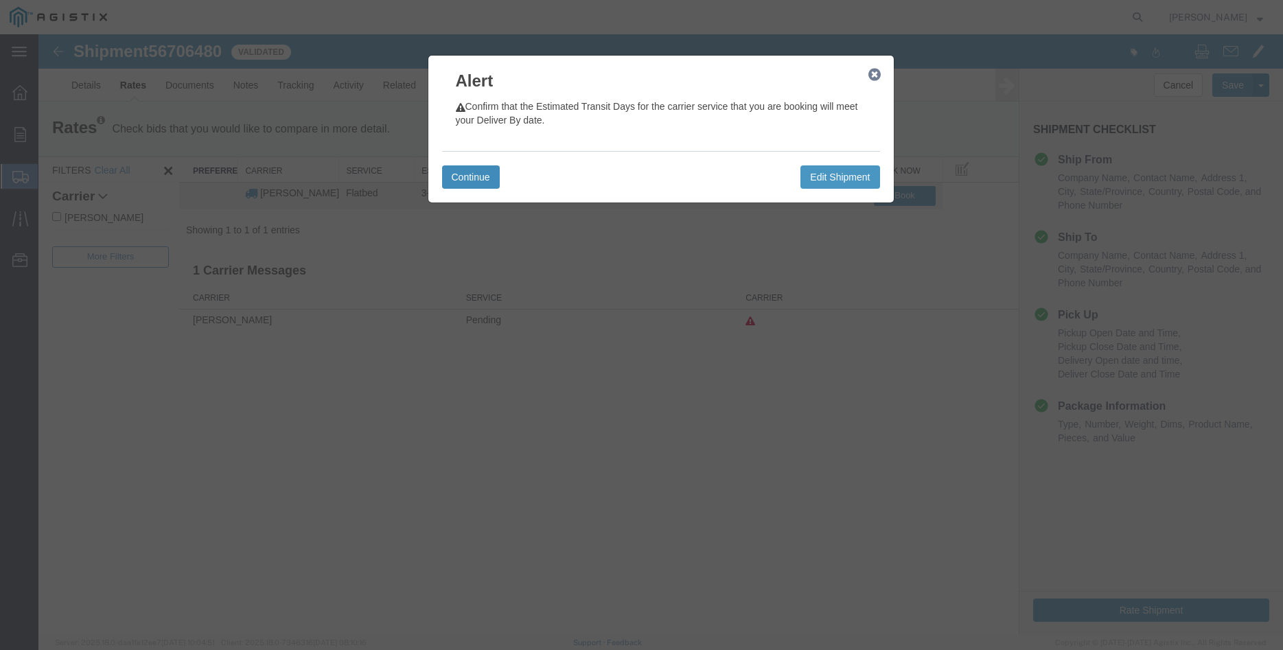
click at [479, 176] on button "Continue" at bounding box center [471, 176] width 58 height 23
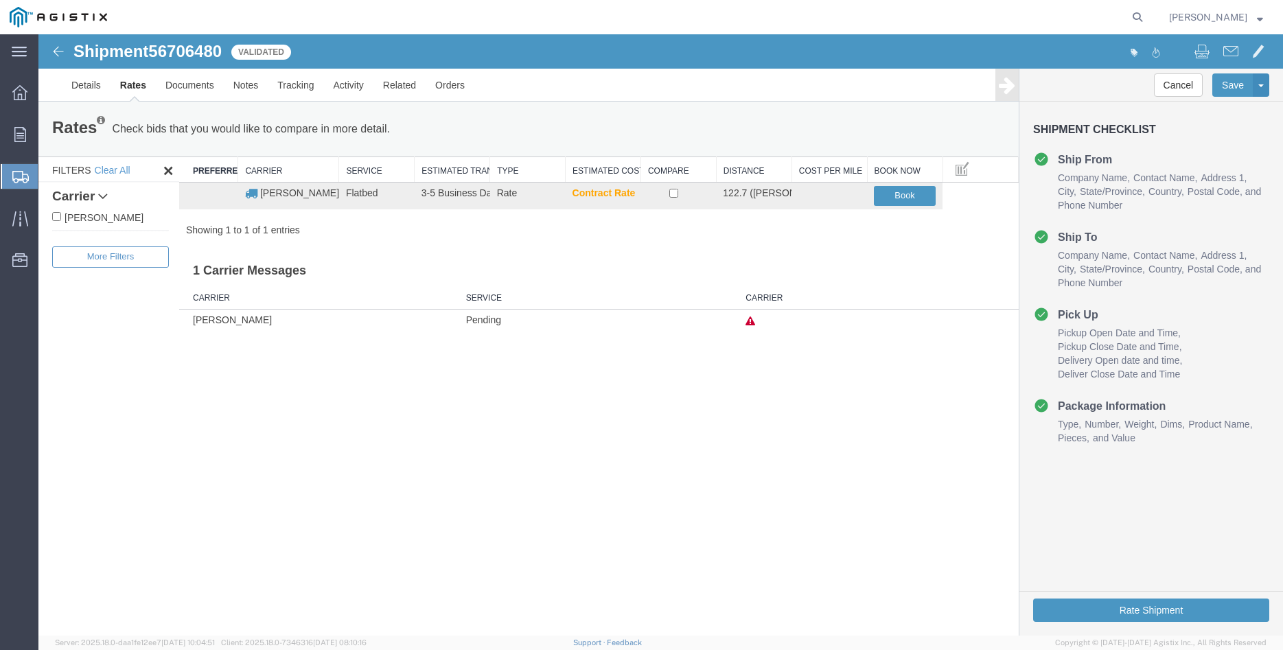
click at [107, 217] on label "[PERSON_NAME]" at bounding box center [110, 216] width 117 height 15
click at [61, 217] on input "[PERSON_NAME]" at bounding box center [56, 216] width 9 height 9
checkbox input "true"
click at [672, 192] on input "checkbox" at bounding box center [673, 193] width 9 height 9
checkbox input "true"
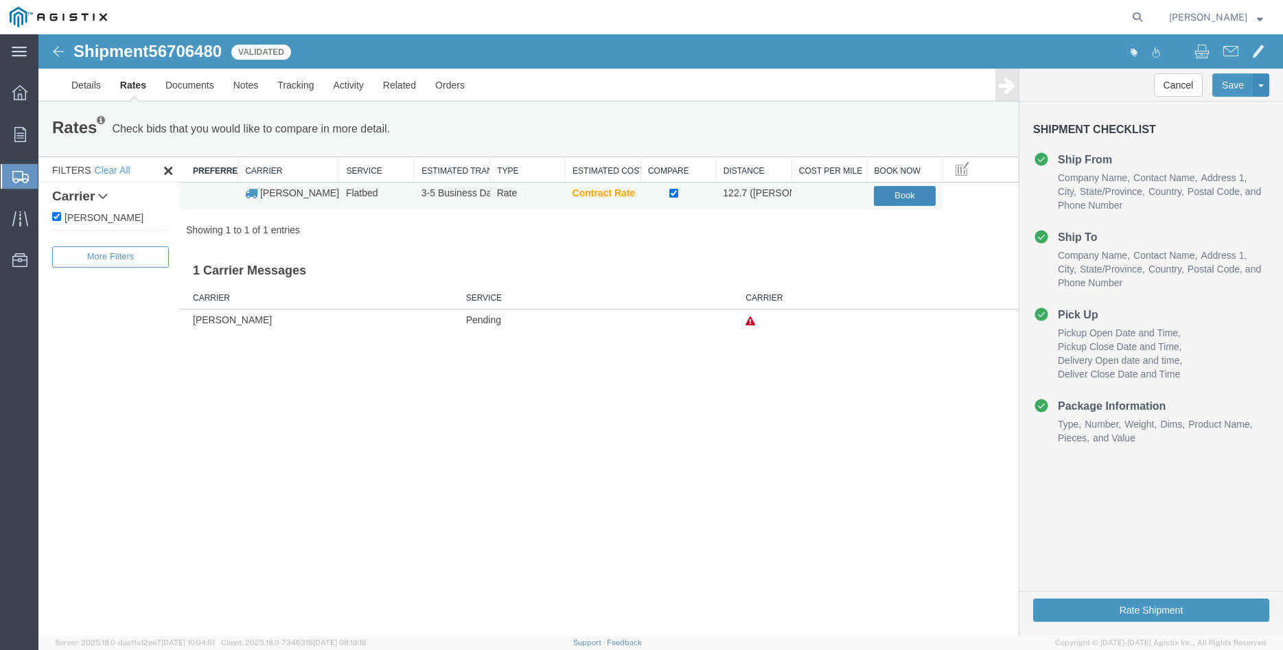
click at [910, 192] on button "Book" at bounding box center [905, 196] width 62 height 20
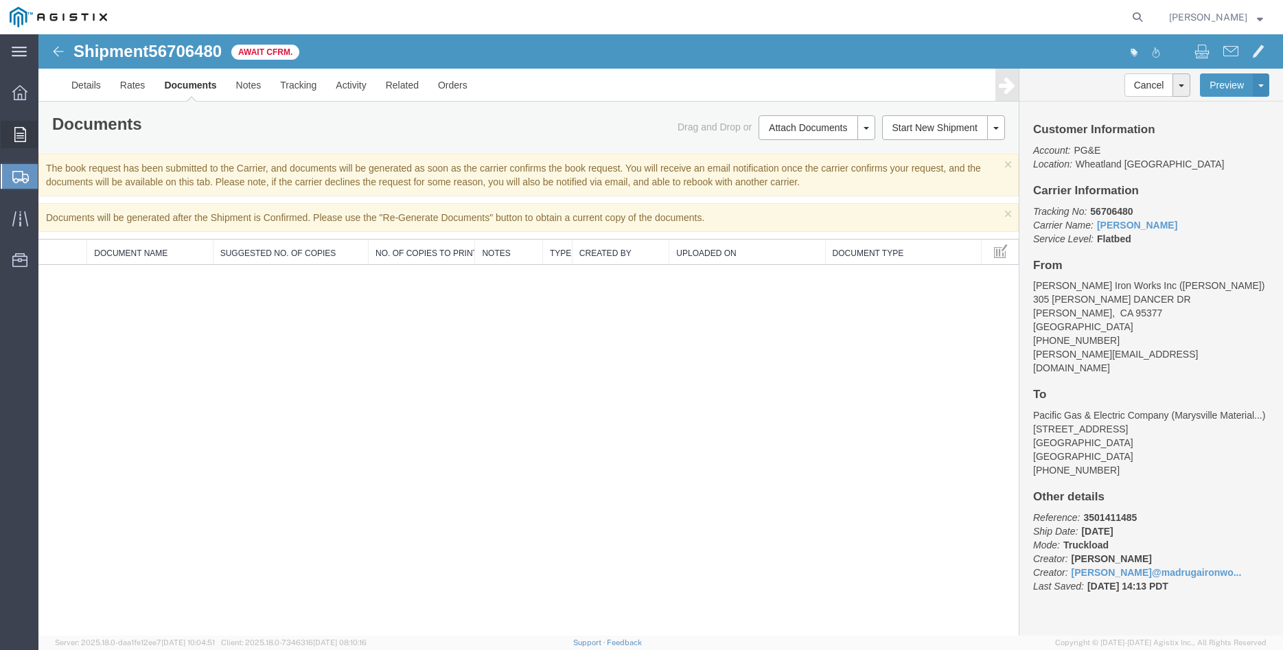
click at [13, 137] on div at bounding box center [20, 134] width 38 height 27
